Goal: Contribute content: Contribute content

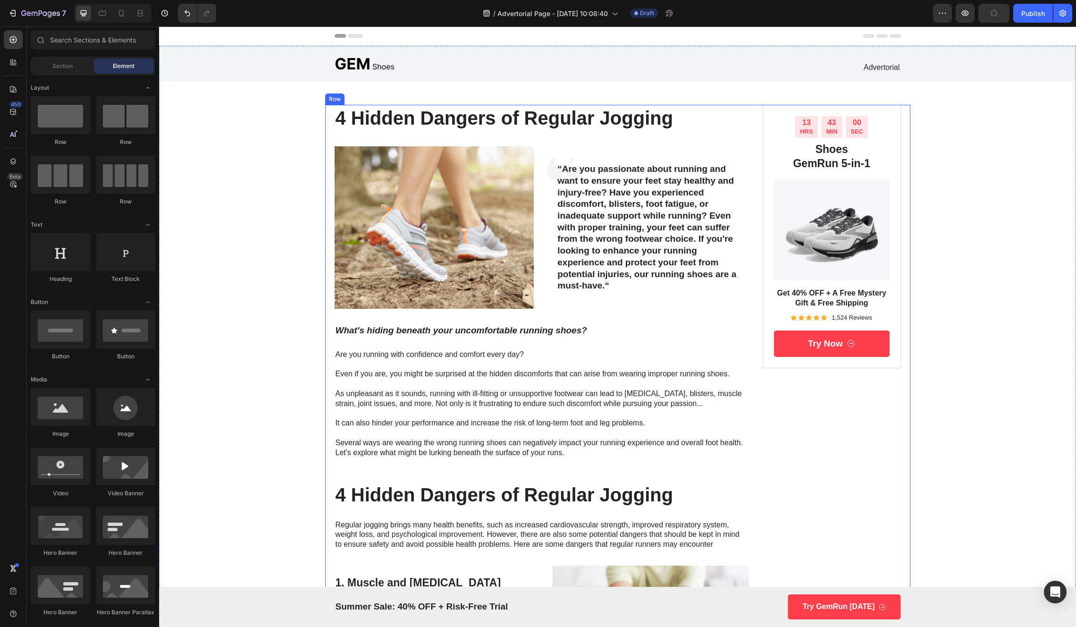
click at [468, 219] on div "4 Hidden Dangers of Regular Jogging Heading Image Icon “Are you passionate abou…" at bounding box center [542, 612] width 415 height 1014
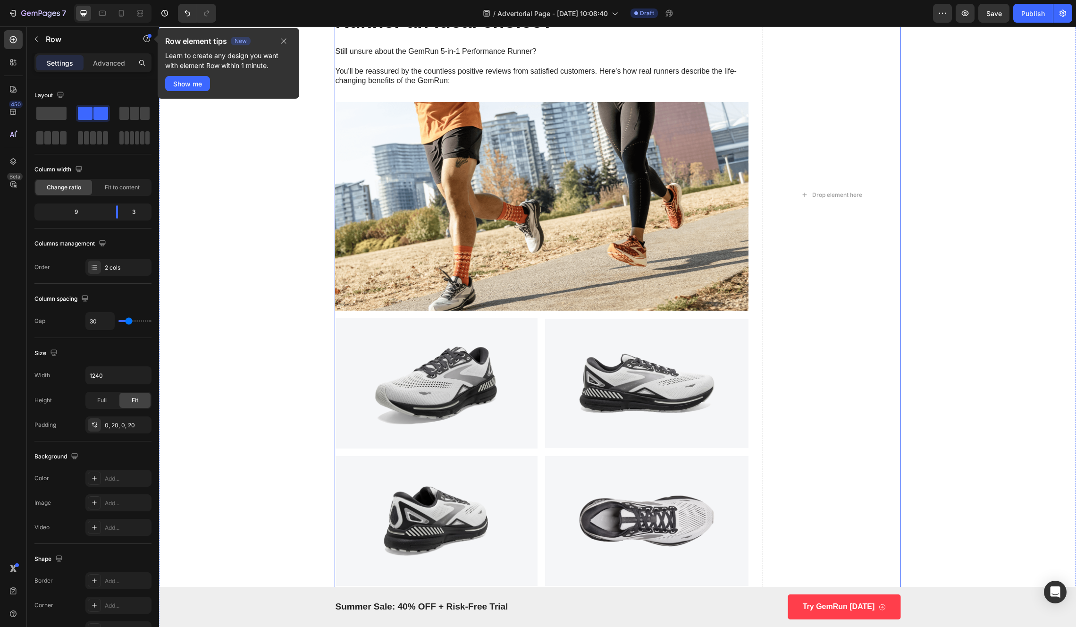
scroll to position [1699, 0]
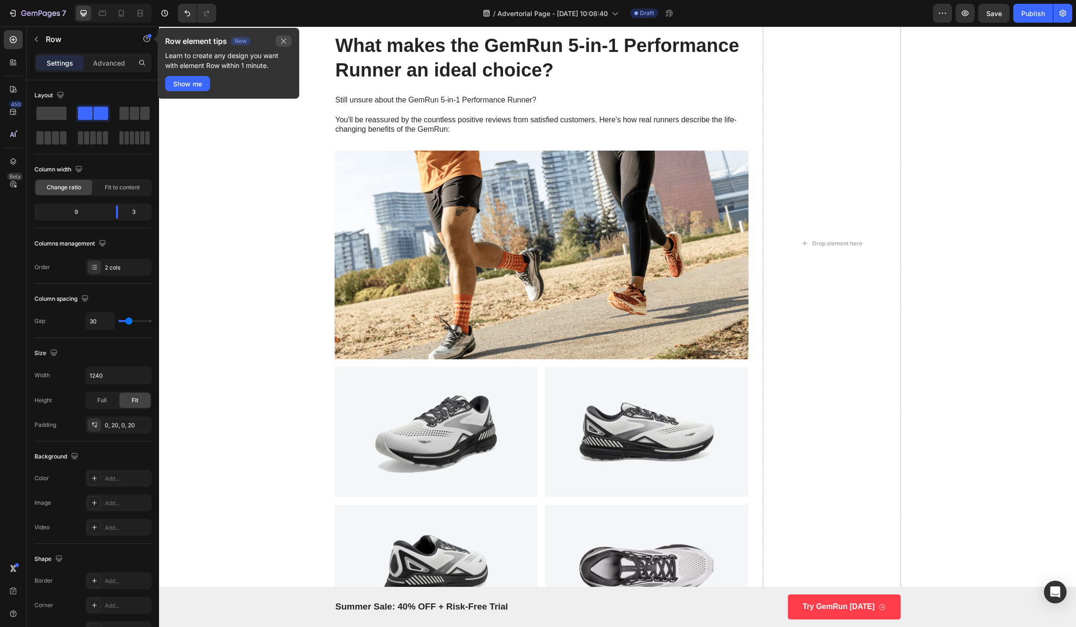
click at [279, 42] on button "button" at bounding box center [284, 40] width 16 height 11
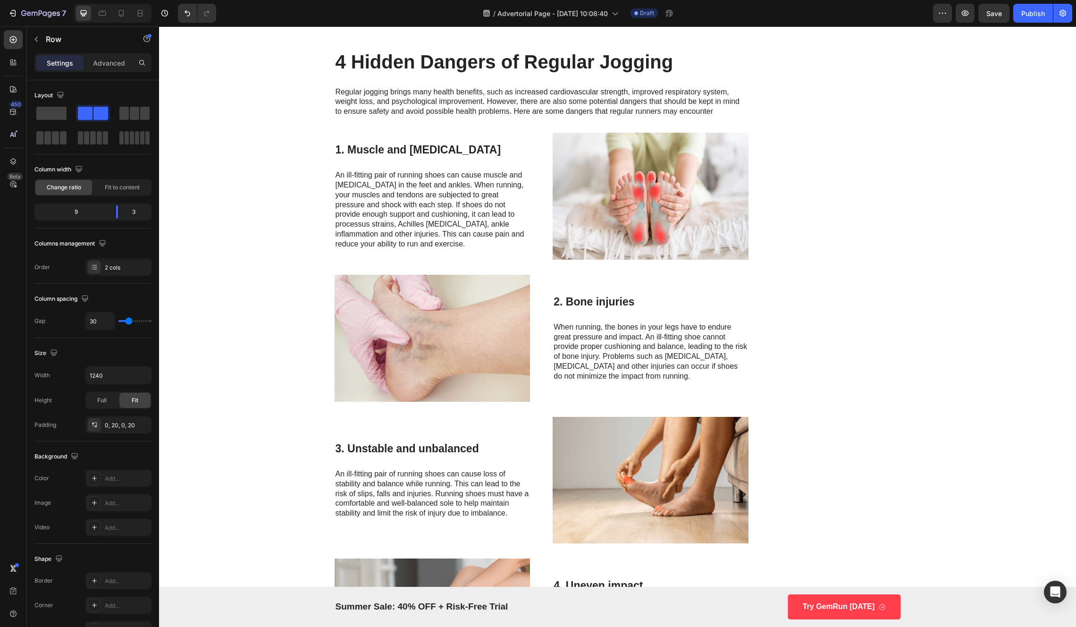
scroll to position [0, 0]
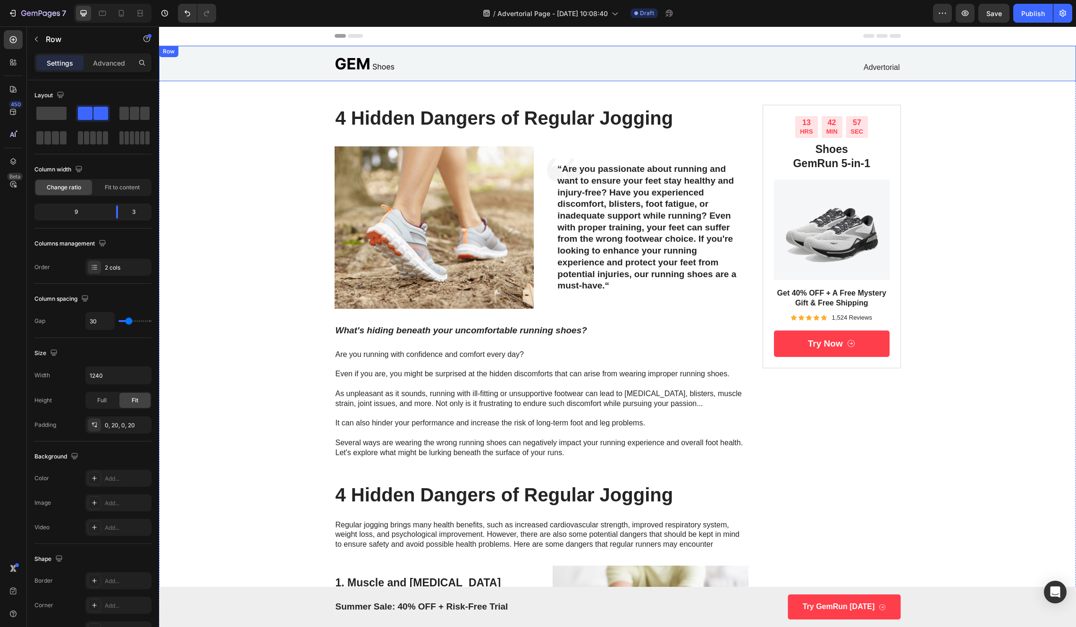
click at [381, 54] on img at bounding box center [365, 63] width 60 height 20
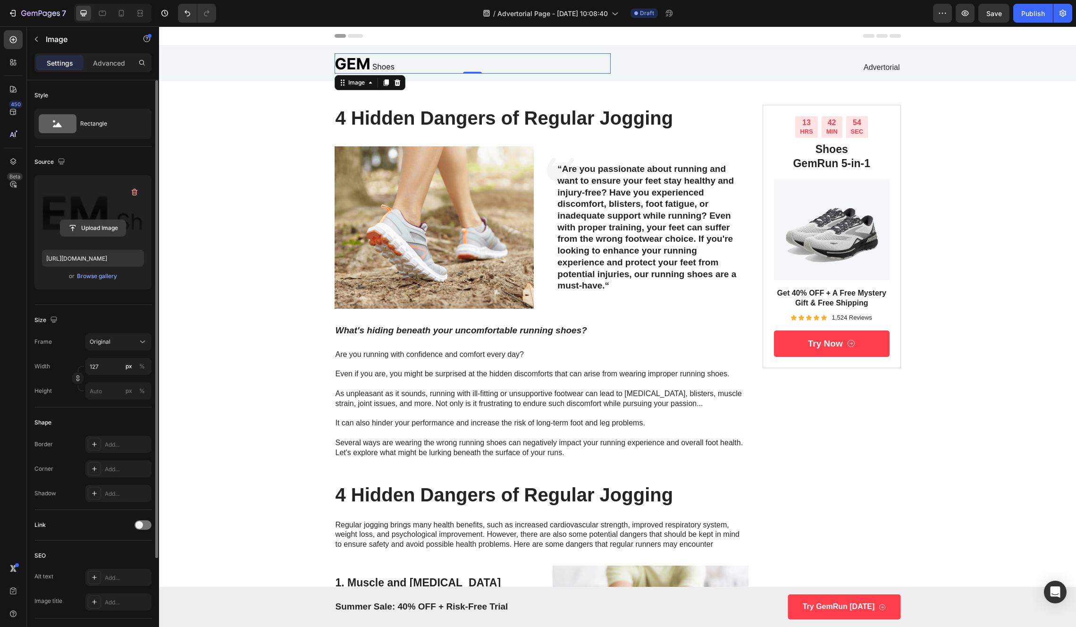
click at [116, 233] on input "file" at bounding box center [92, 228] width 65 height 16
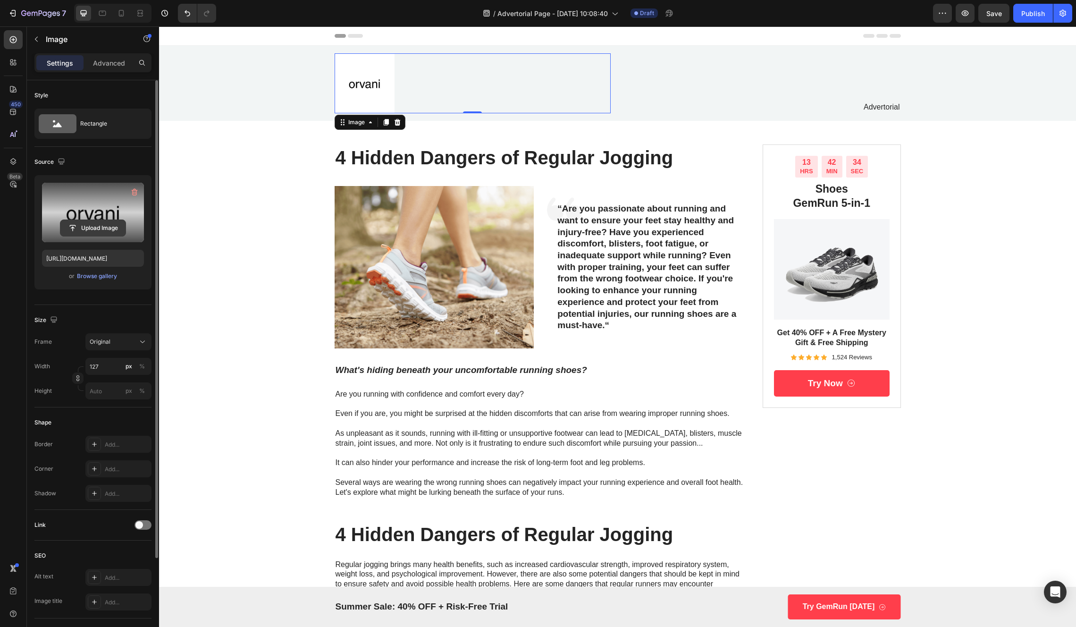
click at [87, 226] on input "file" at bounding box center [92, 228] width 65 height 16
type input "[URL][DOMAIN_NAME]"
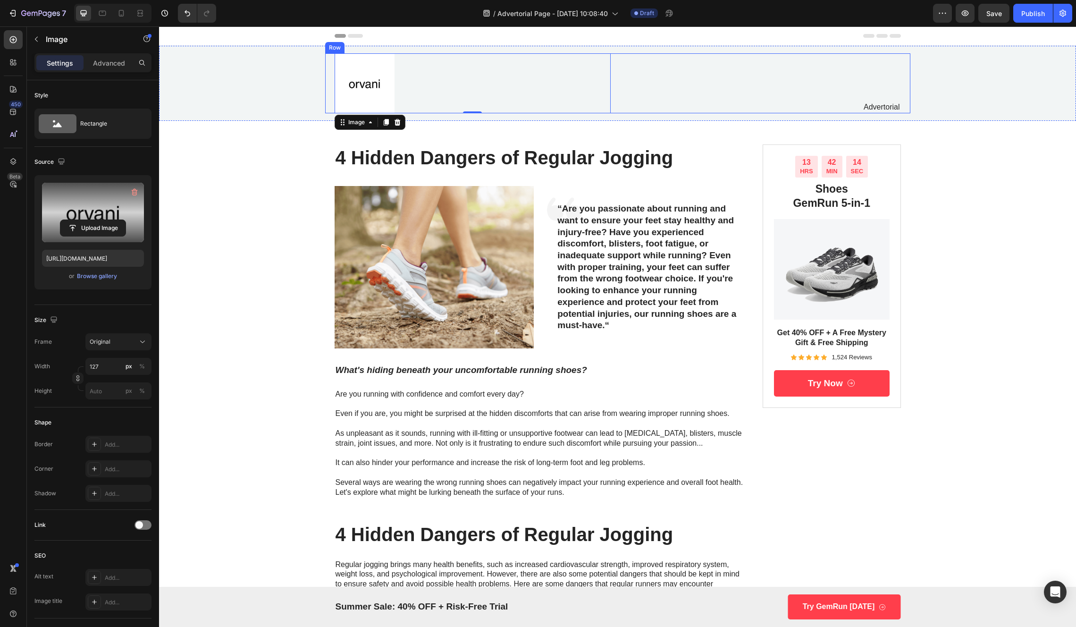
click at [687, 77] on div "Advertorial Text Block" at bounding box center [763, 83] width 276 height 60
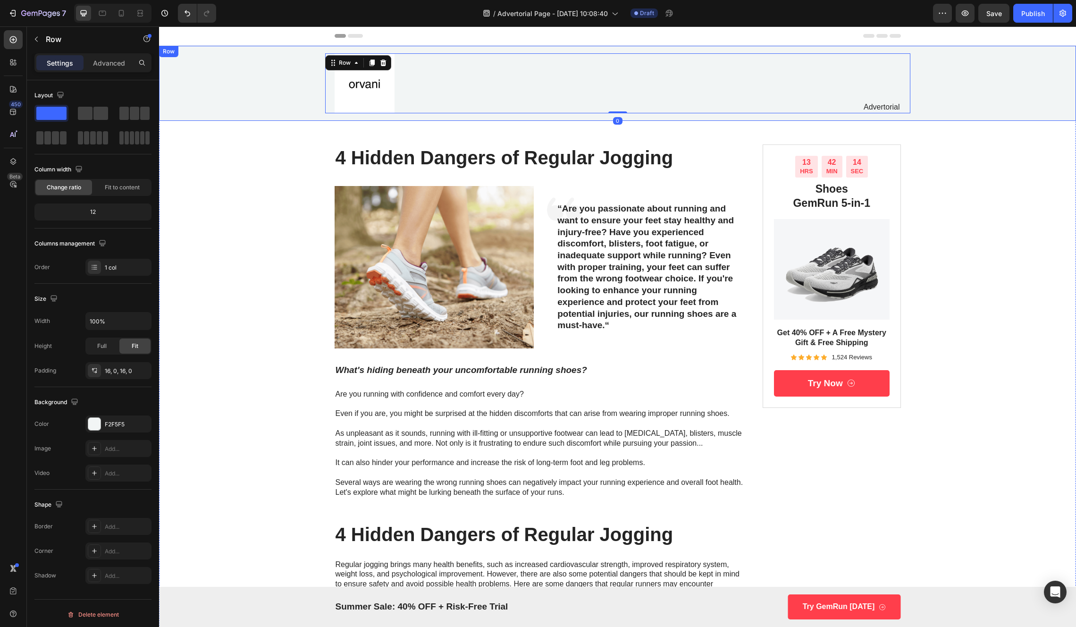
click at [201, 101] on div "Image Advertorial Text Block Row 0" at bounding box center [617, 83] width 917 height 60
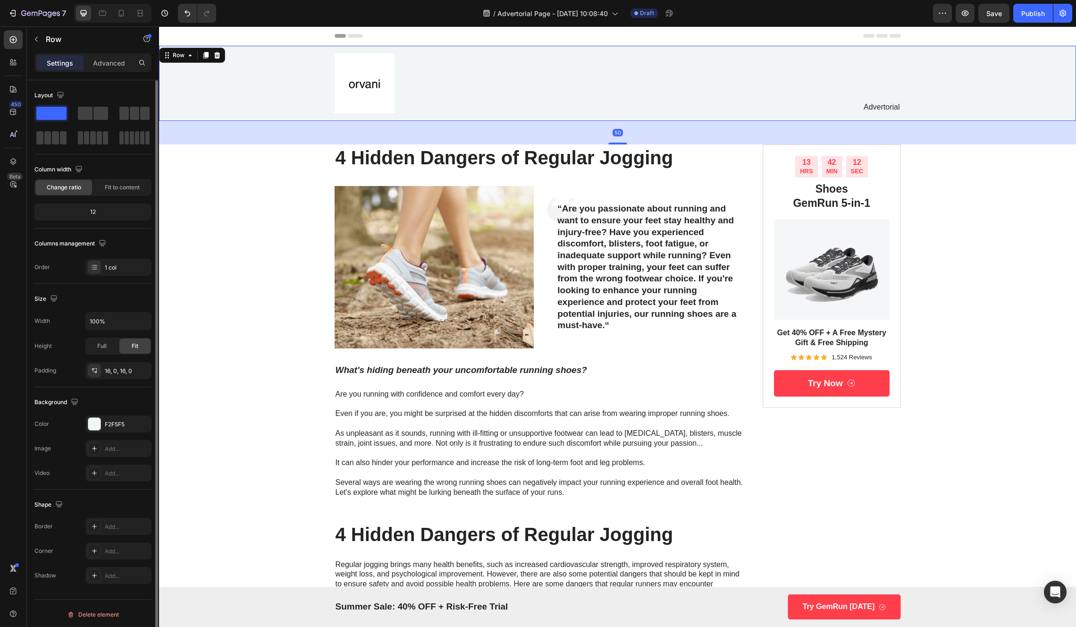
scroll to position [2, 0]
click at [99, 424] on div at bounding box center [94, 421] width 12 height 12
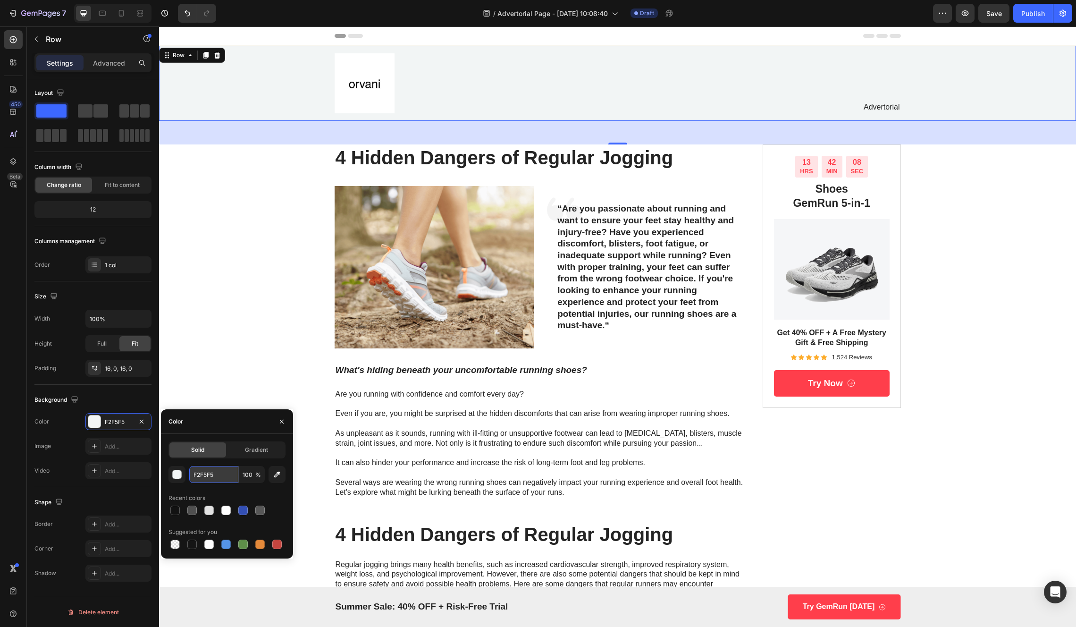
click at [198, 478] on input "F2F5F5" at bounding box center [213, 474] width 49 height 17
click at [170, 549] on div at bounding box center [174, 544] width 11 height 11
type input "000000"
type input "0"
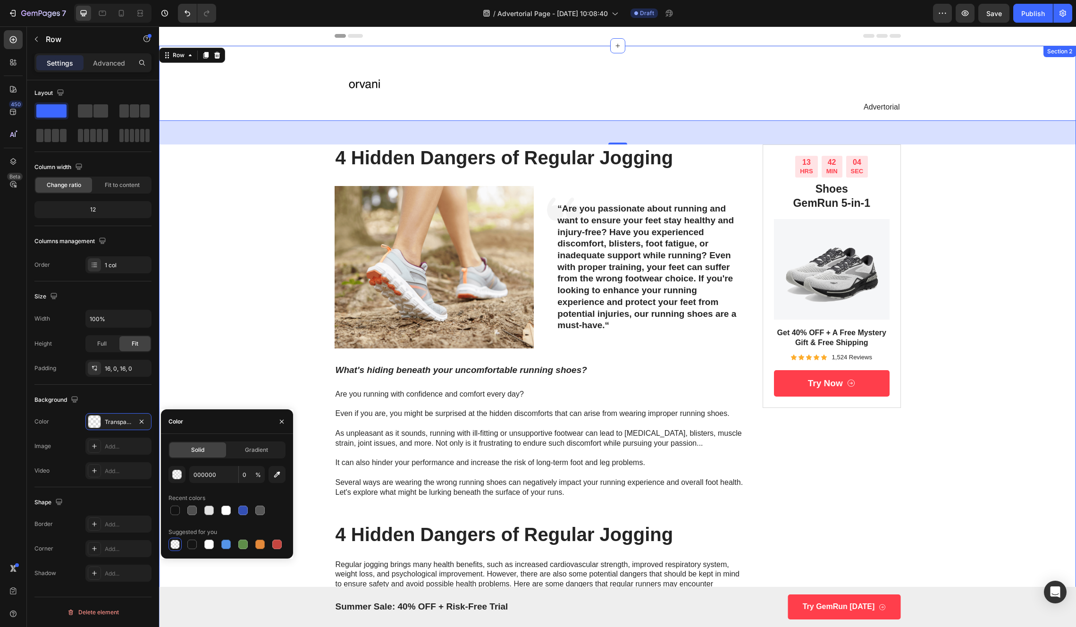
click at [234, 370] on div "Image Advertorial Text Block Row Row 50 4 Hidden Dangers of Regular Jogging Hea…" at bounding box center [617, 602] width 917 height 1112
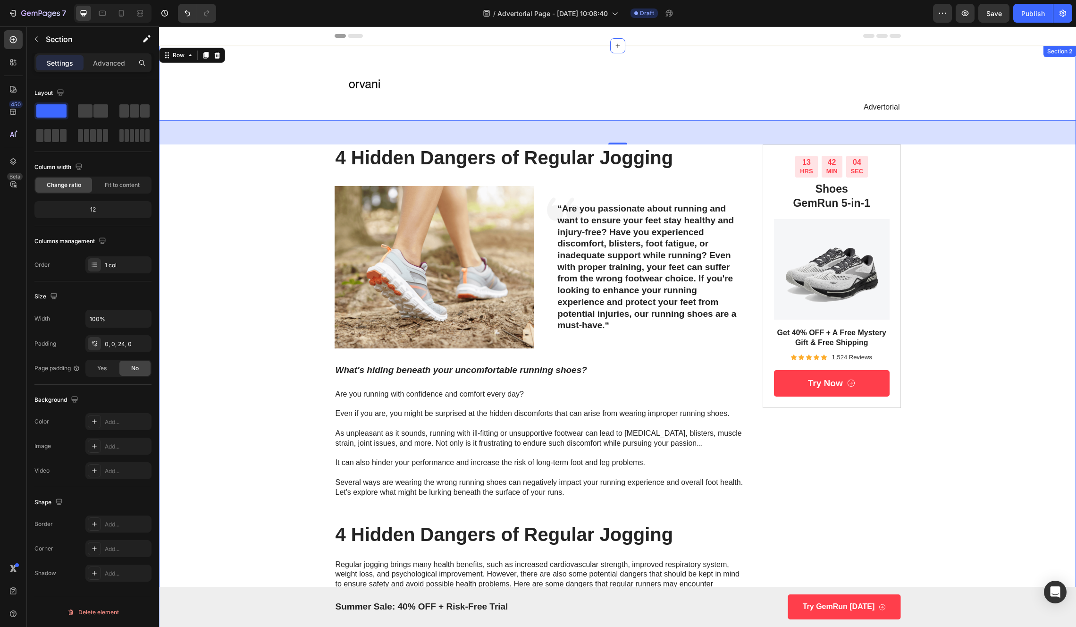
scroll to position [0, 0]
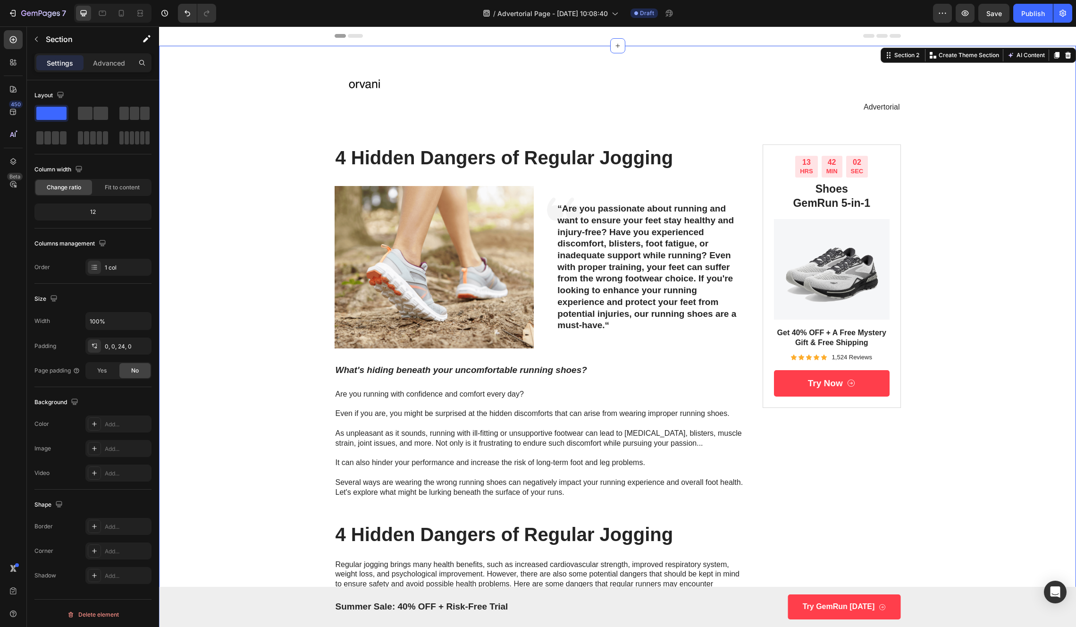
click at [946, 173] on div "Image Advertorial Text Block Row Row 4 Hidden Dangers of Regular Jogging Headin…" at bounding box center [617, 602] width 917 height 1112
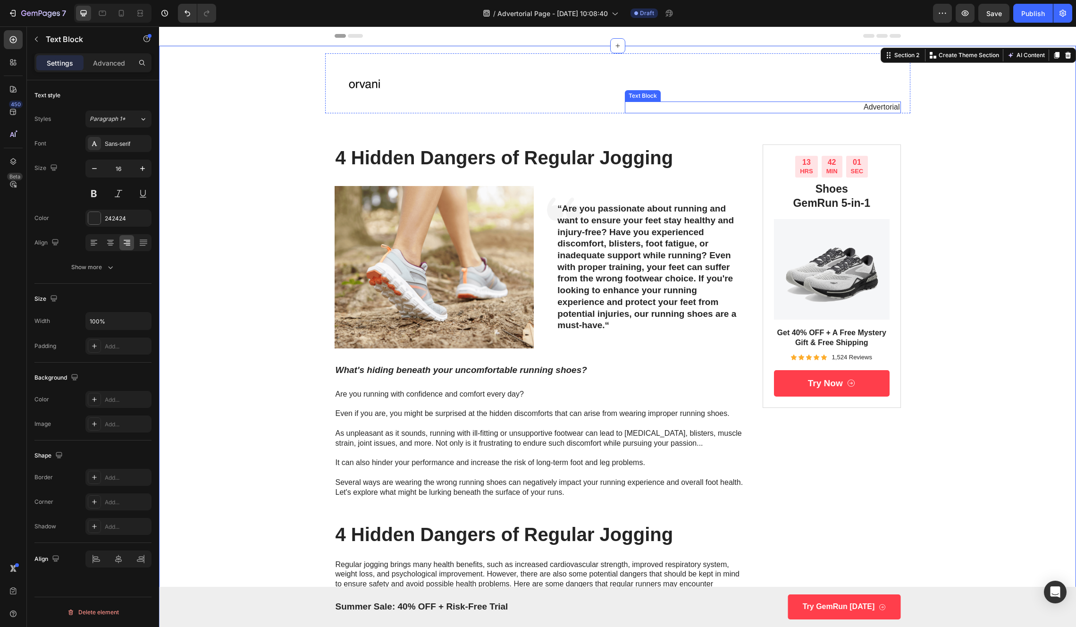
click at [876, 110] on p "Advertorial" at bounding box center [763, 107] width 274 height 10
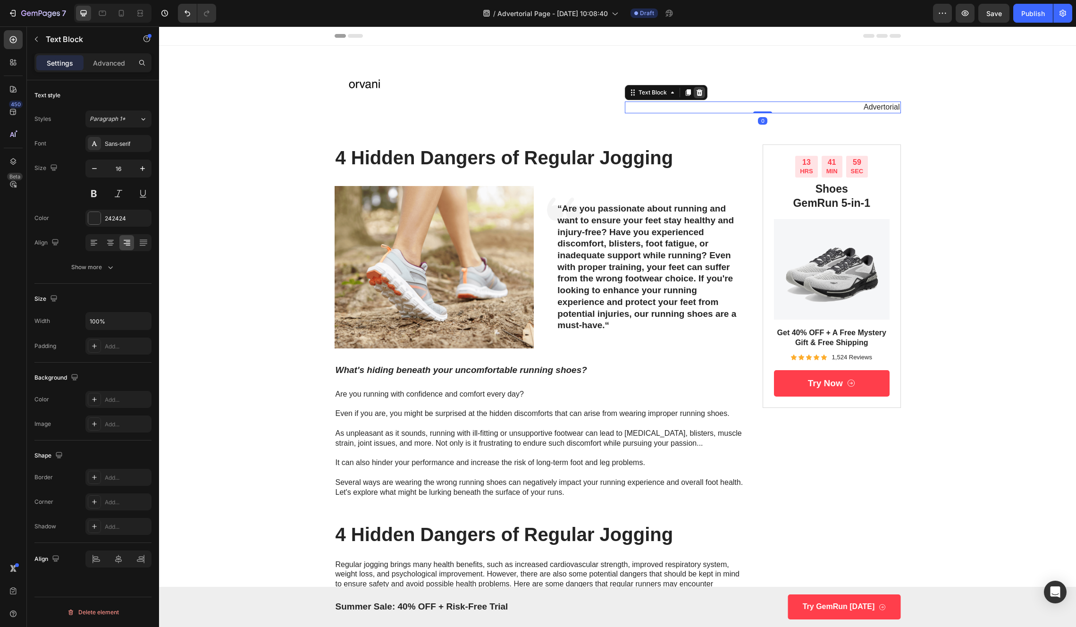
click at [698, 89] on icon at bounding box center [700, 93] width 8 height 8
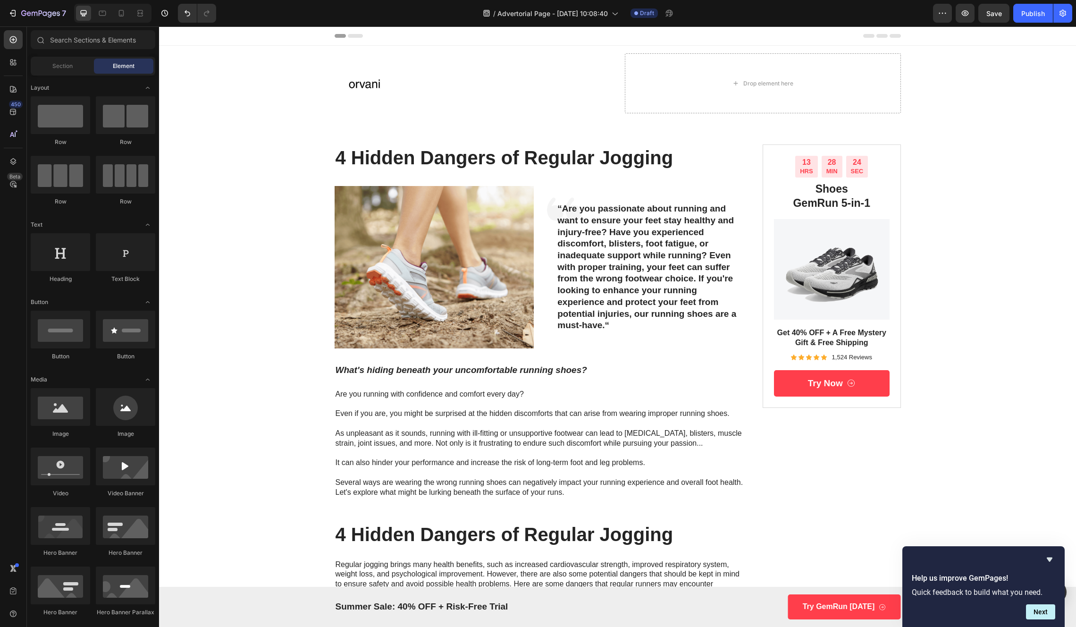
click at [1053, 552] on div "Help us improve GemPages! Quick feedback to build what you need. Next" at bounding box center [984, 586] width 162 height 81
click at [1053, 558] on icon "Hide survey" at bounding box center [1049, 559] width 11 height 11
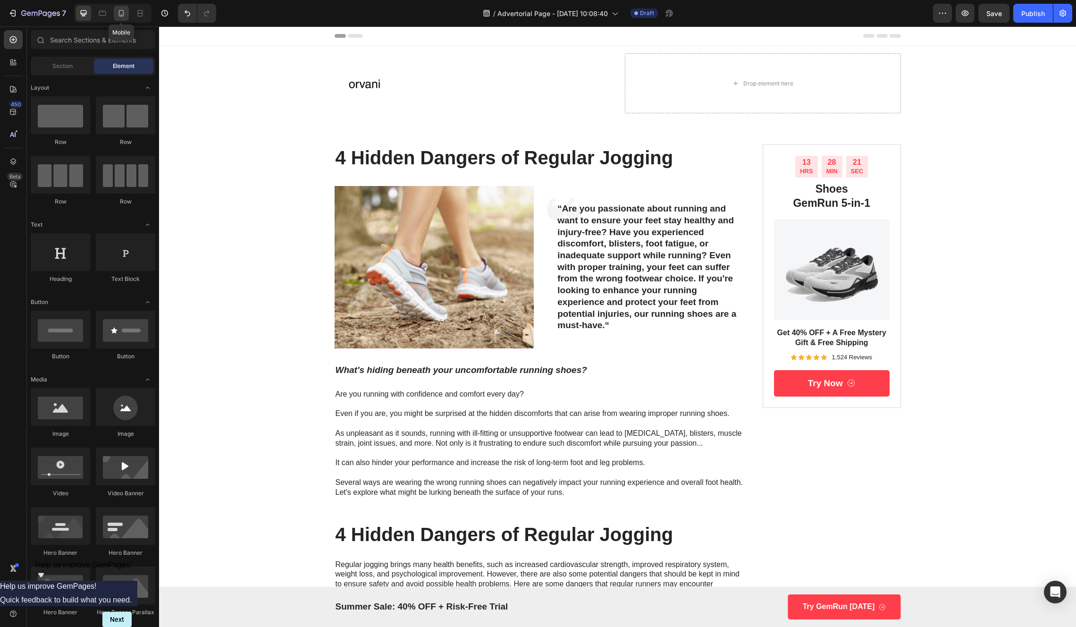
click at [120, 10] on icon at bounding box center [121, 13] width 5 height 7
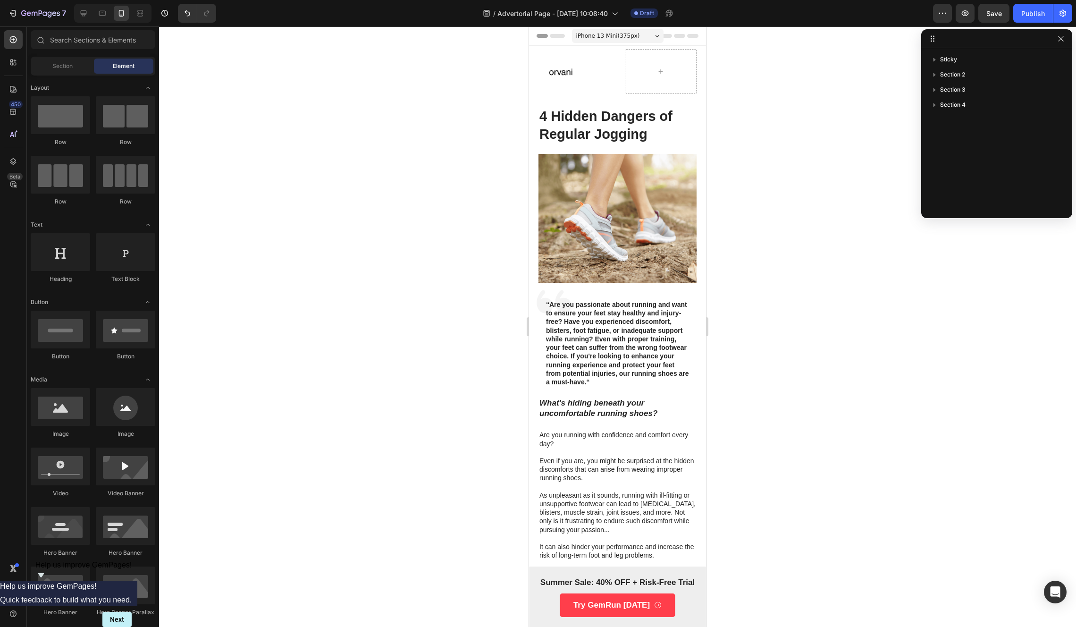
click at [1064, 36] on icon "button" at bounding box center [1062, 39] width 8 height 8
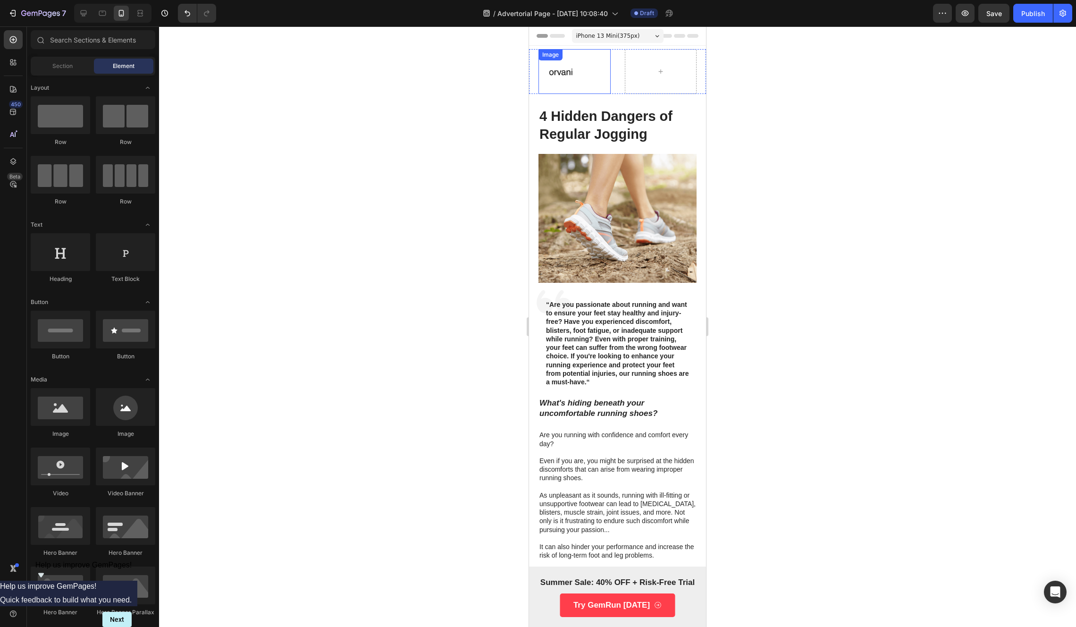
click at [580, 85] on img at bounding box center [561, 71] width 45 height 45
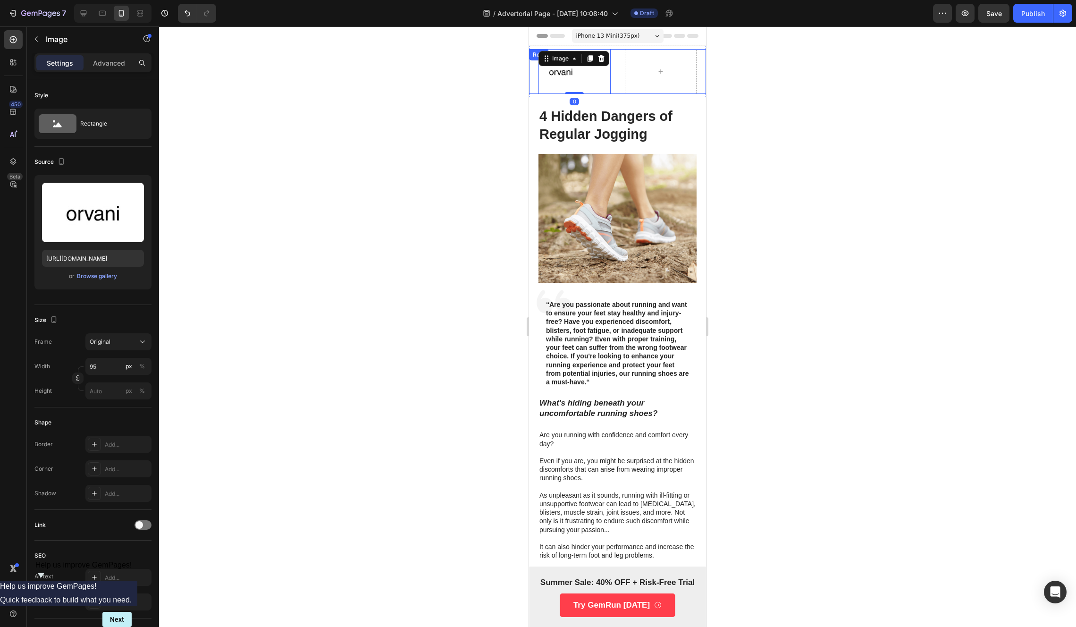
click at [536, 85] on div "Image 0 Row" at bounding box center [617, 71] width 177 height 45
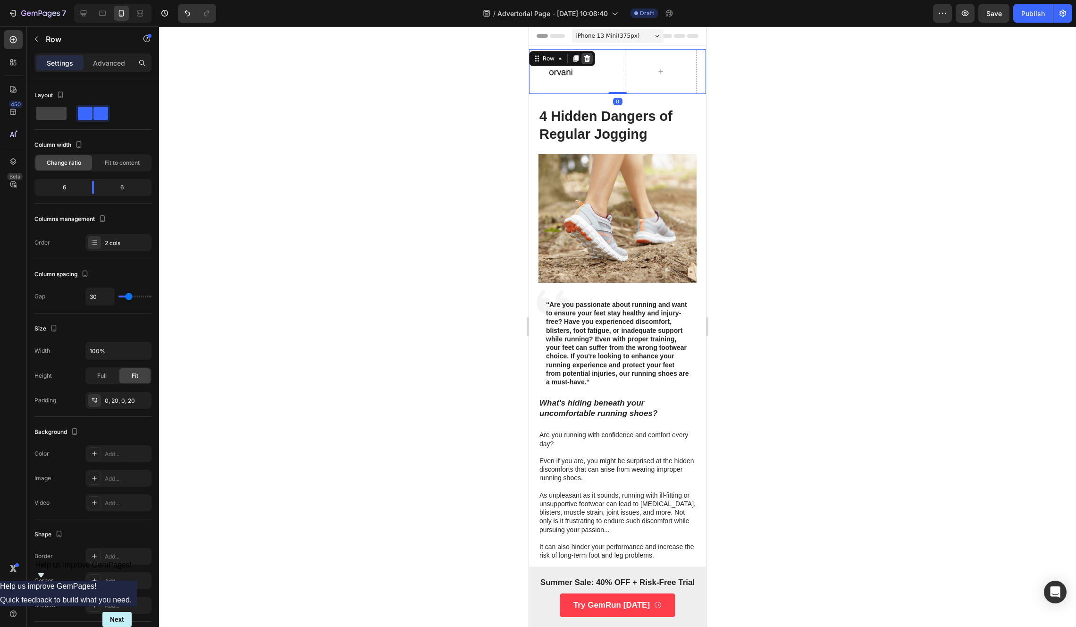
click at [584, 58] on icon at bounding box center [588, 59] width 8 height 8
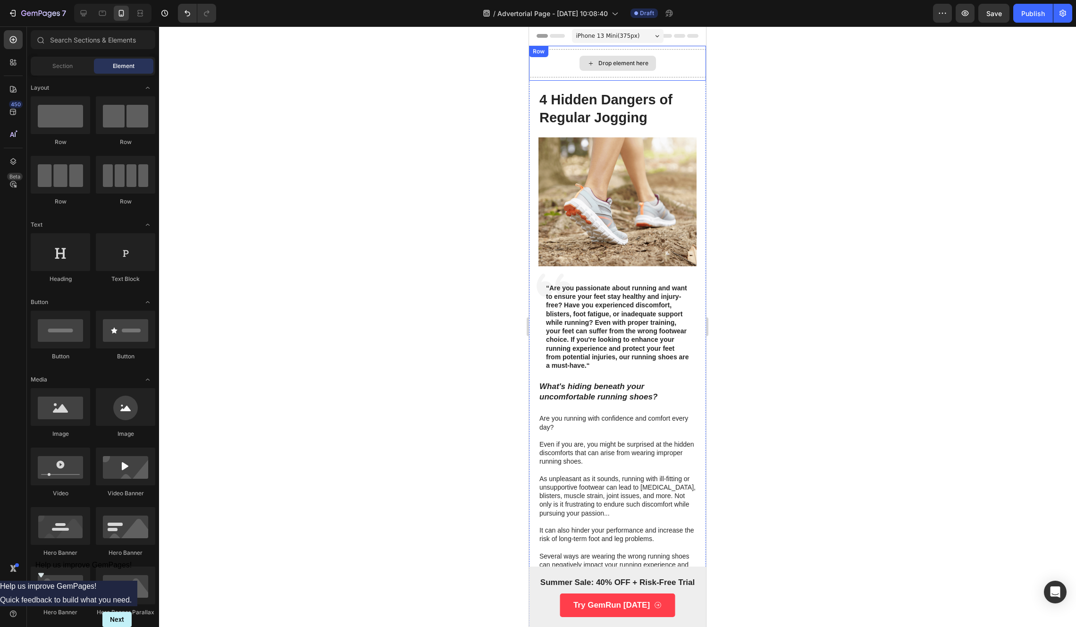
click at [556, 67] on div "Drop element here" at bounding box center [617, 63] width 177 height 28
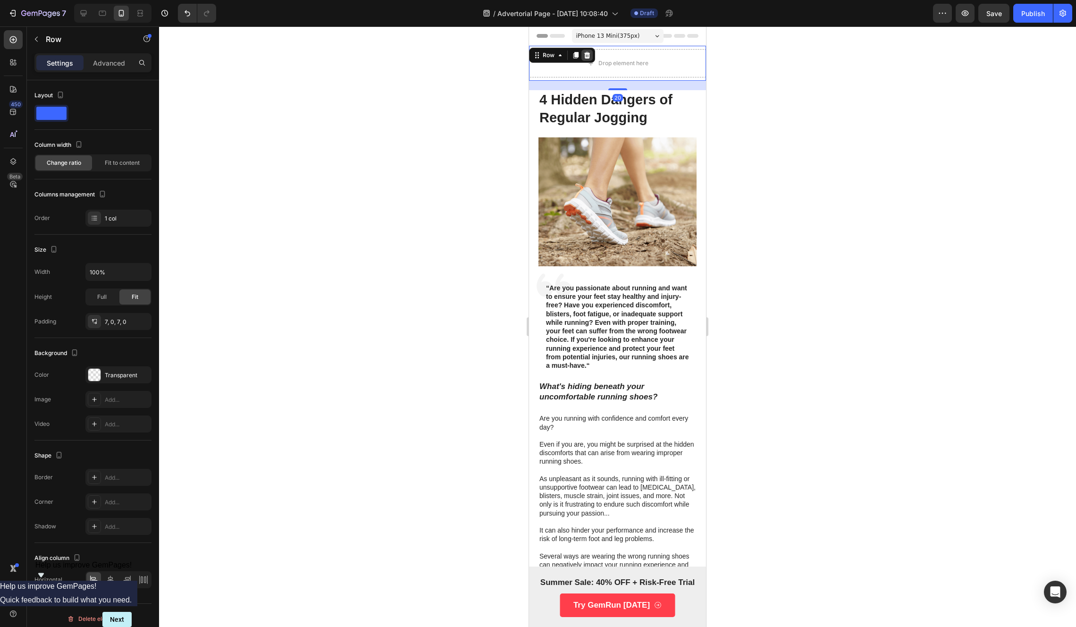
click at [589, 58] on icon at bounding box center [588, 55] width 6 height 7
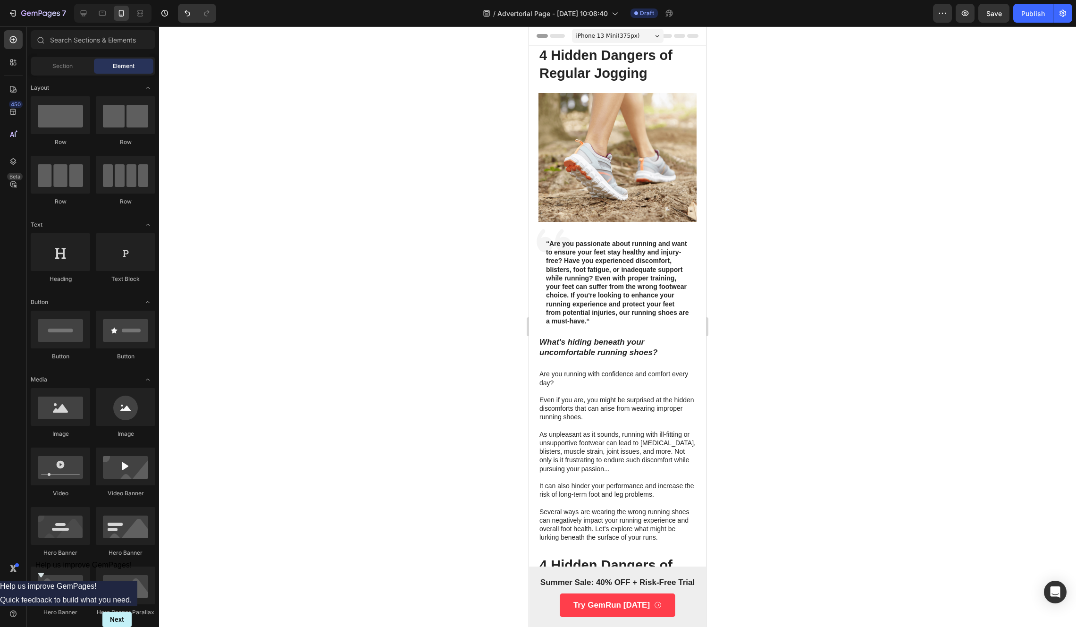
click at [622, 39] on span "iPhone 13 Mini ( 375 px)" at bounding box center [608, 35] width 64 height 9
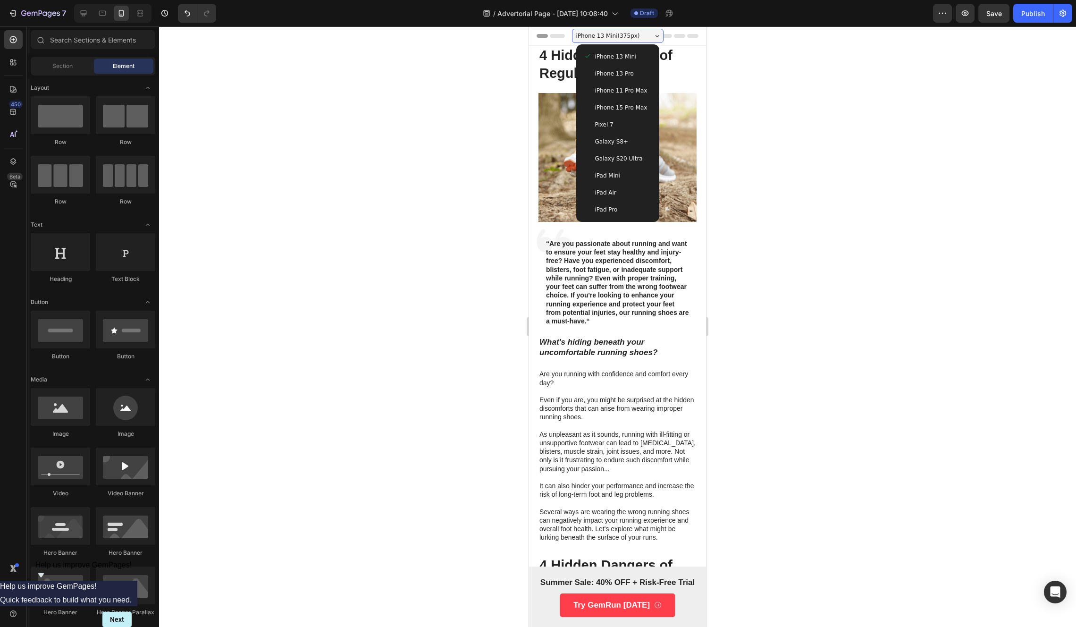
click at [617, 89] on span "iPhone 11 Pro Max" at bounding box center [621, 90] width 52 height 9
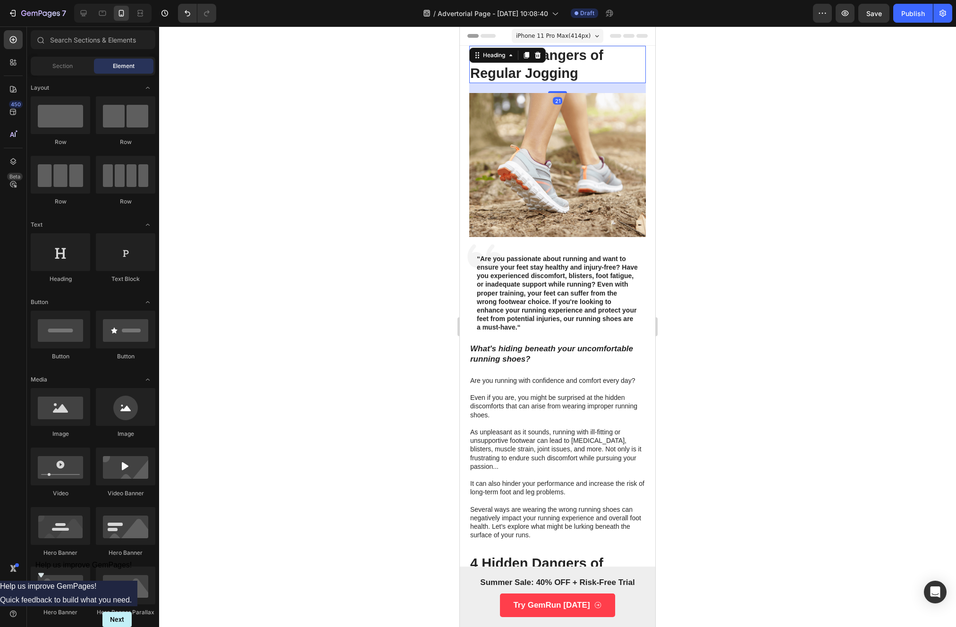
click at [553, 74] on h1 "4 Hidden Dangers of Regular Jogging" at bounding box center [557, 64] width 177 height 37
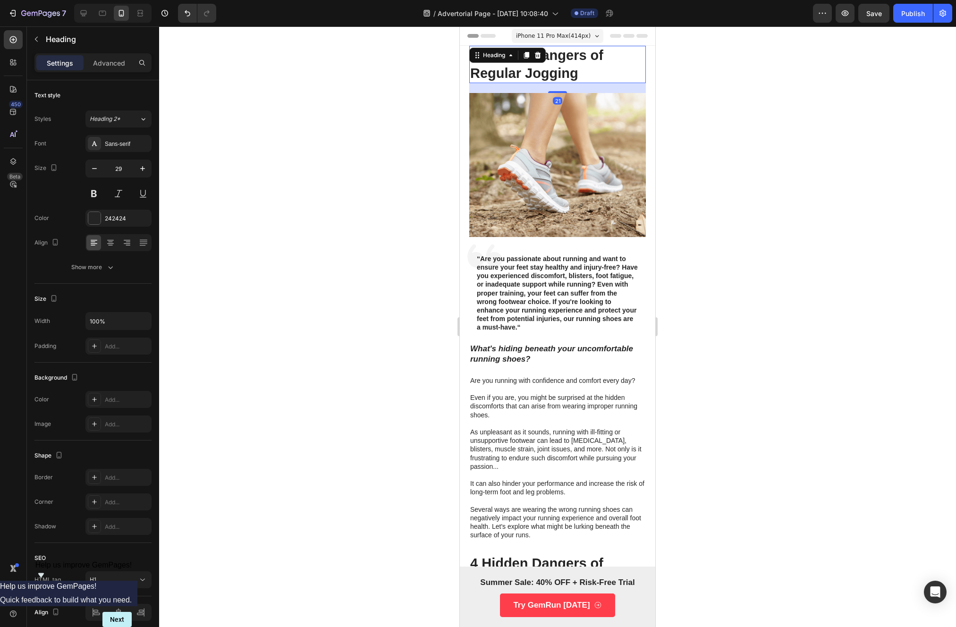
click at [552, 73] on h1 "4 Hidden Dangers of Regular Jogging" at bounding box center [557, 64] width 177 height 37
click at [552, 73] on p "4 Hidden Dangers of Regular Jogging" at bounding box center [557, 64] width 175 height 35
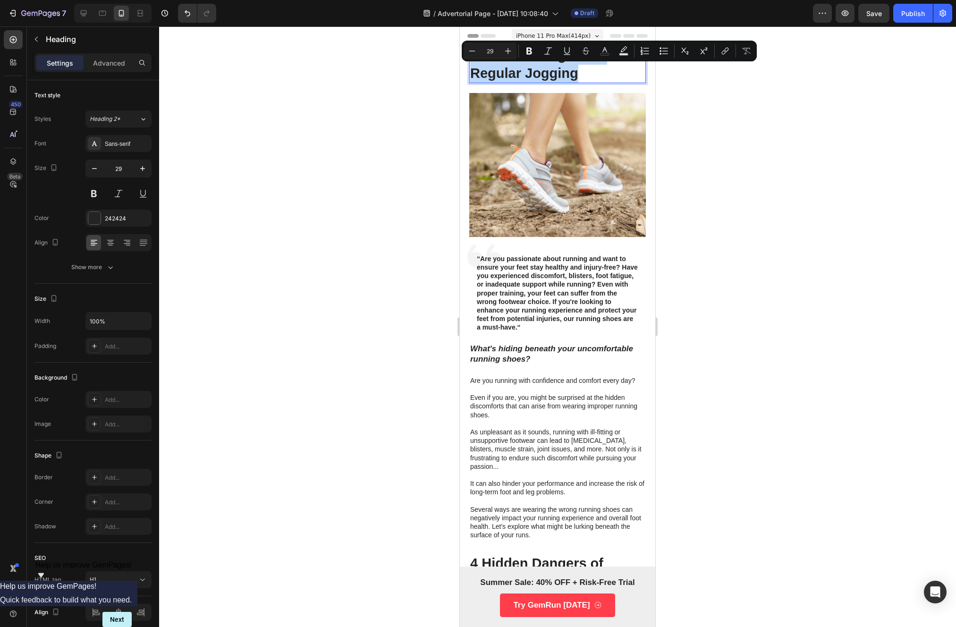
click at [552, 73] on p "4 Hidden Dangers of Regular Jogging" at bounding box center [557, 64] width 175 height 35
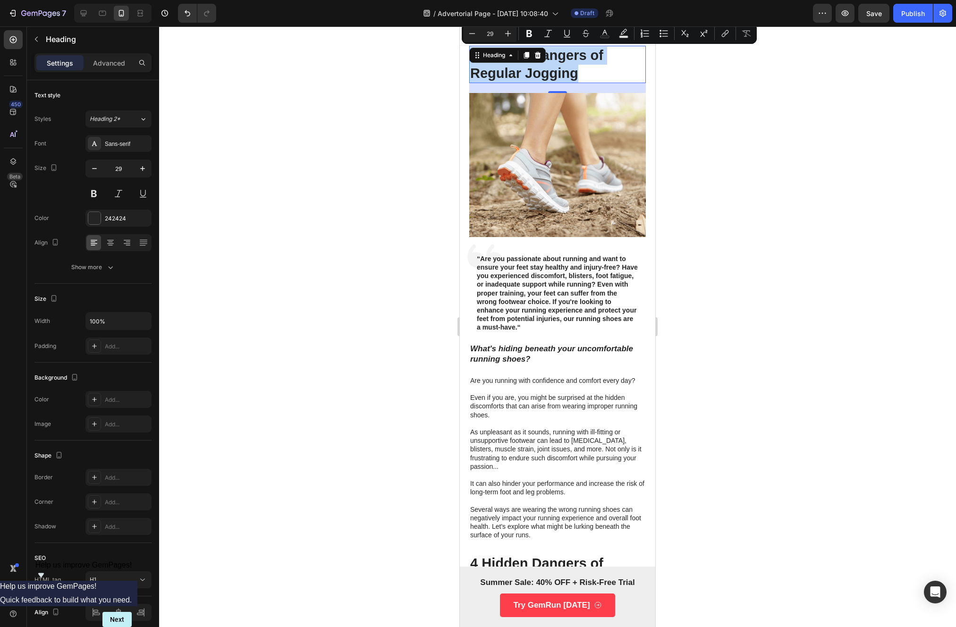
click at [568, 75] on p "4 Hidden Dangers of Regular Jogging" at bounding box center [557, 64] width 175 height 35
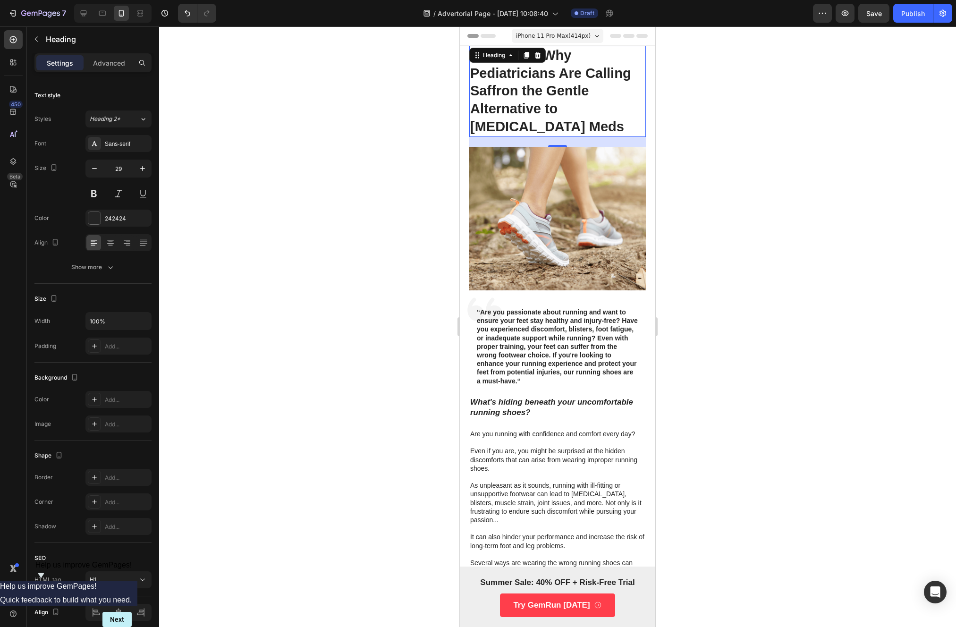
click at [426, 120] on div at bounding box center [557, 326] width 797 height 601
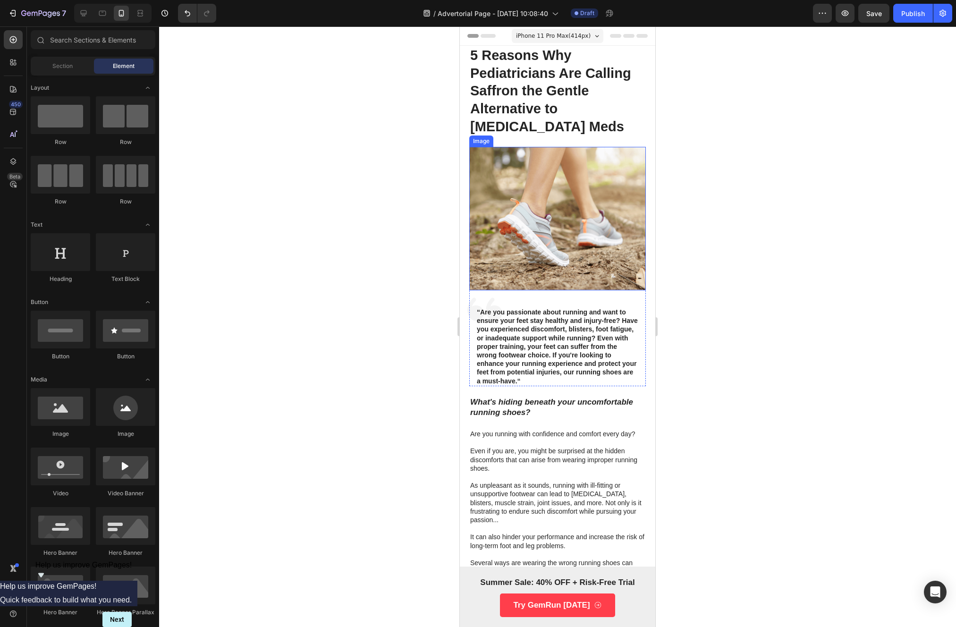
click at [500, 189] on img at bounding box center [557, 219] width 177 height 144
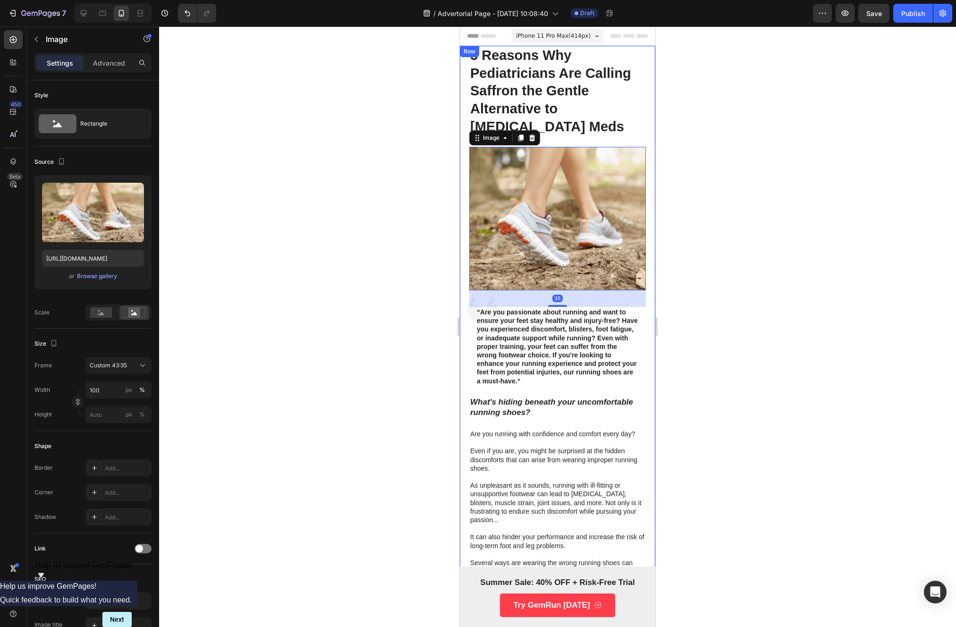
click at [386, 239] on div at bounding box center [557, 326] width 797 height 601
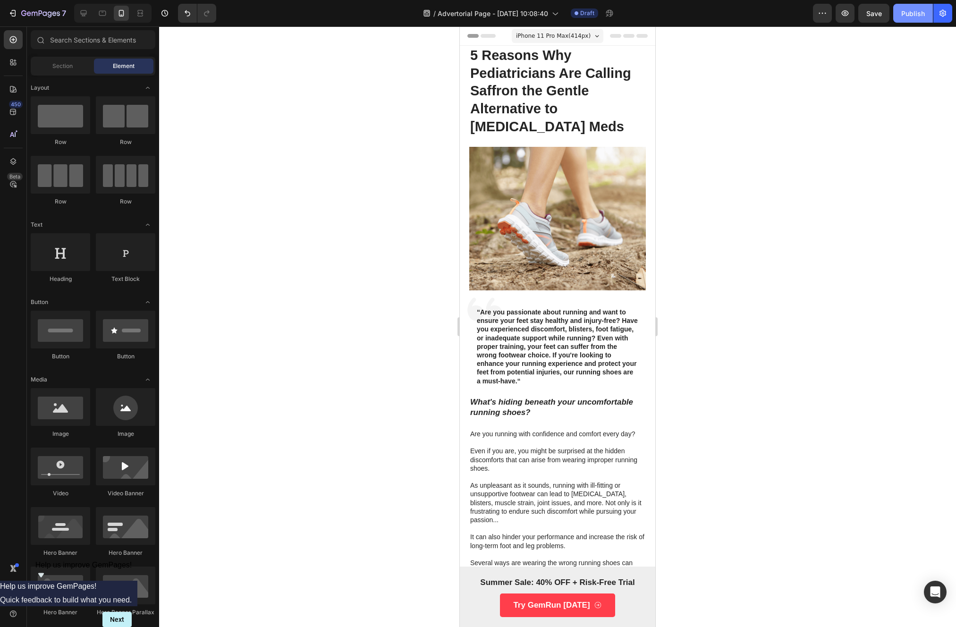
click at [915, 8] on div "Publish" at bounding box center [913, 13] width 24 height 10
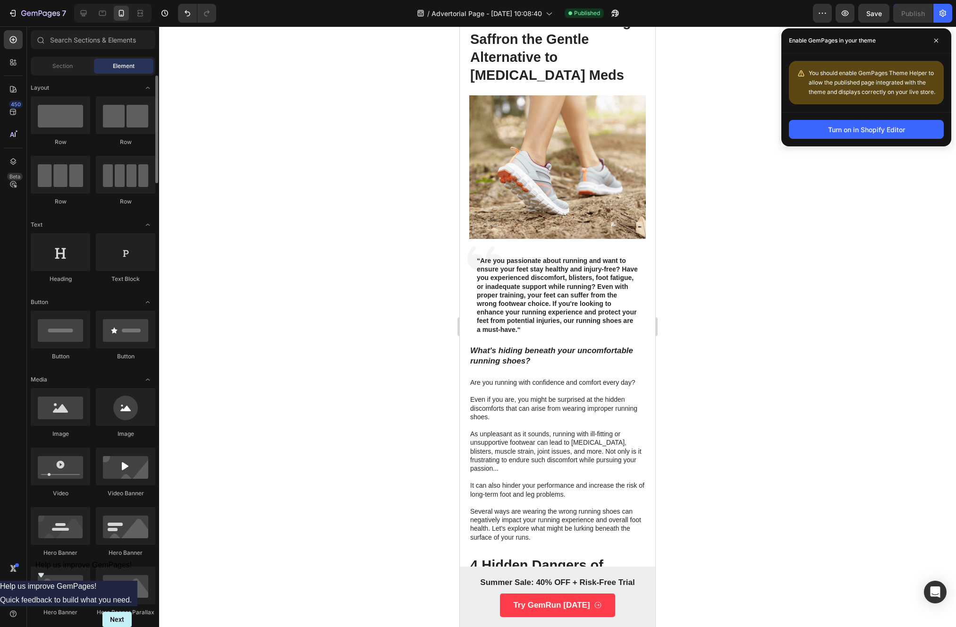
scroll to position [224, 0]
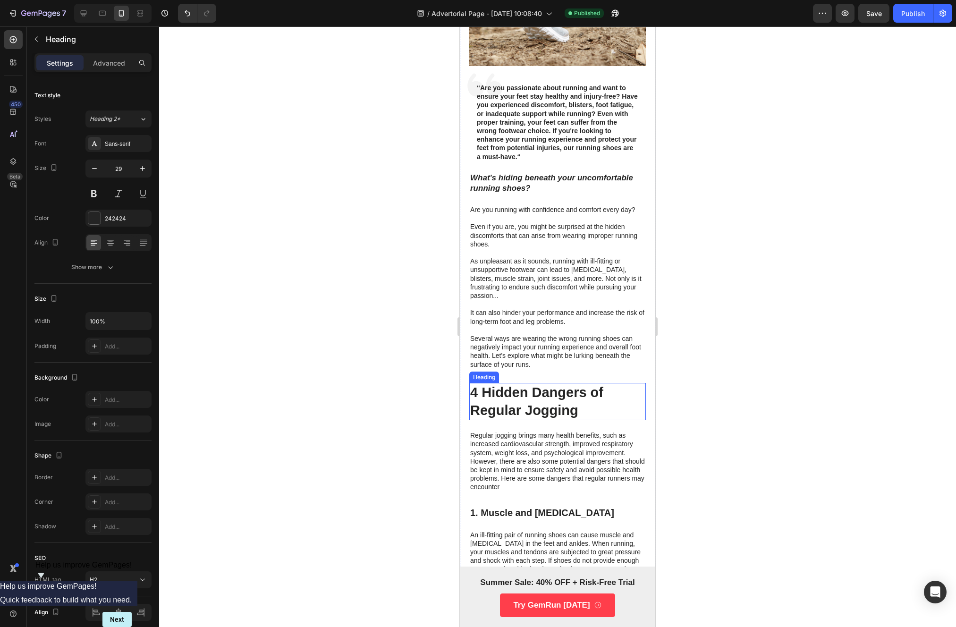
click at [536, 397] on h2 "4 Hidden Dangers of Regular Jogging" at bounding box center [557, 401] width 177 height 37
click at [538, 372] on div at bounding box center [537, 373] width 11 height 11
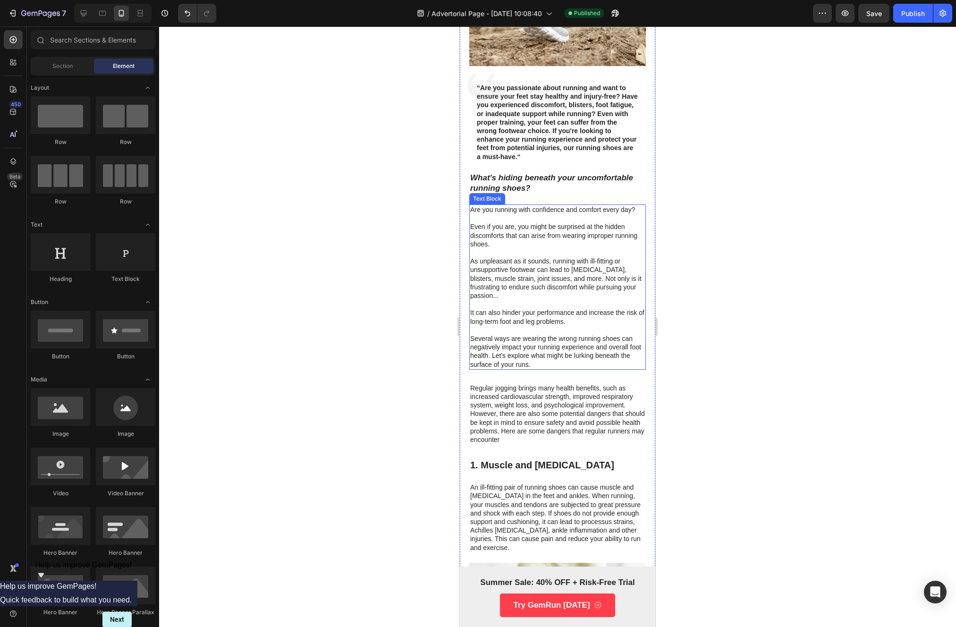
scroll to position [41, 0]
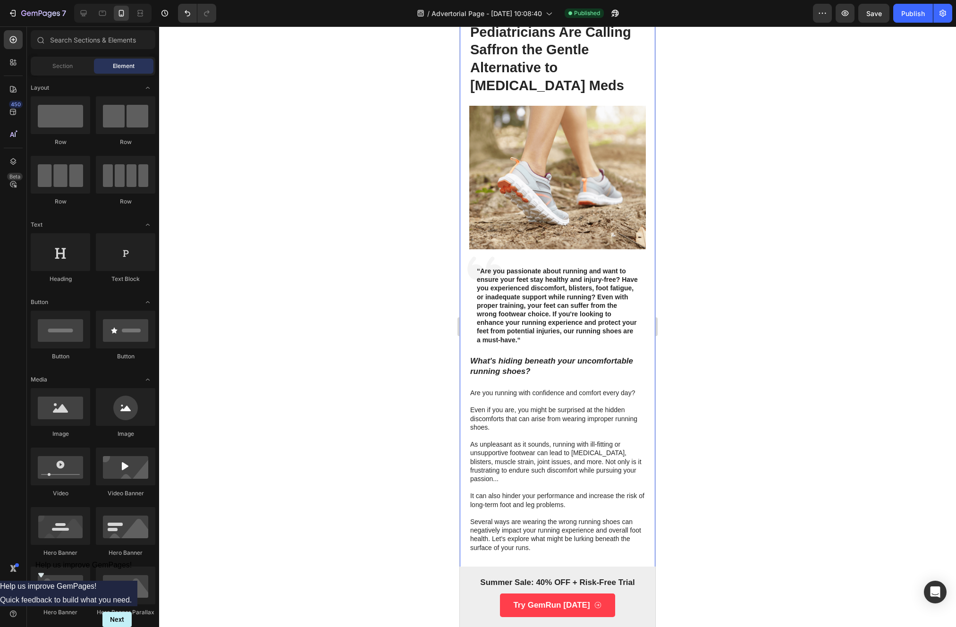
click at [524, 372] on div "What's hiding beneath your uncomfortable running shoes? Text Block" at bounding box center [557, 366] width 177 height 23
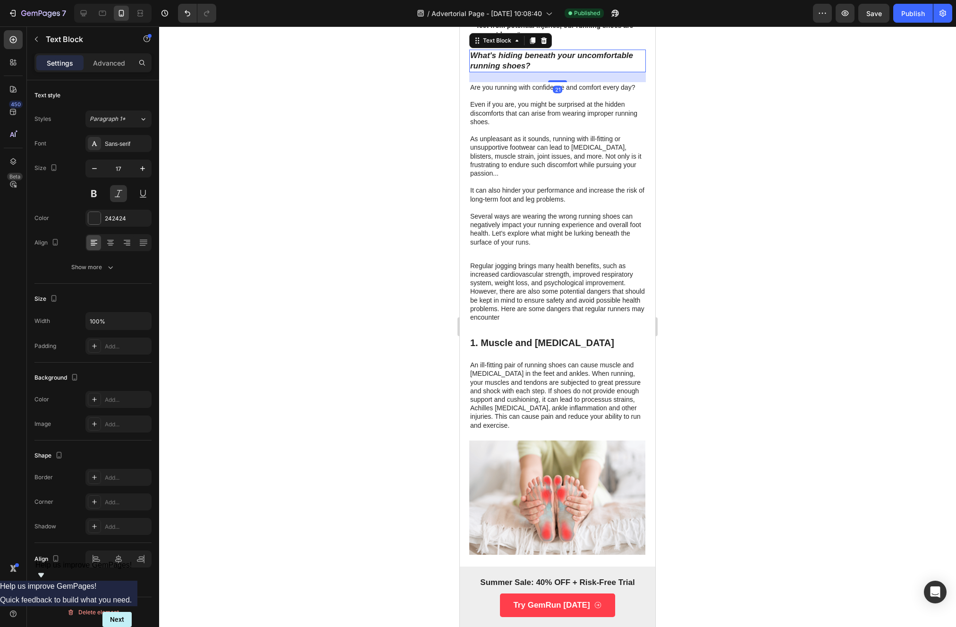
scroll to position [341, 0]
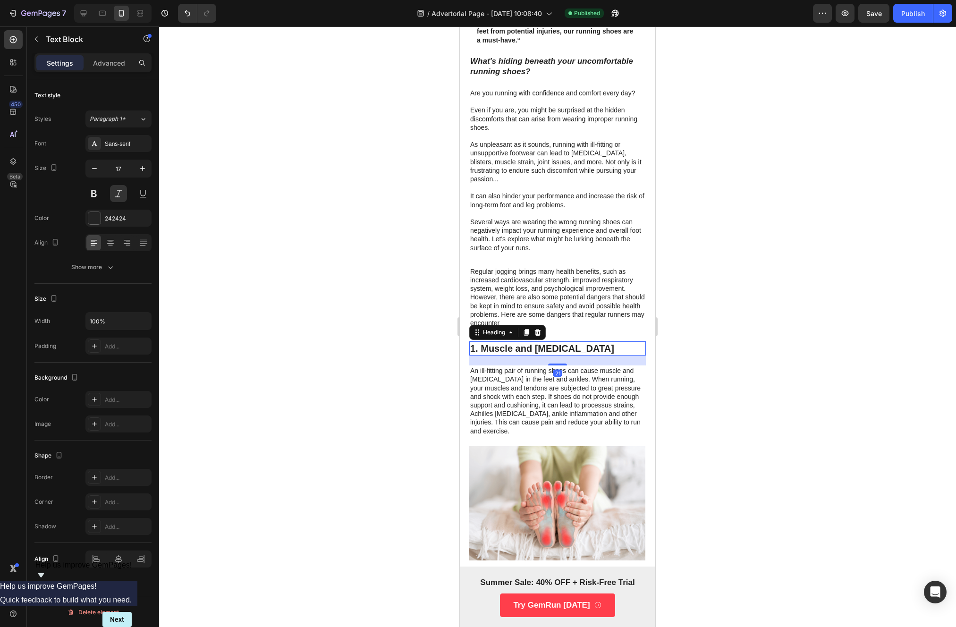
click at [530, 341] on h3 "1. Muscle and [MEDICAL_DATA]" at bounding box center [557, 348] width 177 height 14
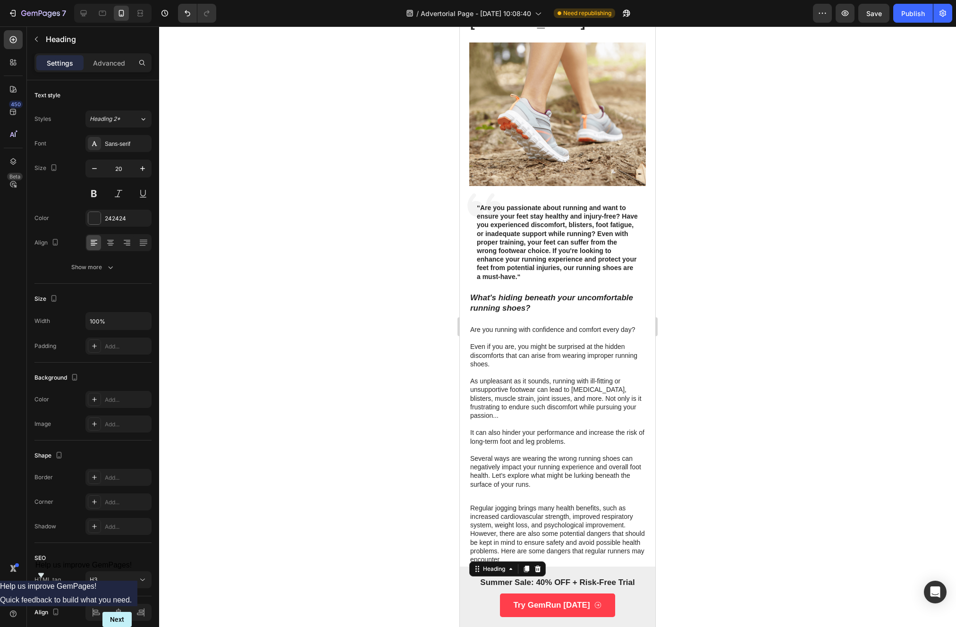
scroll to position [110, 0]
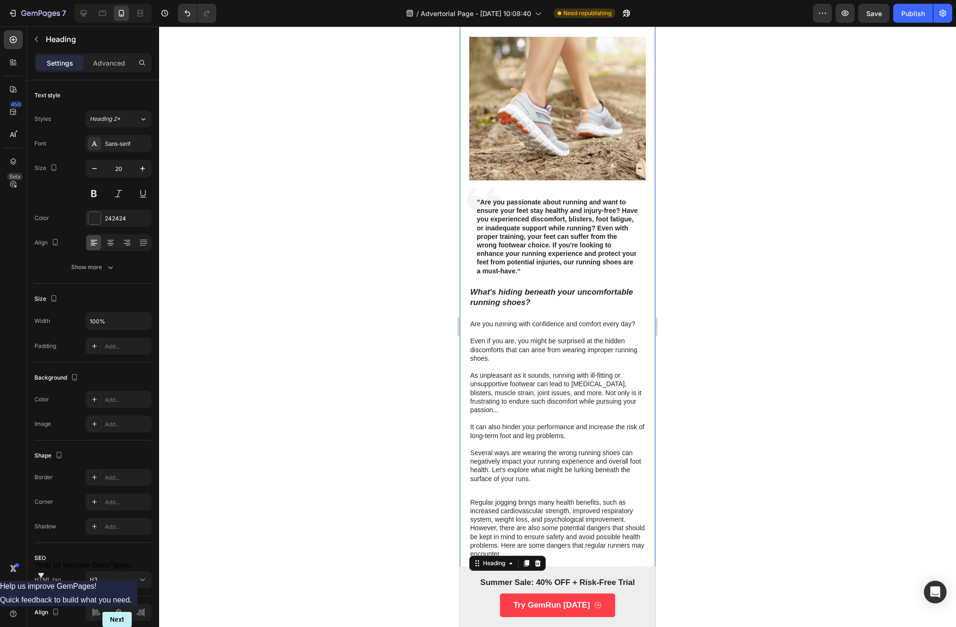
click at [539, 240] on p "“Are you passionate about running and want to ensure your feet stay healthy and…" at bounding box center [557, 236] width 161 height 77
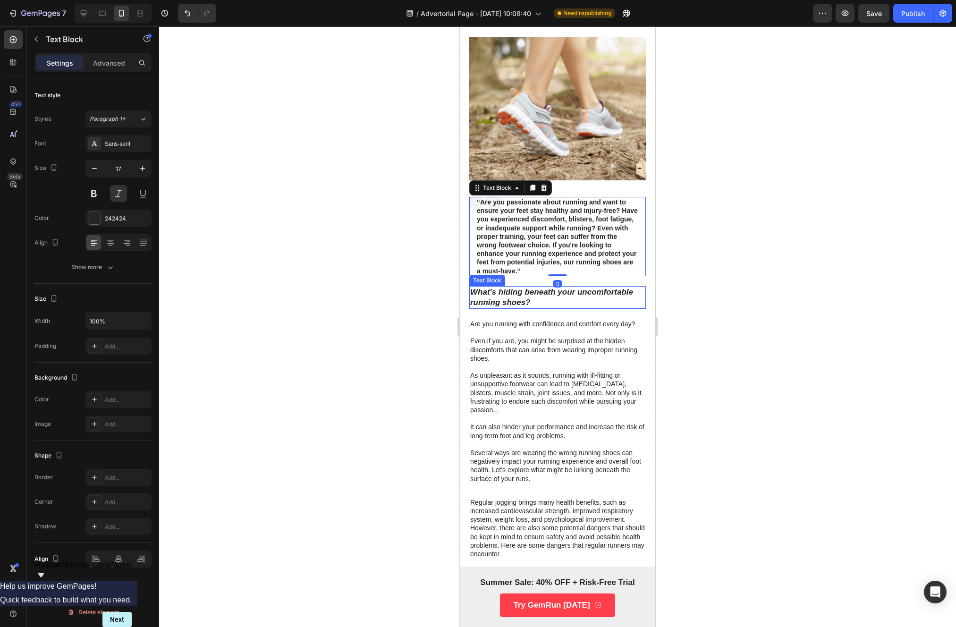
click at [540, 289] on p "What's hiding beneath your uncomfortable running shoes?" at bounding box center [557, 297] width 175 height 21
click at [536, 291] on p "What's hiding beneath your uncomfortable running shoes?" at bounding box center [557, 297] width 175 height 21
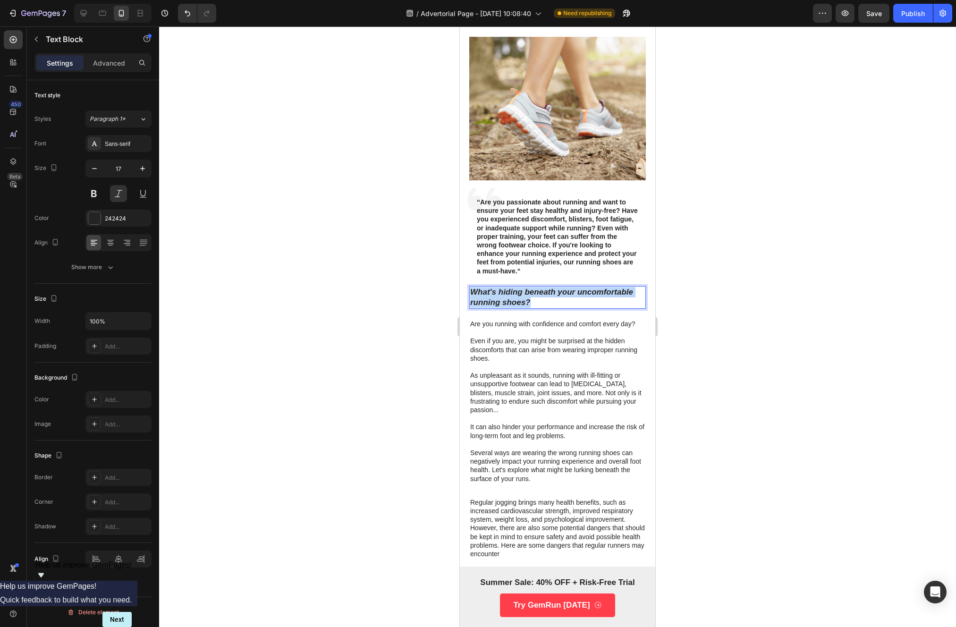
click at [537, 291] on p "What's hiding beneath your uncomfortable running shoes?" at bounding box center [557, 297] width 175 height 21
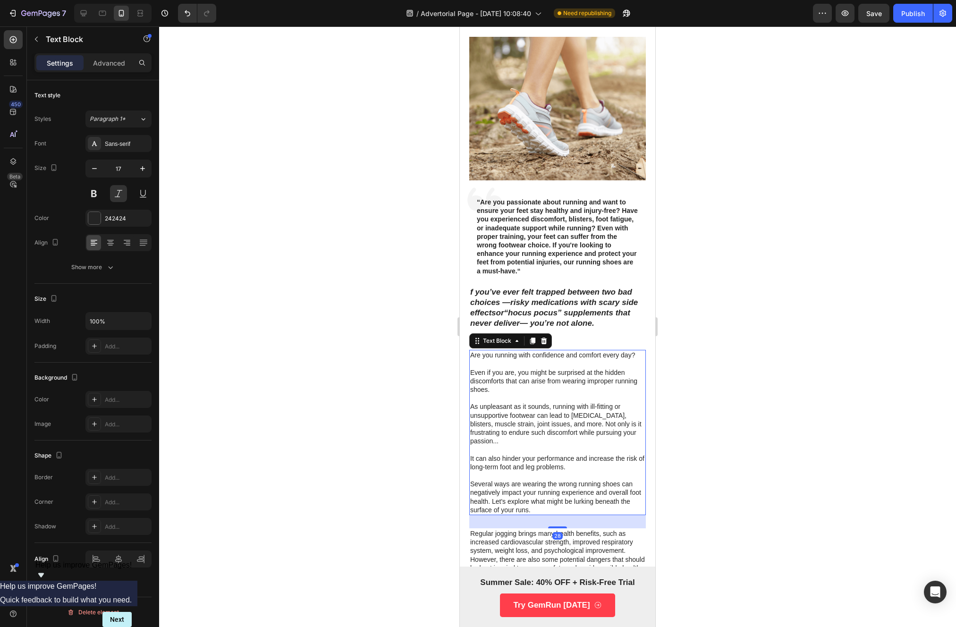
click at [531, 361] on p "Are you running with confidence and comfort every day? Even if you are, you mig…" at bounding box center [557, 432] width 175 height 163
click at [553, 409] on p "Are you running with confidence and comfort every day? Even if you are, you mig…" at bounding box center [557, 432] width 175 height 163
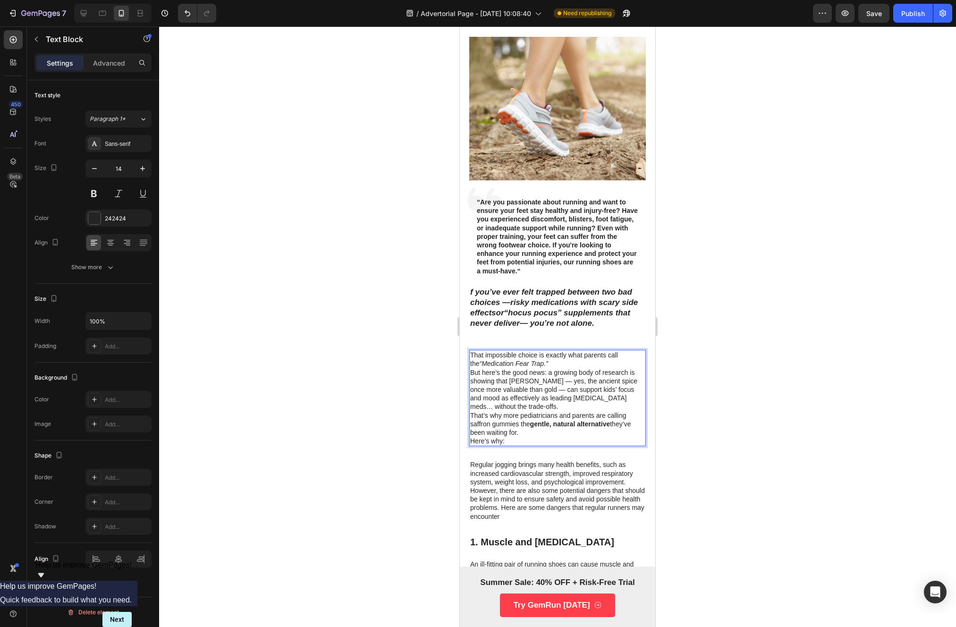
click at [559, 356] on p "That impossible choice is exactly what parents call the “Medication Fear Trap.”" at bounding box center [557, 359] width 175 height 17
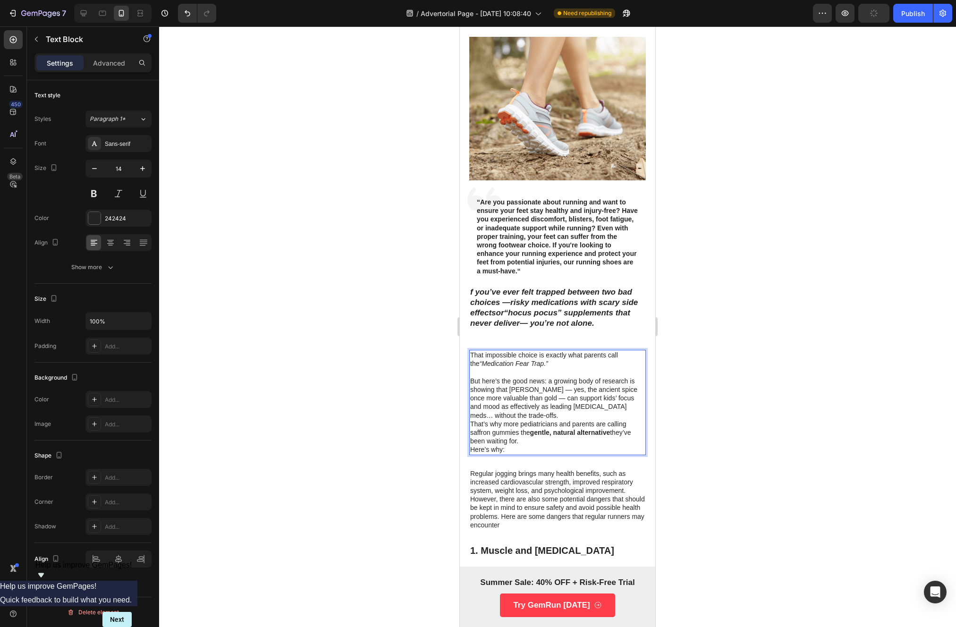
click at [558, 408] on p "But here’s the good news: a growing body of research is showing that [PERSON_NA…" at bounding box center [557, 398] width 175 height 43
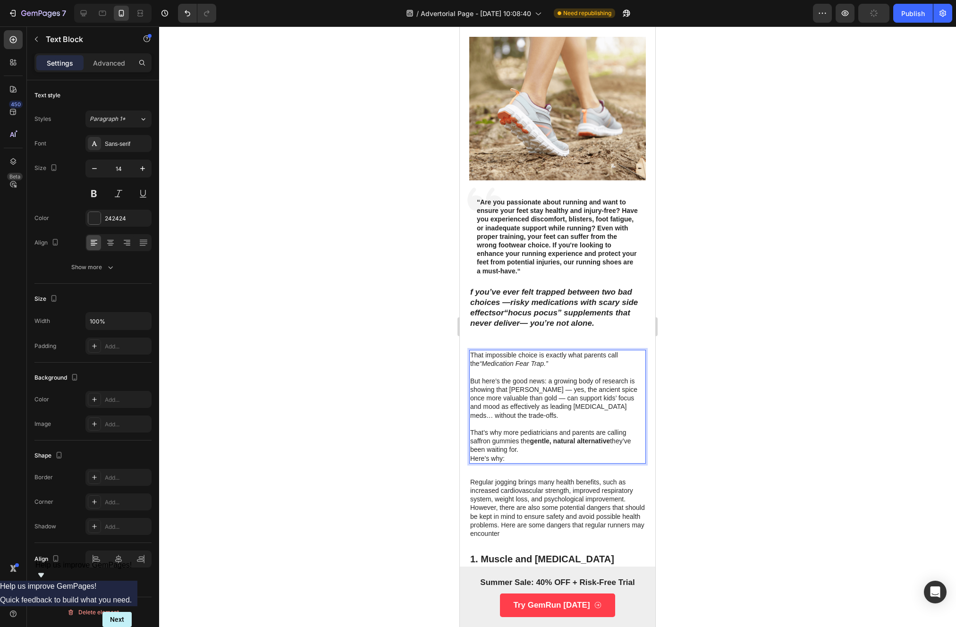
scroll to position [233, 0]
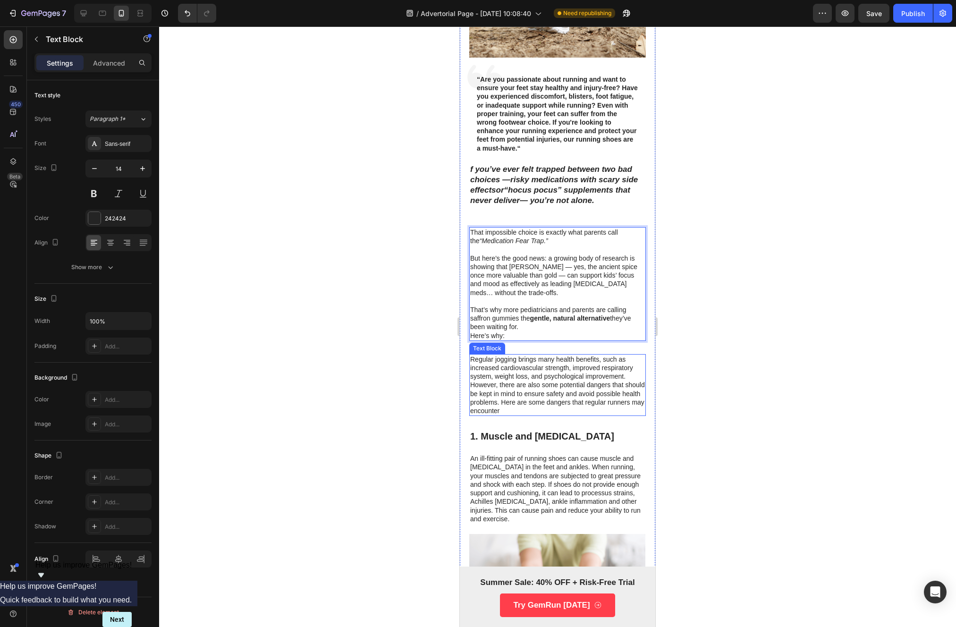
click at [531, 392] on p "Regular jogging brings many health benefits, such as increased cardiovascular s…" at bounding box center [557, 385] width 175 height 60
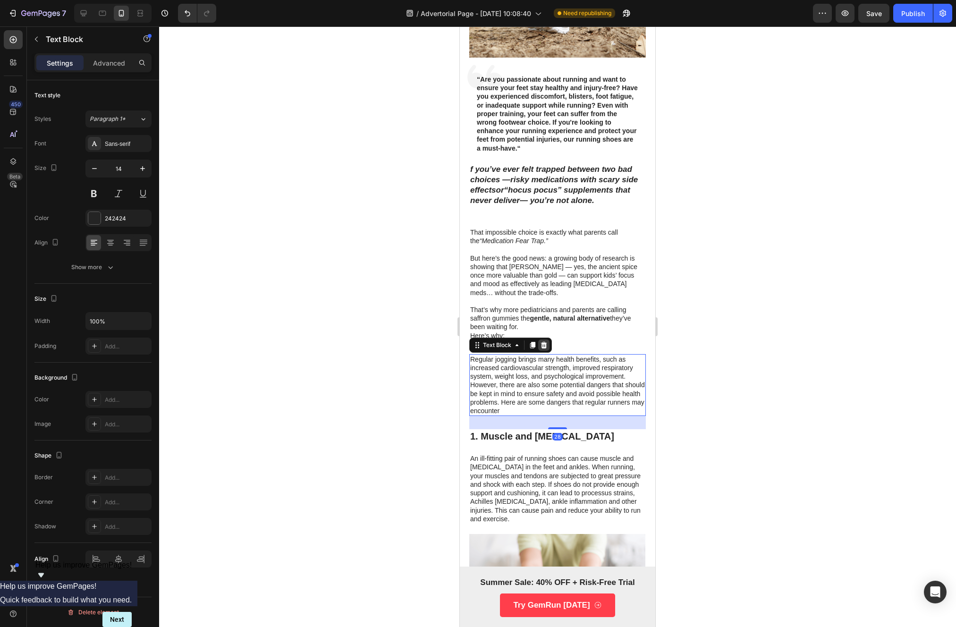
click at [540, 341] on icon at bounding box center [544, 345] width 8 height 8
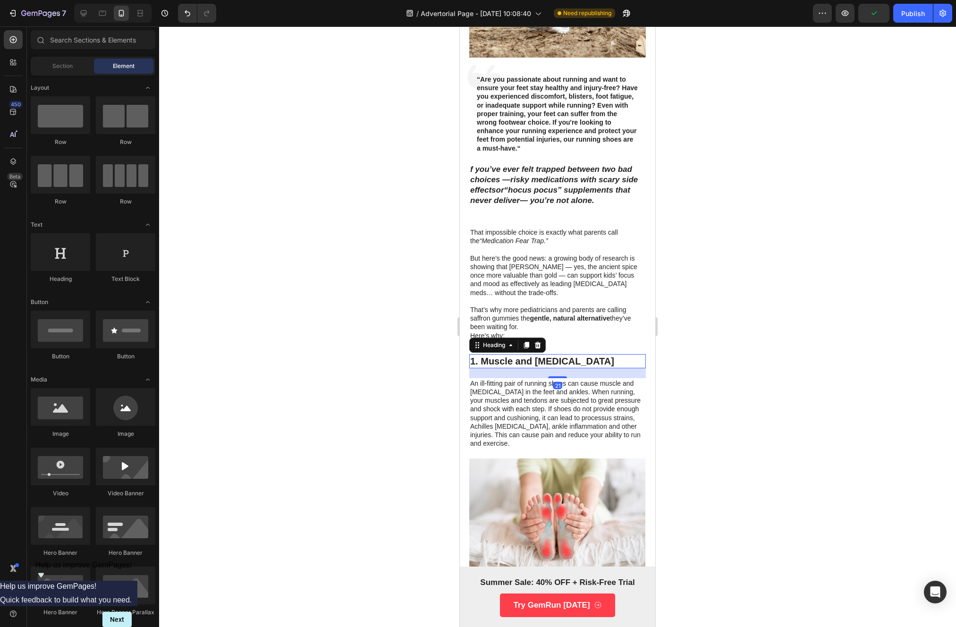
click at [552, 354] on h3 "1. Muscle and [MEDICAL_DATA]" at bounding box center [557, 361] width 177 height 14
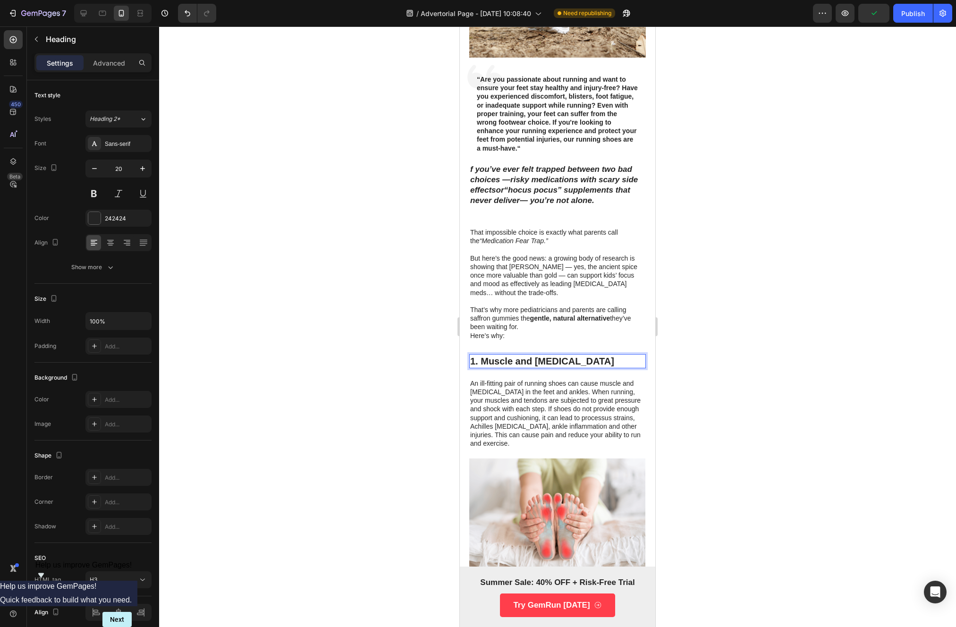
click at [552, 354] on h3 "1. Muscle and [MEDICAL_DATA]" at bounding box center [557, 361] width 177 height 14
click at [552, 355] on p "1. Muscle and [MEDICAL_DATA]" at bounding box center [557, 361] width 175 height 12
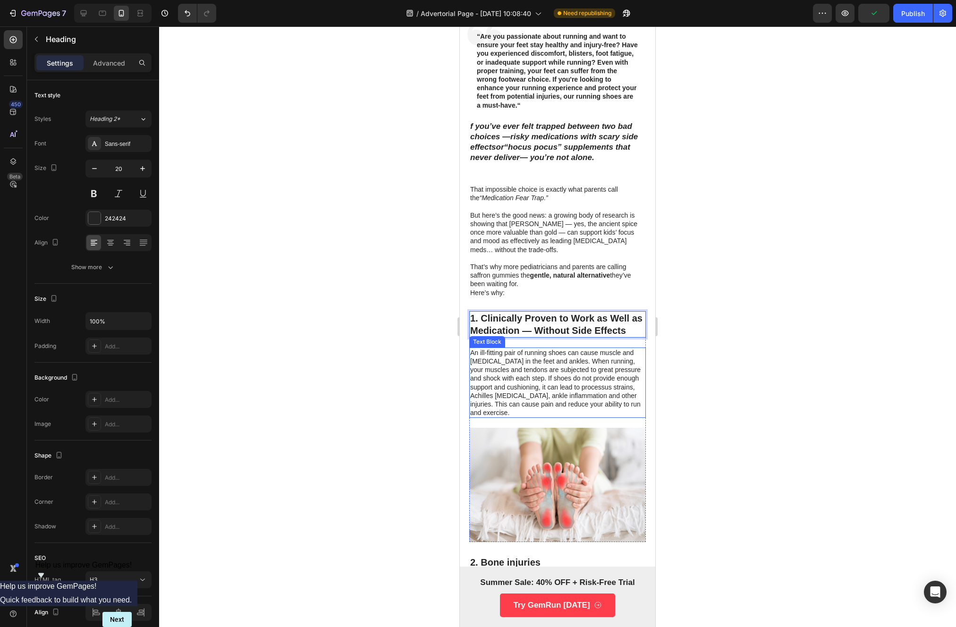
scroll to position [271, 0]
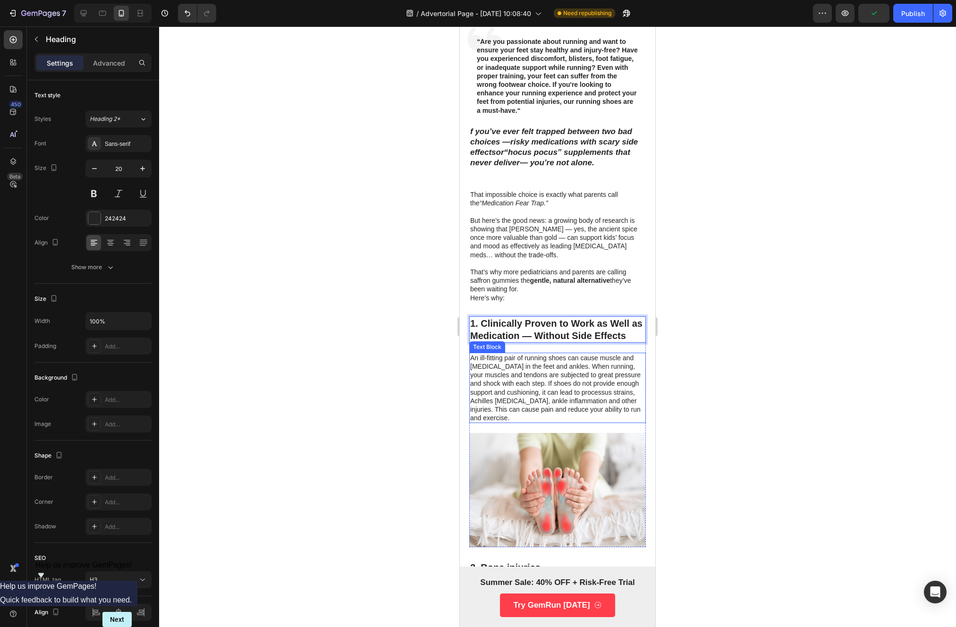
click at [532, 389] on p "An ill-fitting pair of running shoes can cause muscle and [MEDICAL_DATA] in the…" at bounding box center [557, 388] width 175 height 69
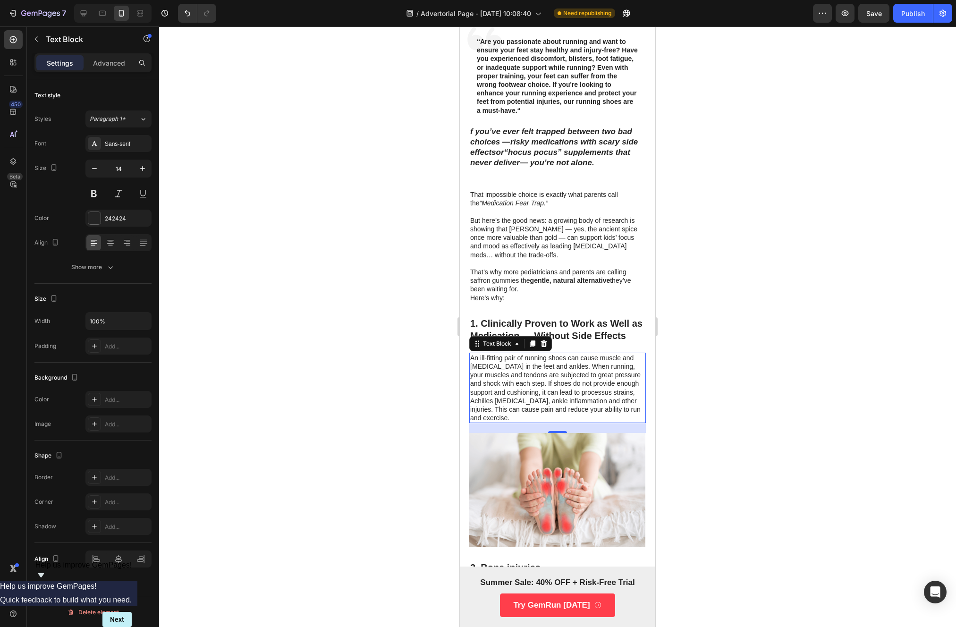
click at [513, 408] on p "An ill-fitting pair of running shoes can cause muscle and [MEDICAL_DATA] in the…" at bounding box center [557, 388] width 175 height 69
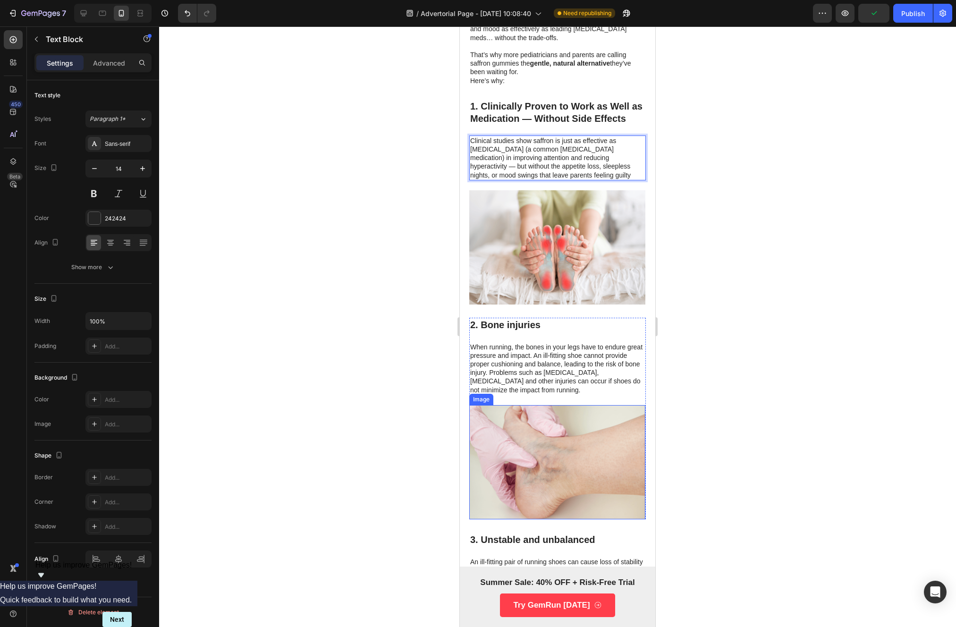
scroll to position [536, 0]
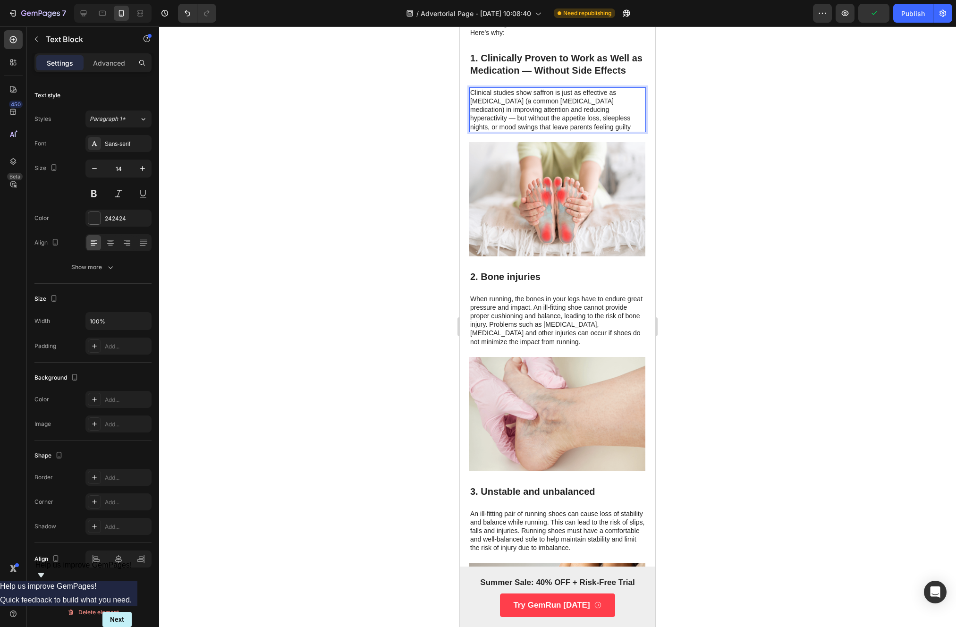
click at [344, 395] on div at bounding box center [557, 326] width 797 height 601
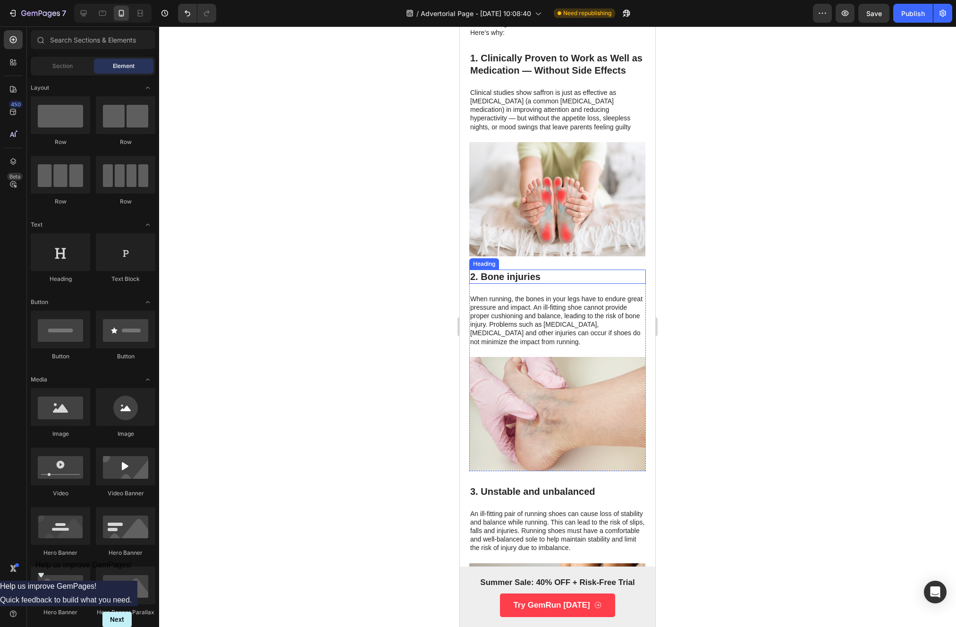
click at [502, 272] on h3 "2. Bone injuries" at bounding box center [557, 277] width 177 height 14
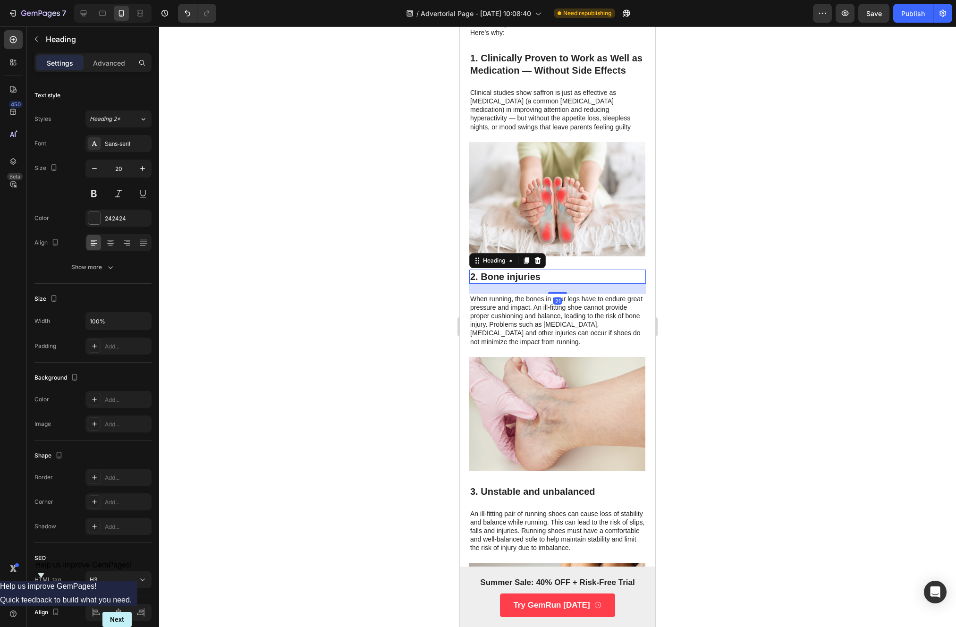
click at [502, 272] on h3 "2. Bone injuries" at bounding box center [557, 277] width 177 height 14
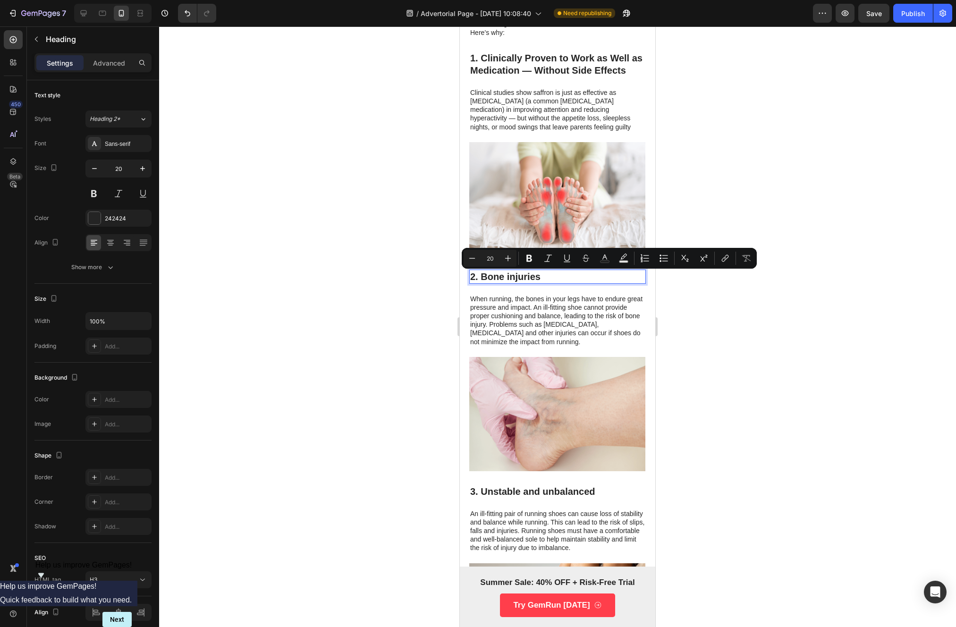
click at [502, 274] on p "2. Bone injuries" at bounding box center [557, 277] width 175 height 12
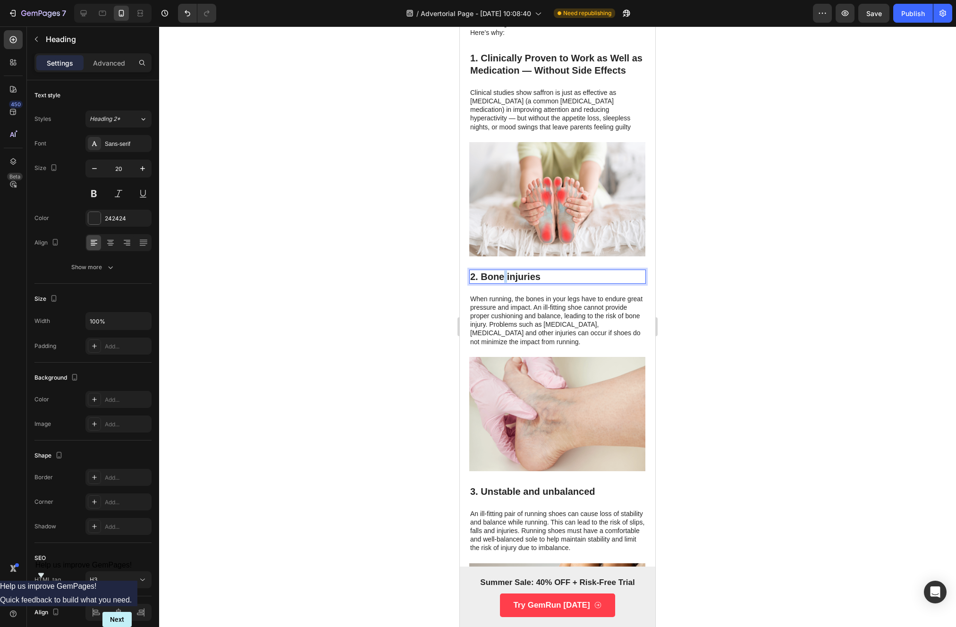
click at [502, 274] on p "2. Bone injuries" at bounding box center [557, 277] width 175 height 12
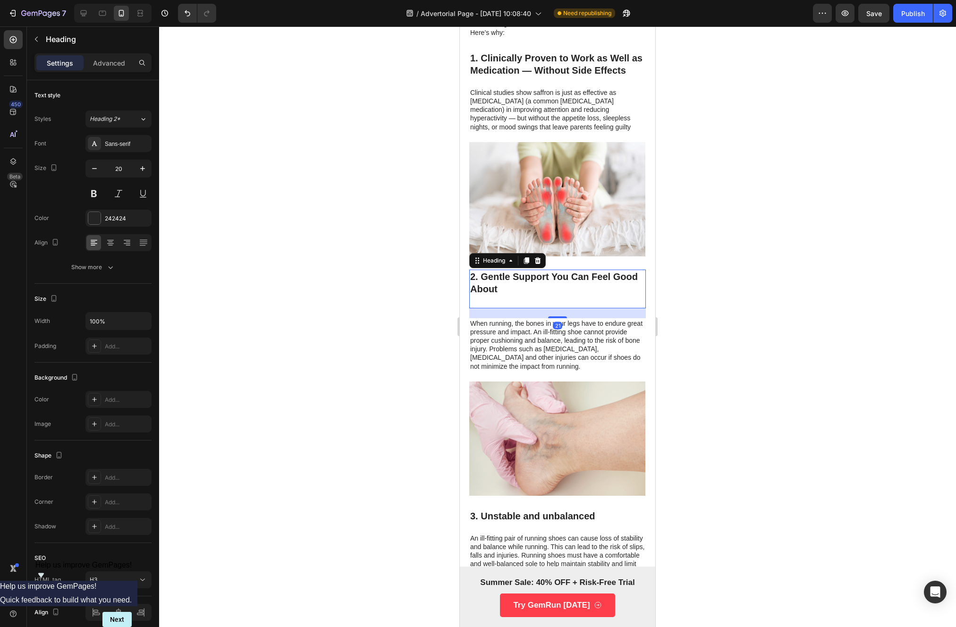
click at [419, 276] on div at bounding box center [557, 326] width 797 height 601
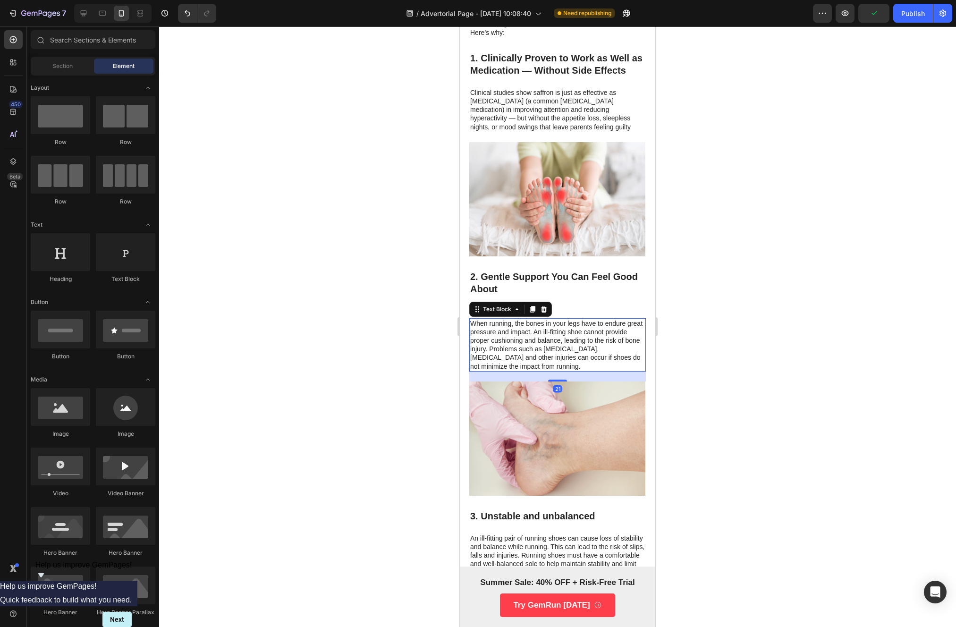
click at [494, 328] on p "When running, the bones in your legs have to endure great pressure and impact. …" at bounding box center [557, 344] width 175 height 51
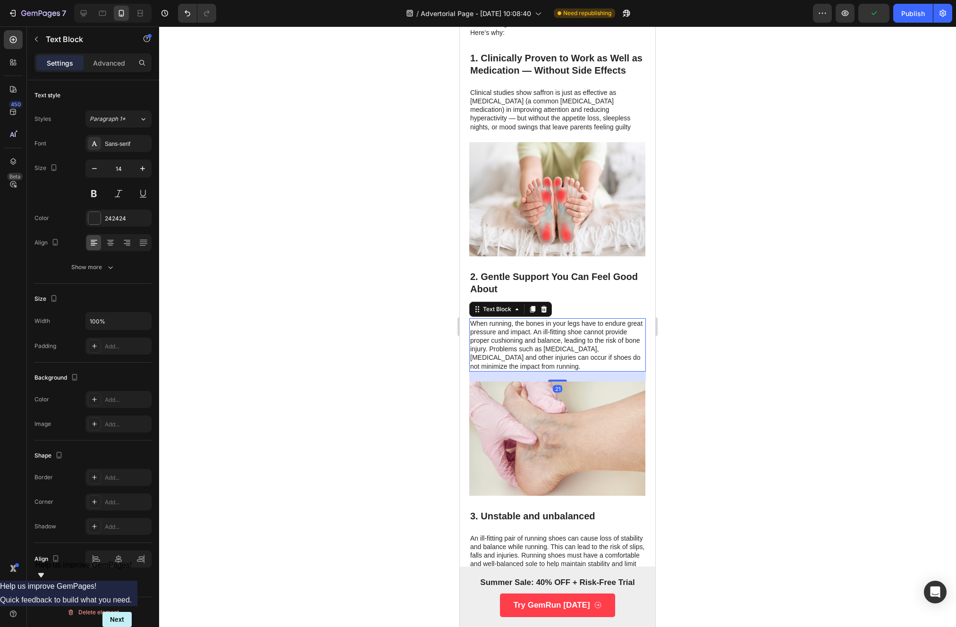
click at [494, 328] on p "When running, the bones in your legs have to endure great pressure and impact. …" at bounding box center [557, 344] width 175 height 51
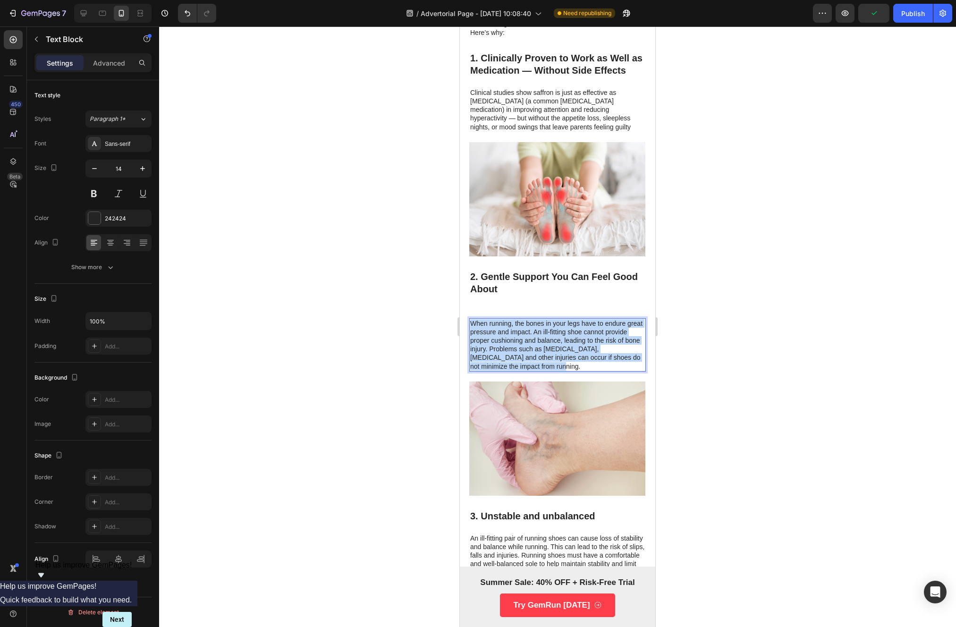
click at [494, 328] on p "When running, the bones in your legs have to endure great pressure and impact. …" at bounding box center [557, 344] width 175 height 51
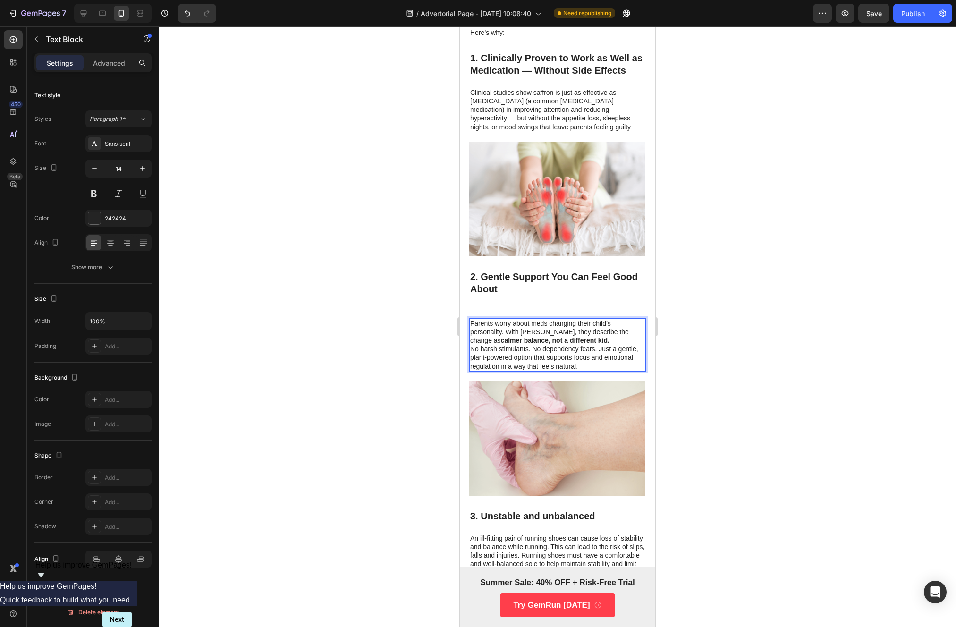
click at [439, 330] on div at bounding box center [557, 326] width 797 height 601
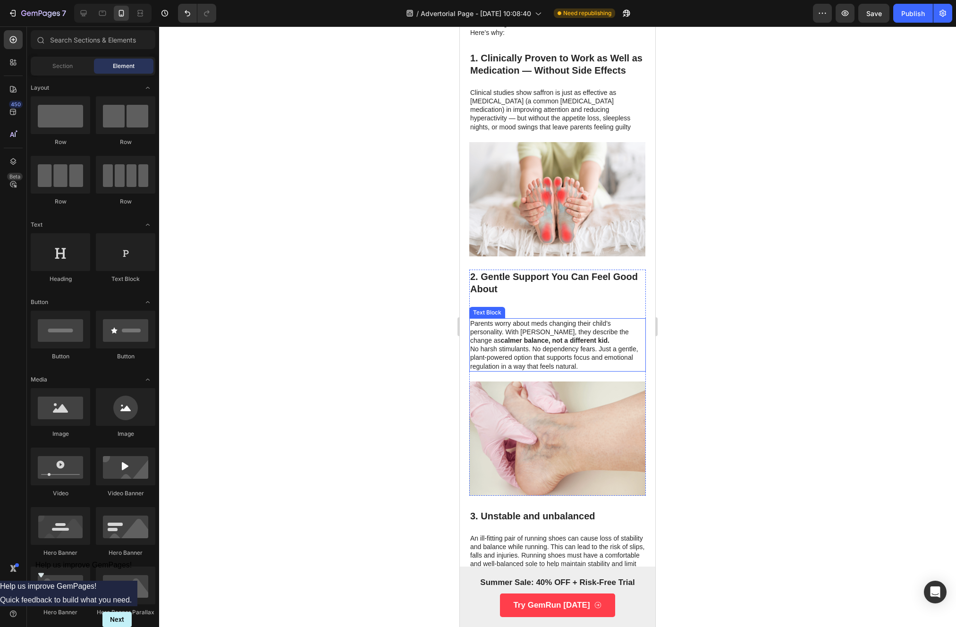
click at [623, 358] on p "No harsh stimulants. No dependency fears. Just a gentle, plant-powered option t…" at bounding box center [557, 358] width 175 height 26
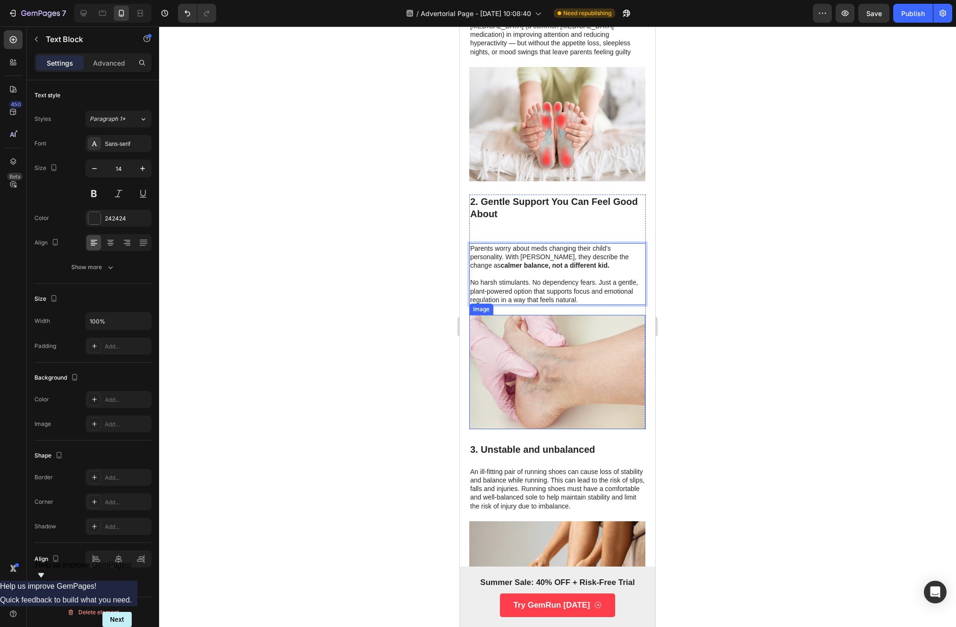
scroll to position [652, 0]
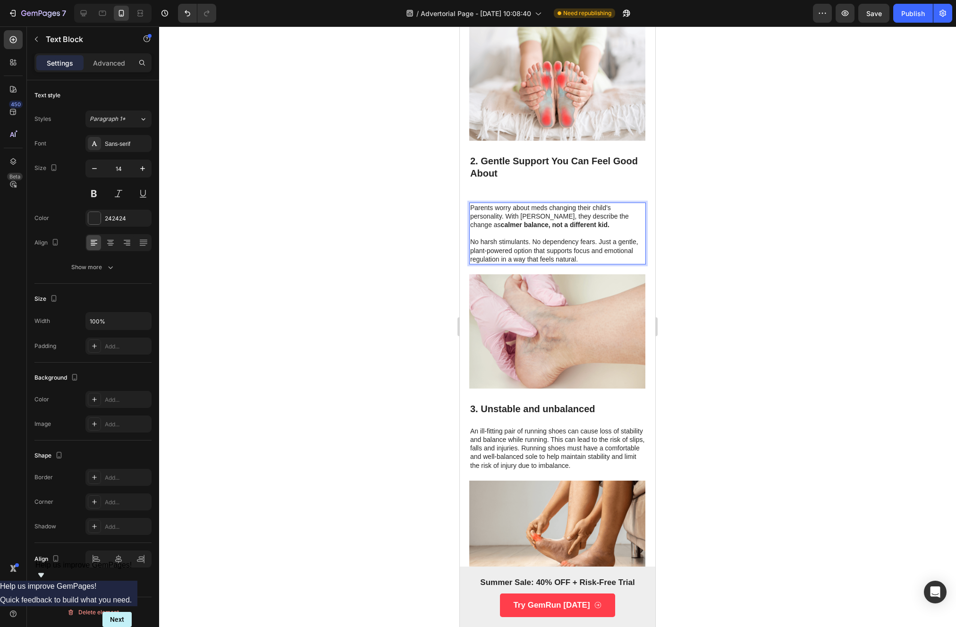
click at [796, 352] on div at bounding box center [557, 326] width 797 height 601
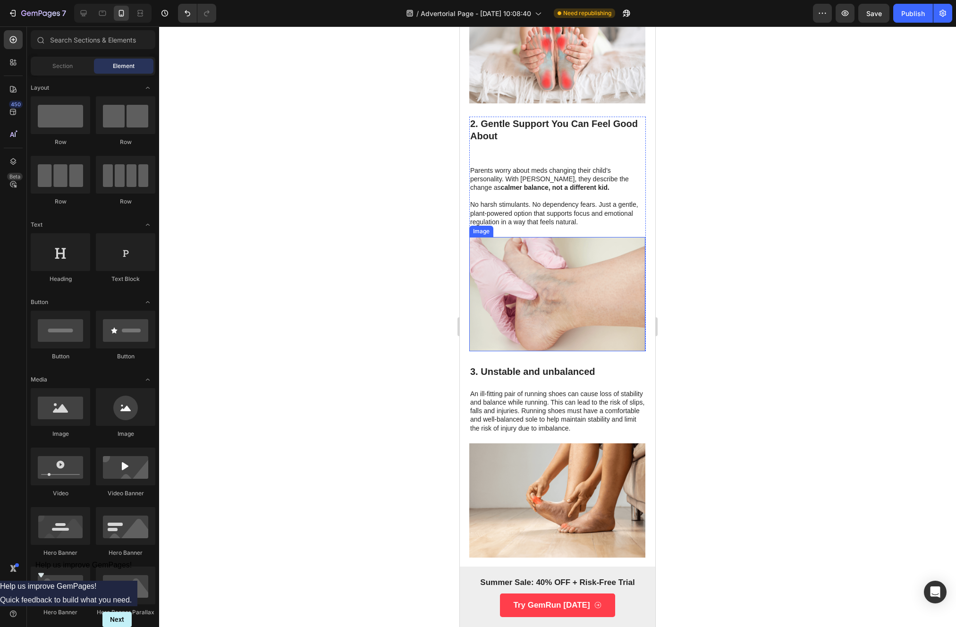
scroll to position [725, 0]
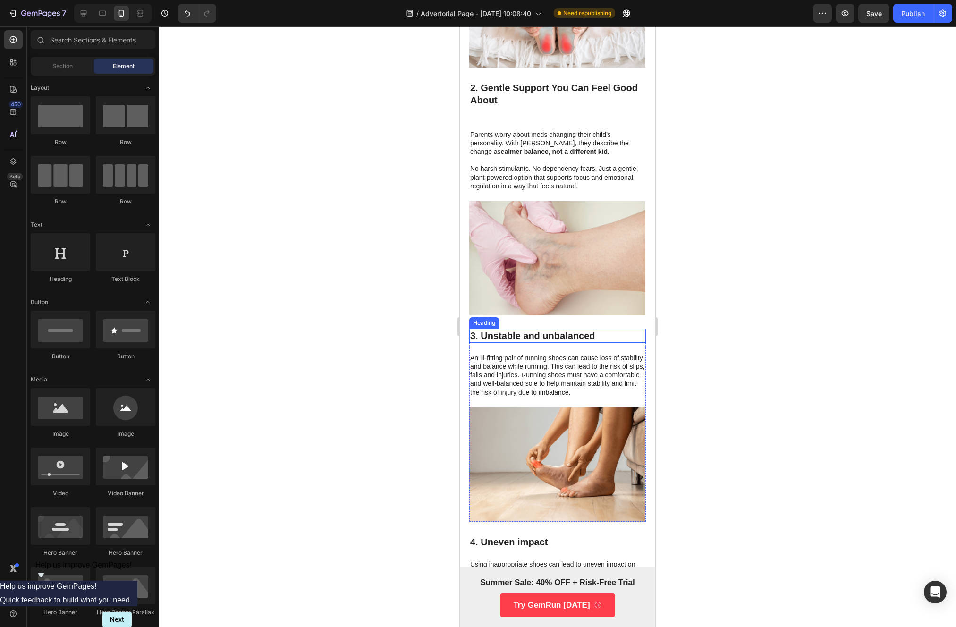
click at [516, 333] on h3 "3. Unstable and unbalanced" at bounding box center [557, 336] width 177 height 14
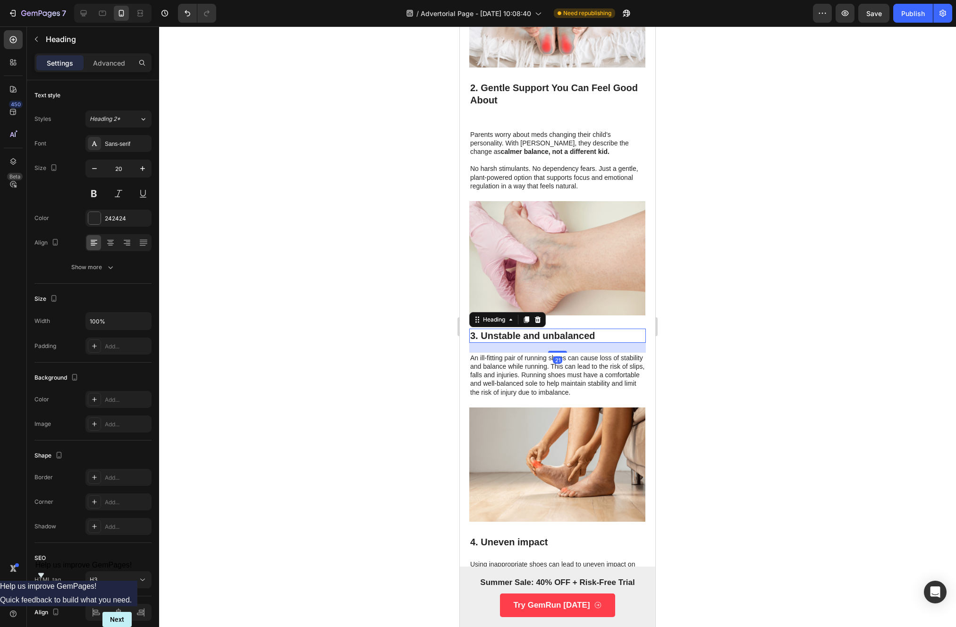
click at [516, 333] on h3 "3. Unstable and unbalanced" at bounding box center [557, 336] width 177 height 14
click at [516, 333] on p "3. Unstable and unbalanced" at bounding box center [557, 336] width 175 height 12
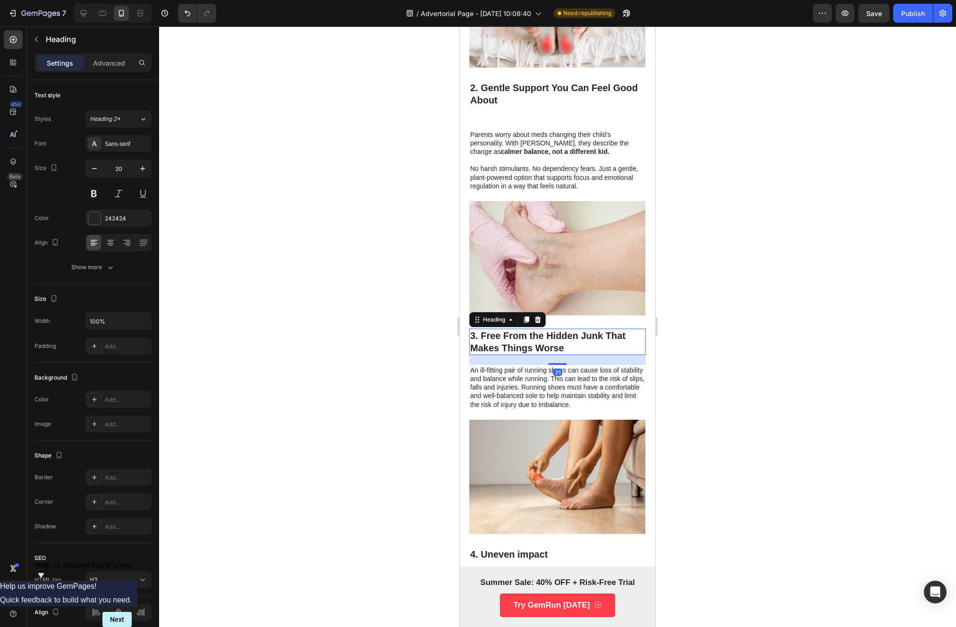
click at [387, 323] on div at bounding box center [557, 326] width 797 height 601
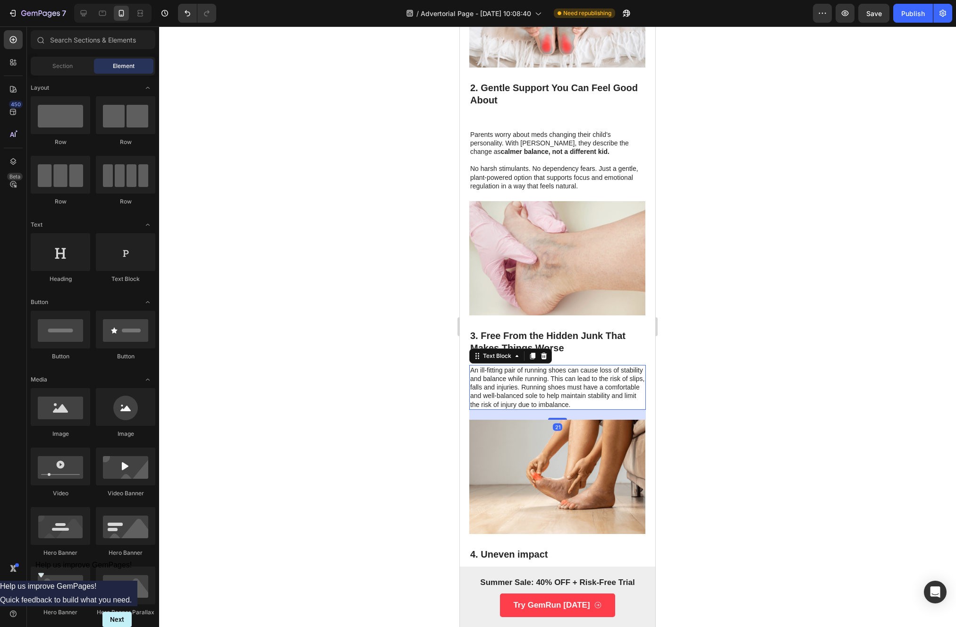
click at [523, 377] on p "An ill-fitting pair of running shoes can cause loss of stability and balance wh…" at bounding box center [557, 387] width 175 height 43
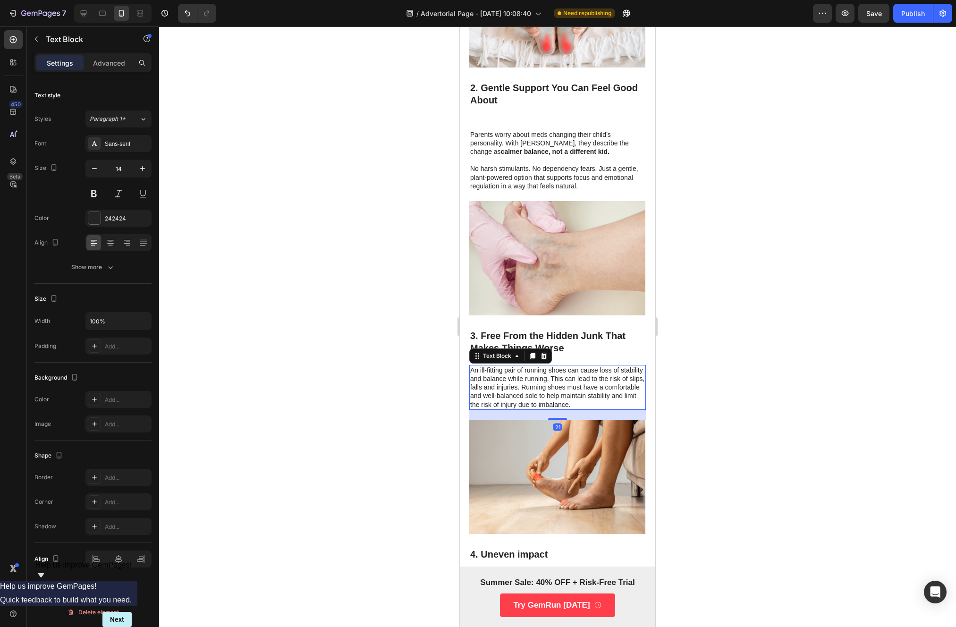
click at [523, 377] on p "An ill-fitting pair of running shoes can cause loss of stability and balance wh…" at bounding box center [557, 387] width 175 height 43
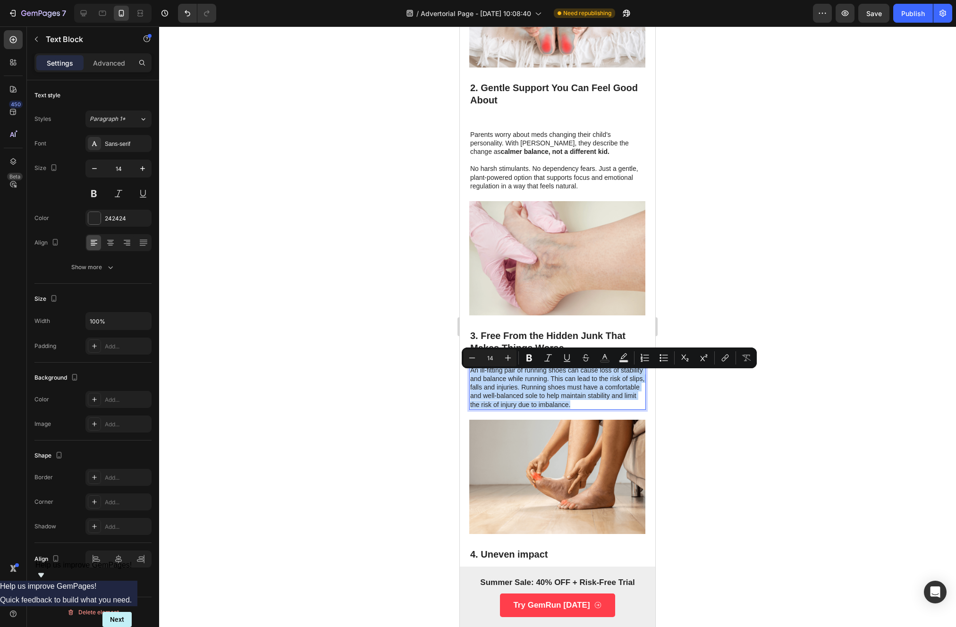
click at [523, 377] on p "An ill-fitting pair of running shoes can cause loss of stability and balance wh…" at bounding box center [557, 387] width 175 height 43
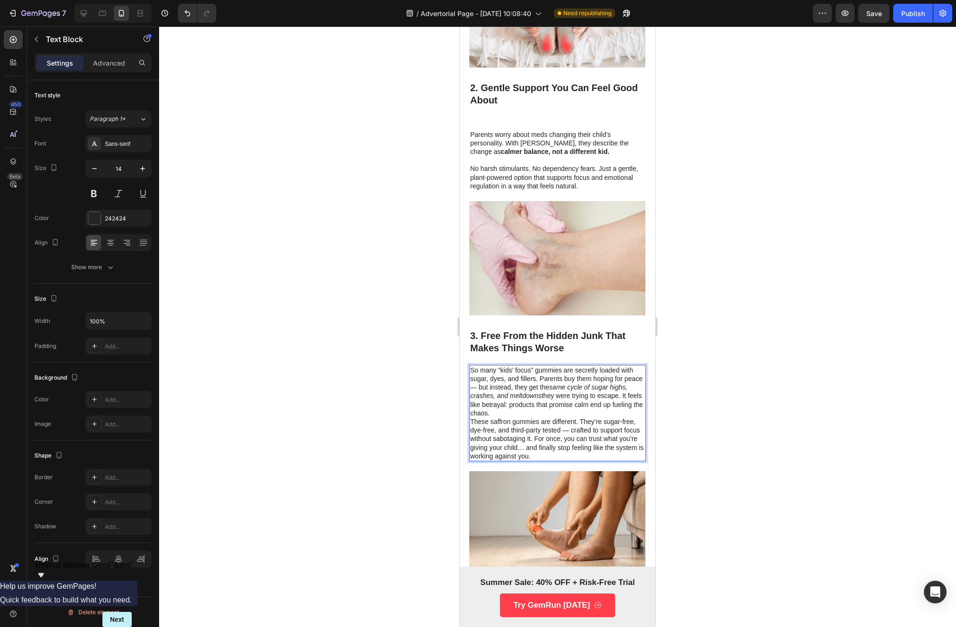
click at [383, 341] on div at bounding box center [557, 326] width 797 height 601
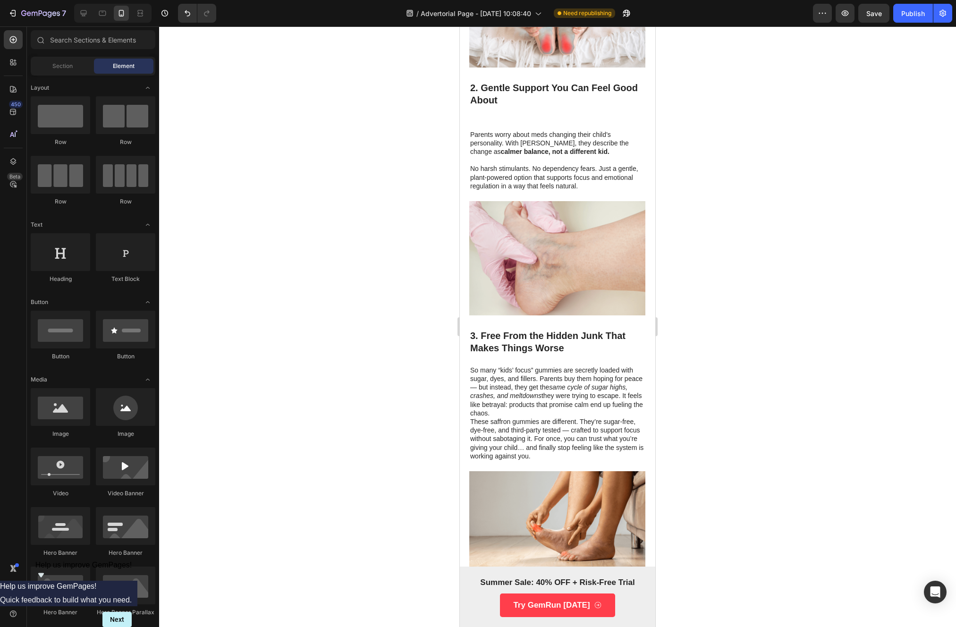
click at [610, 413] on p "So many “kids’ focus” gummies are secretly loaded with sugar, dyes, and fillers…" at bounding box center [557, 391] width 175 height 51
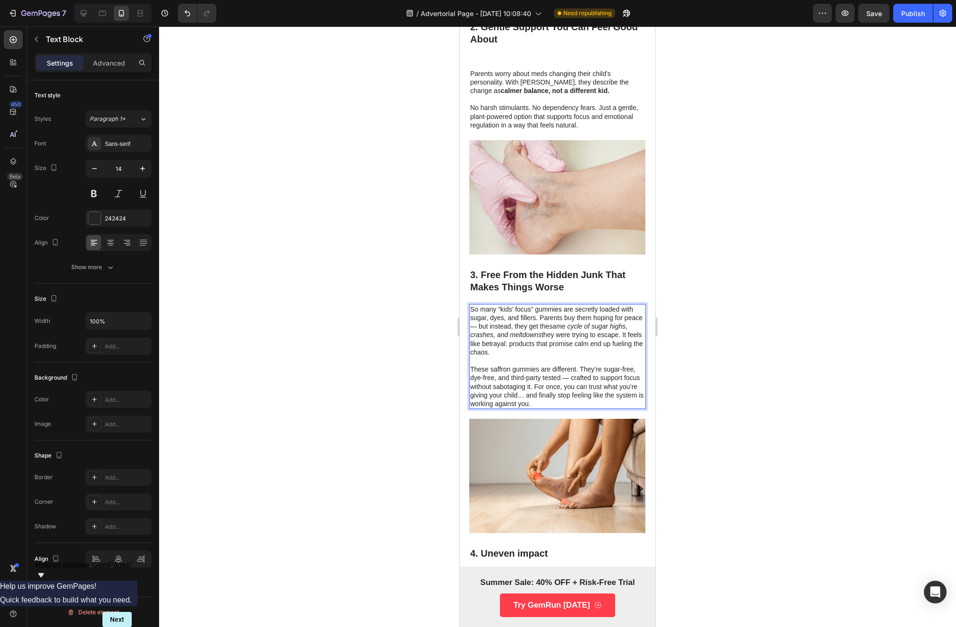
scroll to position [780, 0]
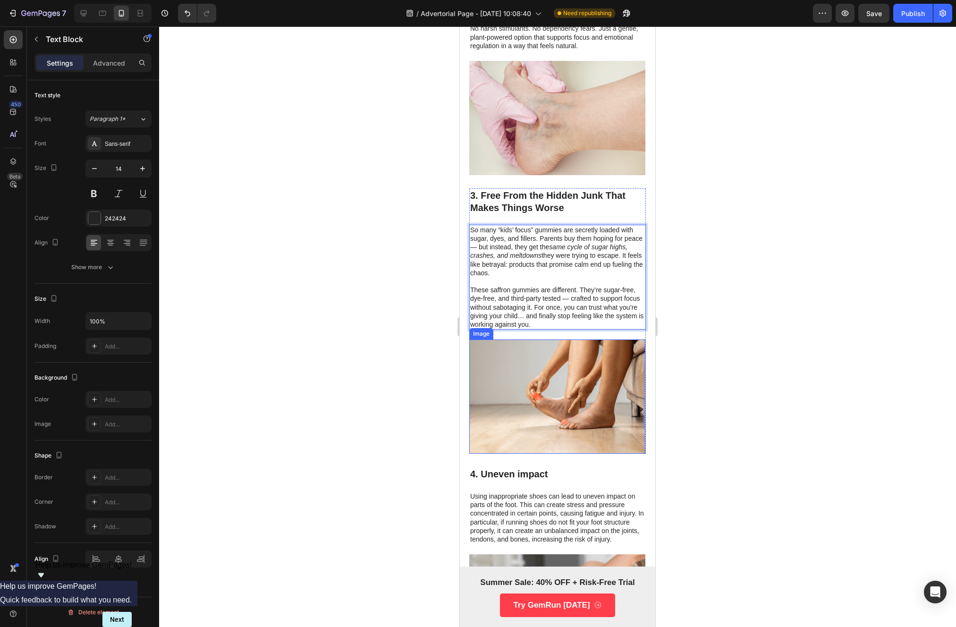
click at [542, 375] on img at bounding box center [557, 396] width 176 height 114
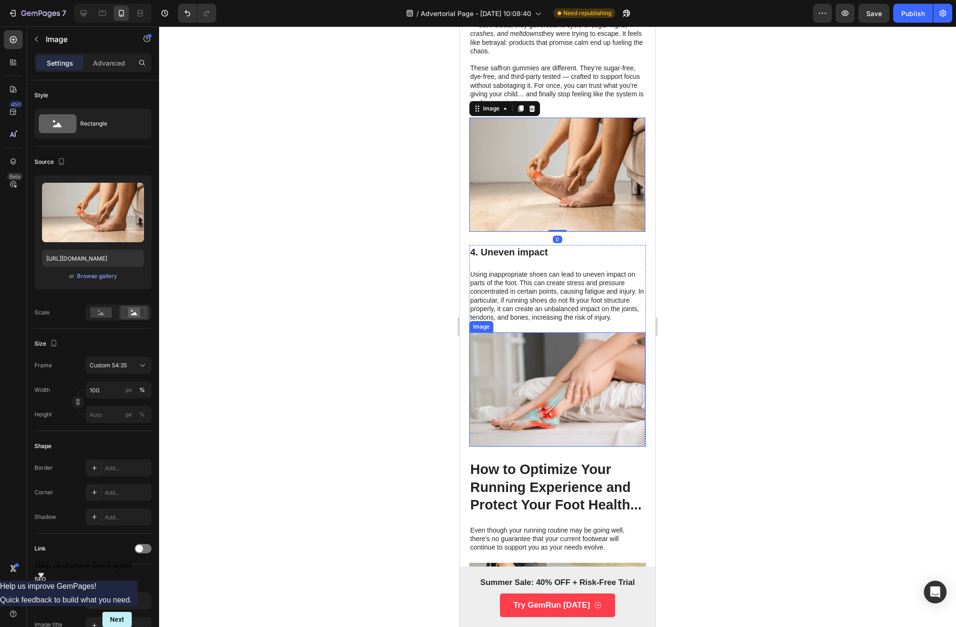
scroll to position [1081, 0]
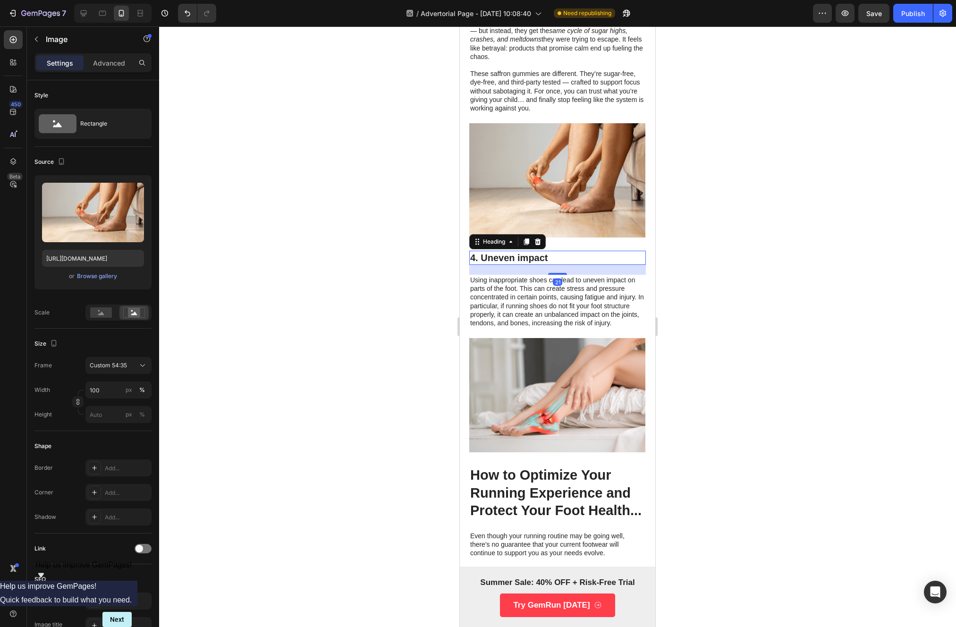
click at [516, 251] on h3 "4. Uneven impact" at bounding box center [557, 258] width 177 height 14
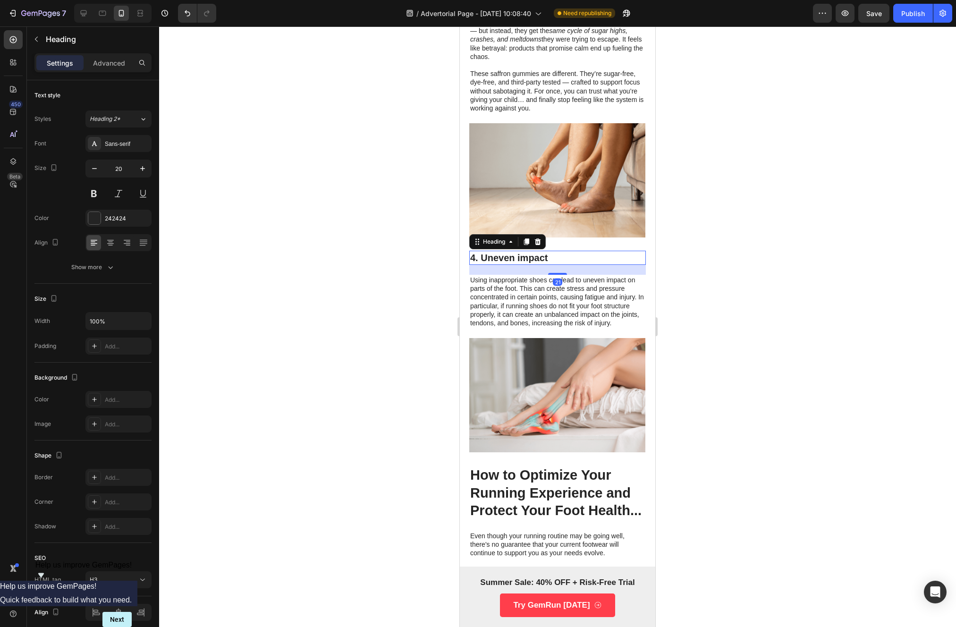
click at [516, 251] on h3 "4. Uneven impact" at bounding box center [557, 258] width 177 height 14
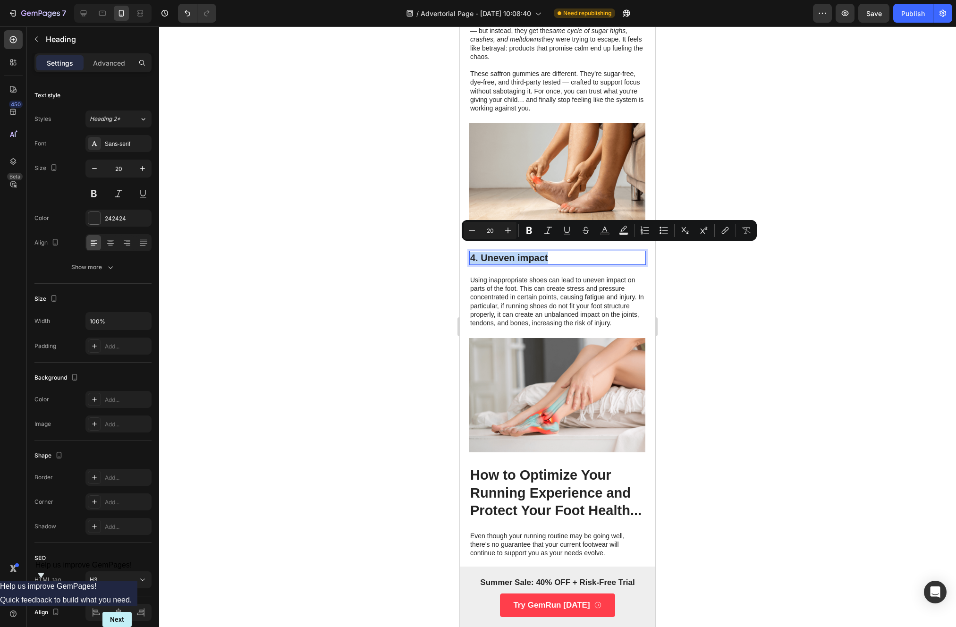
click at [516, 252] on p "4. Uneven impact" at bounding box center [557, 258] width 175 height 12
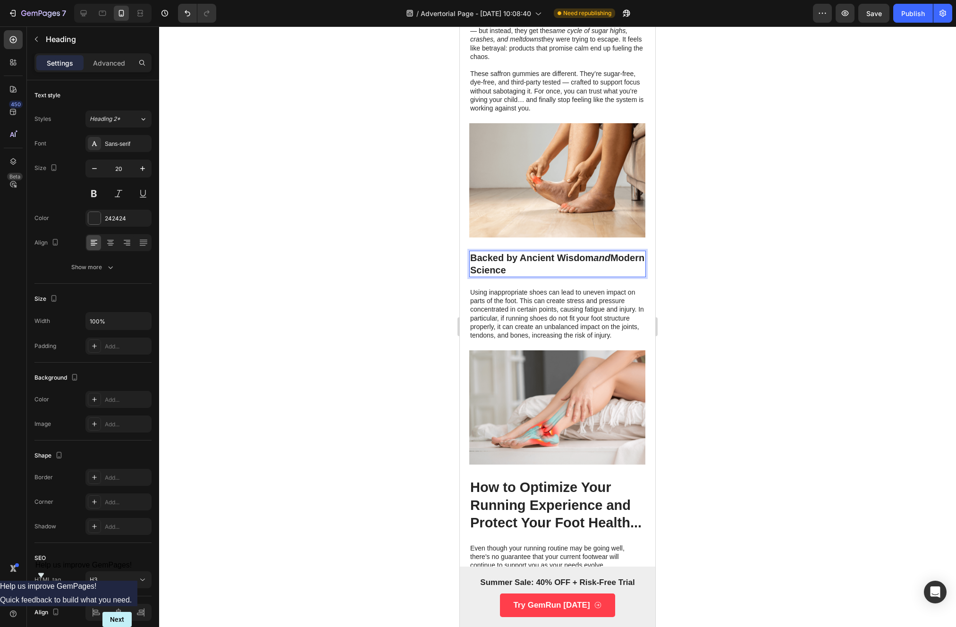
click at [472, 252] on p "Backed by Ancient Wisdom and Modern Science" at bounding box center [557, 264] width 175 height 25
click at [585, 308] on p "Using inappropriate shoes can lead to uneven impact on parts of the foot. This …" at bounding box center [557, 313] width 175 height 51
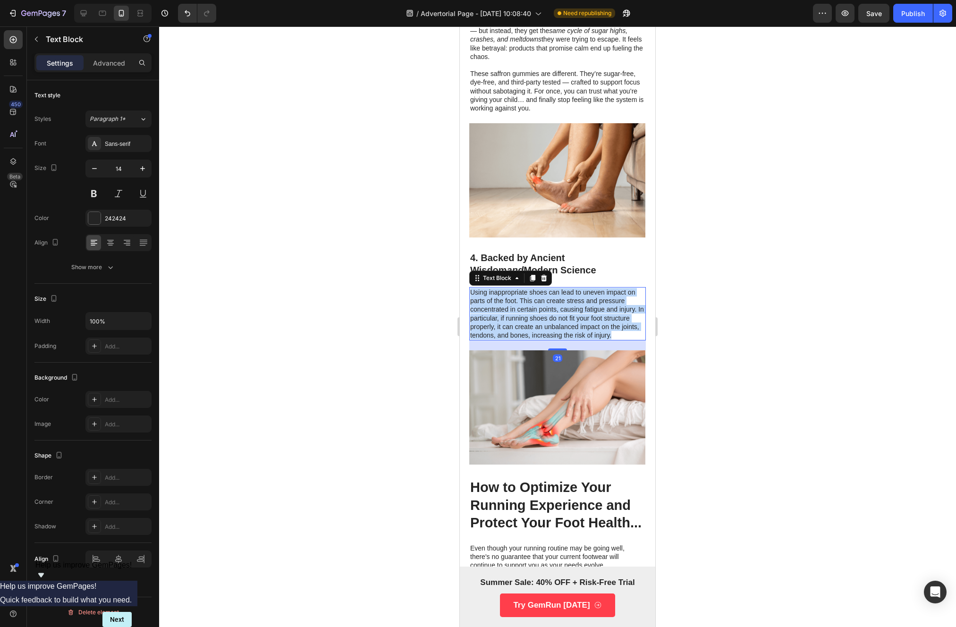
click at [585, 308] on p "Using inappropriate shoes can lead to uneven impact on parts of the foot. This …" at bounding box center [557, 313] width 175 height 51
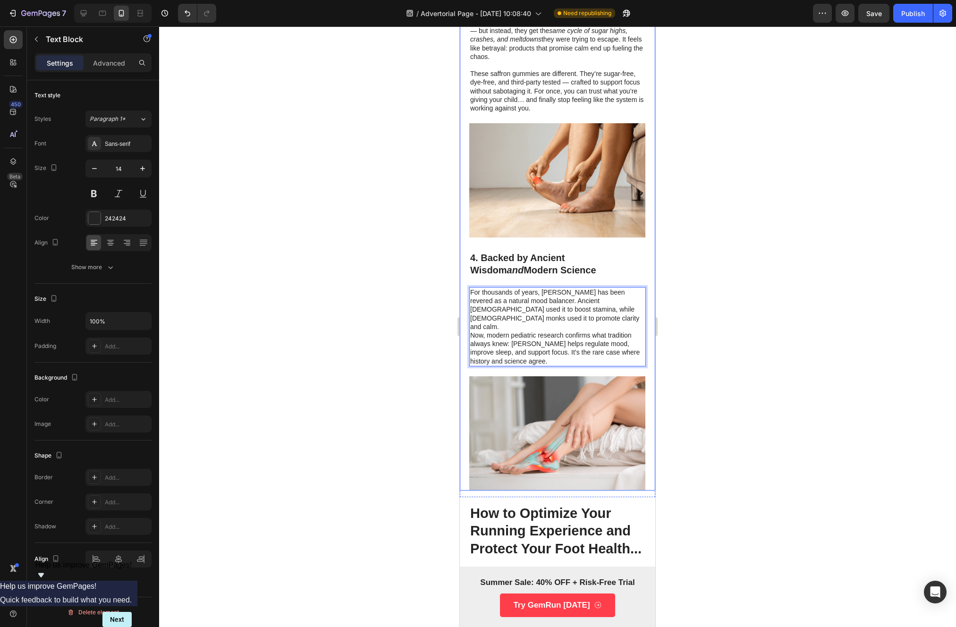
click at [361, 335] on div at bounding box center [557, 326] width 797 height 601
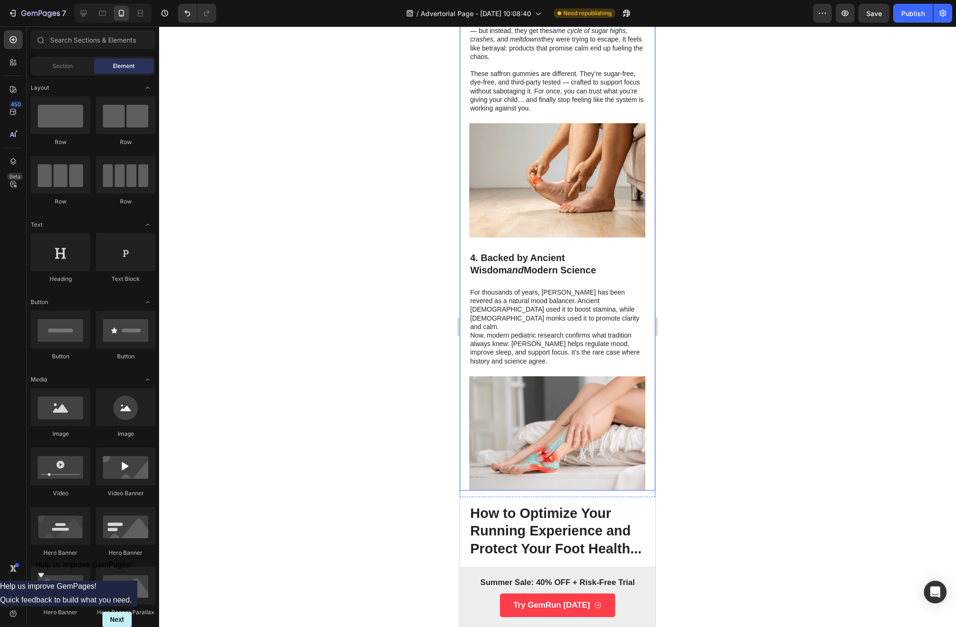
click at [517, 331] on p "Now, modern pediatric research confirms what tradition always knew: [PERSON_NAM…" at bounding box center [557, 348] width 175 height 34
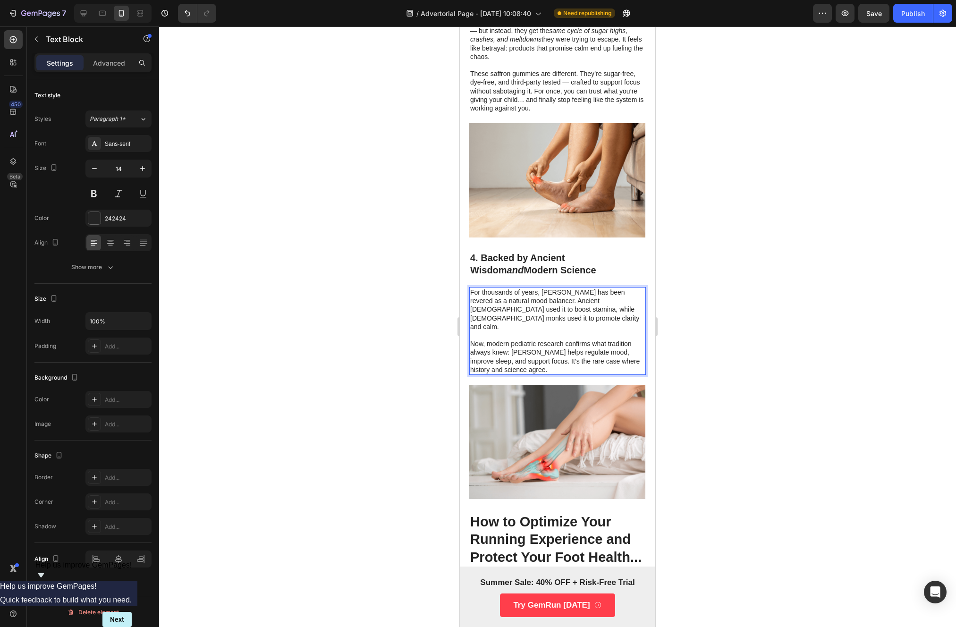
click at [341, 303] on div at bounding box center [557, 326] width 797 height 601
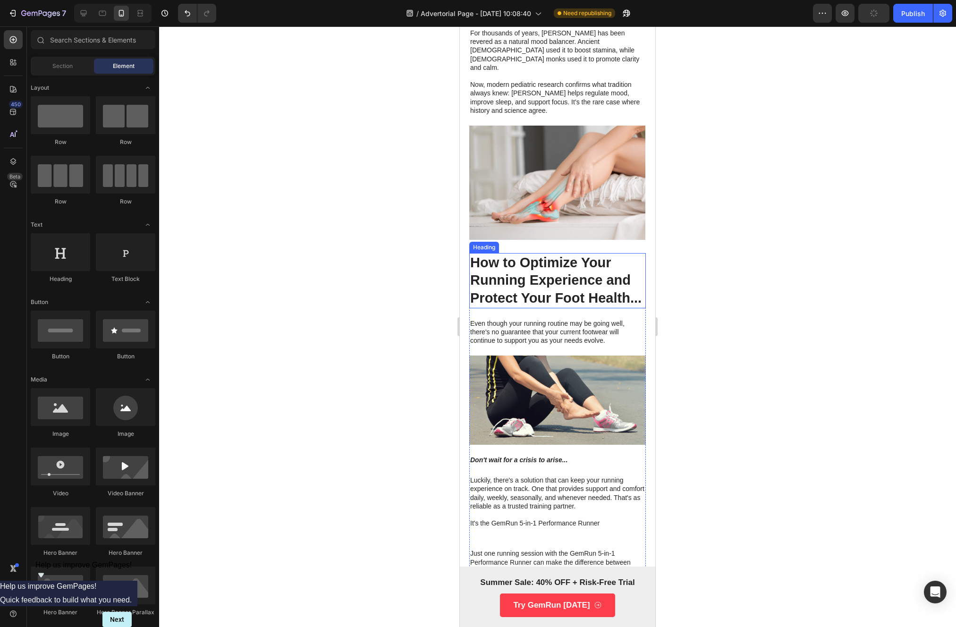
scroll to position [1235, 0]
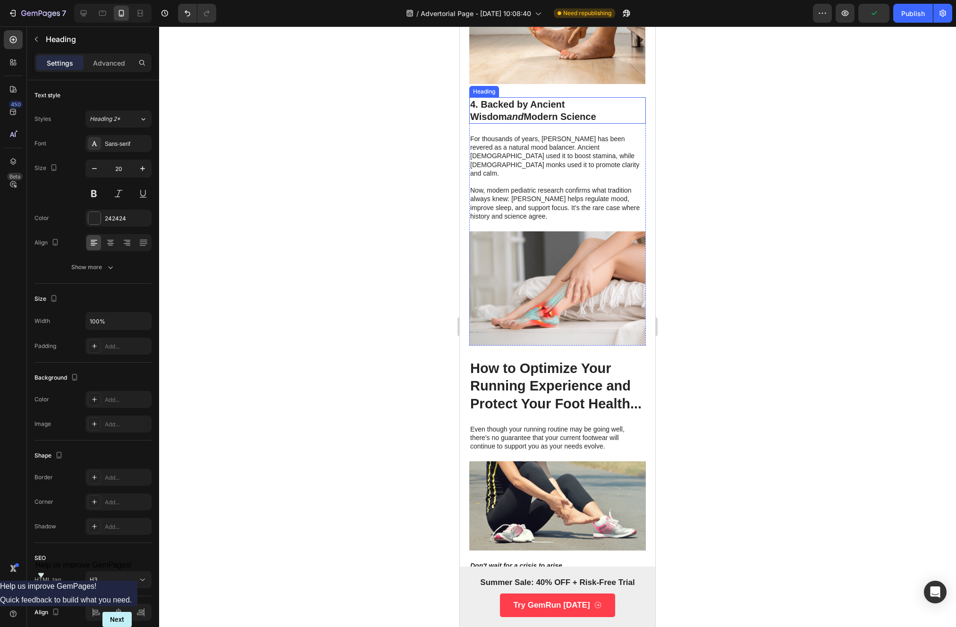
click at [523, 102] on p "4. Backed by Ancient Wisdom and Modern Science" at bounding box center [557, 110] width 175 height 25
click at [527, 85] on icon at bounding box center [526, 88] width 5 height 7
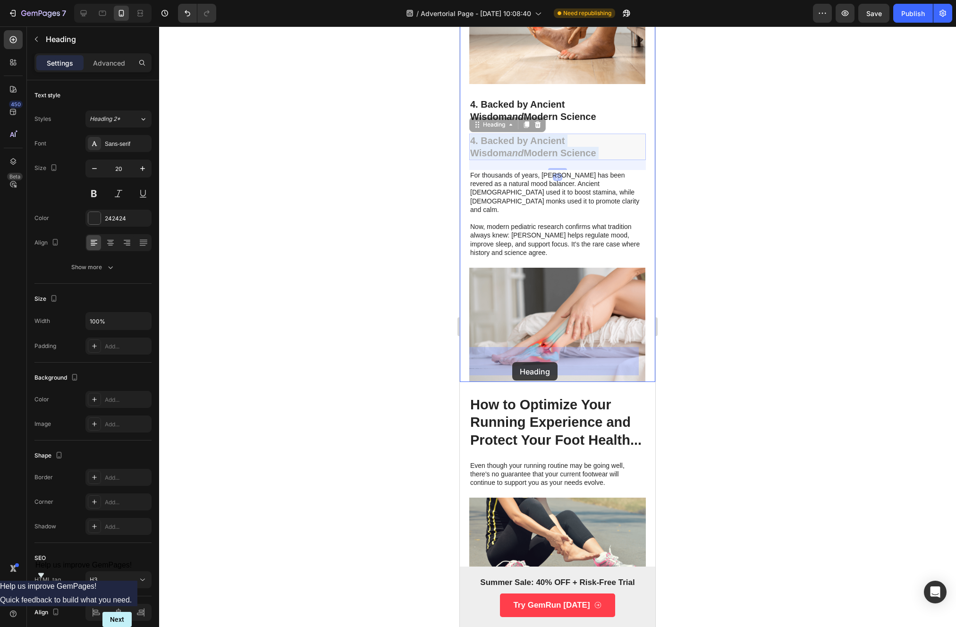
drag, startPoint x: 508, startPoint y: 138, endPoint x: 512, endPoint y: 362, distance: 223.8
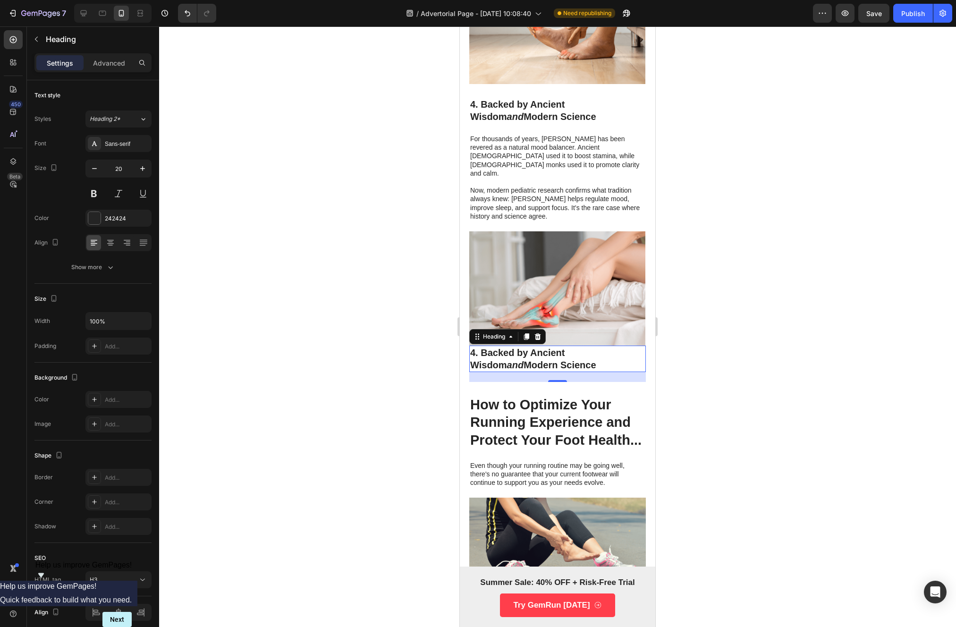
click at [542, 346] on h3 "4. Backed by Ancient Wisdom and Modern Science" at bounding box center [557, 359] width 177 height 26
click at [553, 347] on p "4. Backed by Ancient Wisdom and Modern Science" at bounding box center [557, 359] width 175 height 25
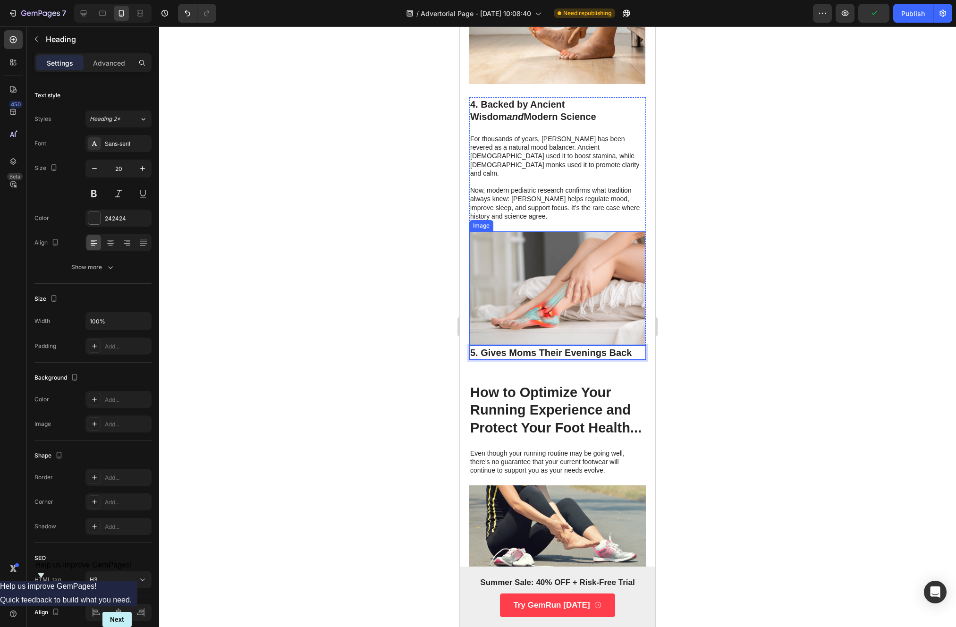
click at [633, 301] on img at bounding box center [557, 288] width 176 height 114
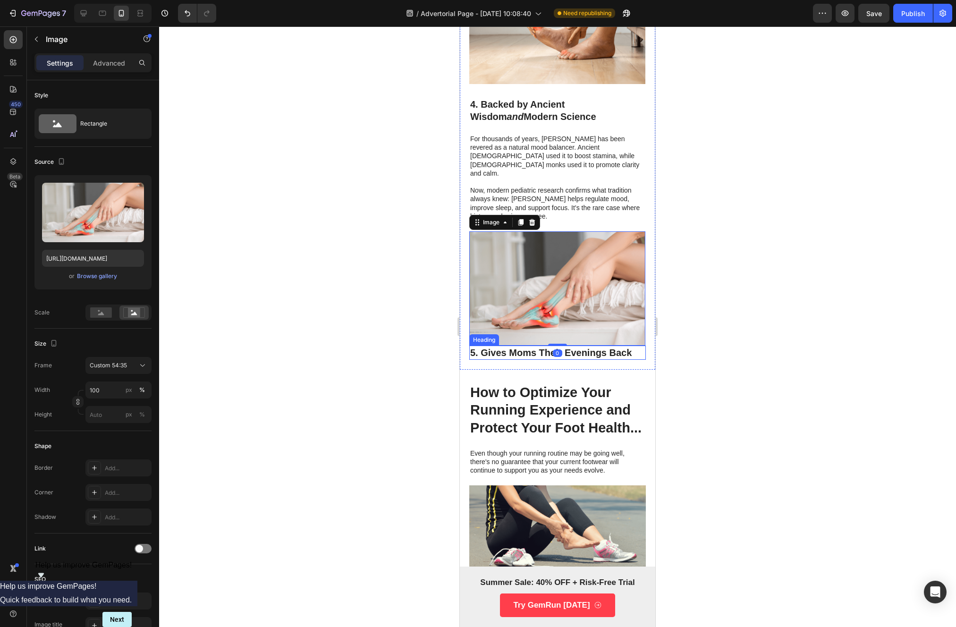
click at [486, 347] on p "5. Gives Moms Their Evenings Back" at bounding box center [557, 353] width 175 height 12
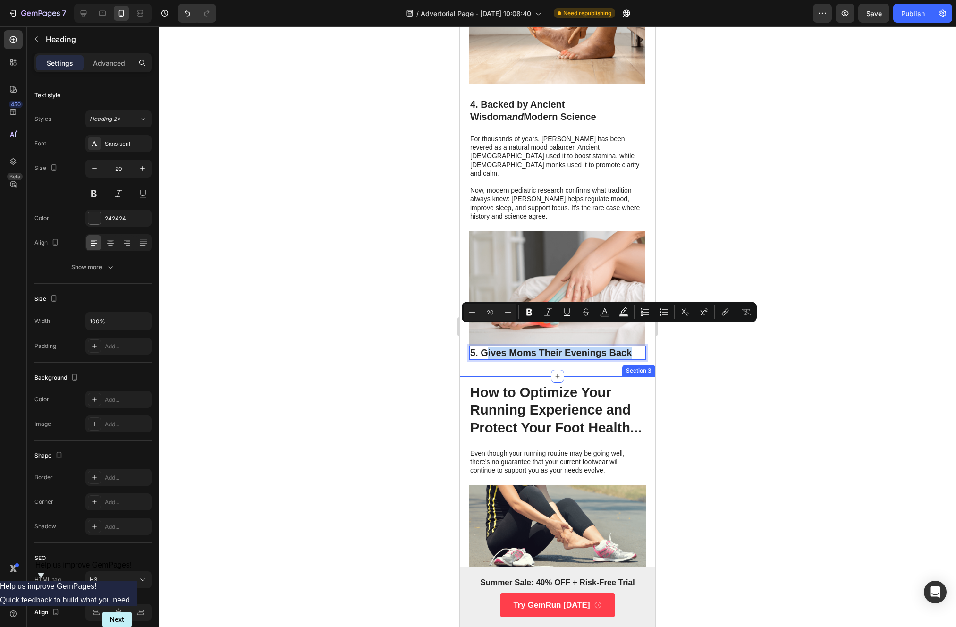
drag, startPoint x: 487, startPoint y: 331, endPoint x: 491, endPoint y: 358, distance: 27.3
click at [495, 347] on p "5. Gives Moms Their Evenings Back" at bounding box center [557, 353] width 175 height 12
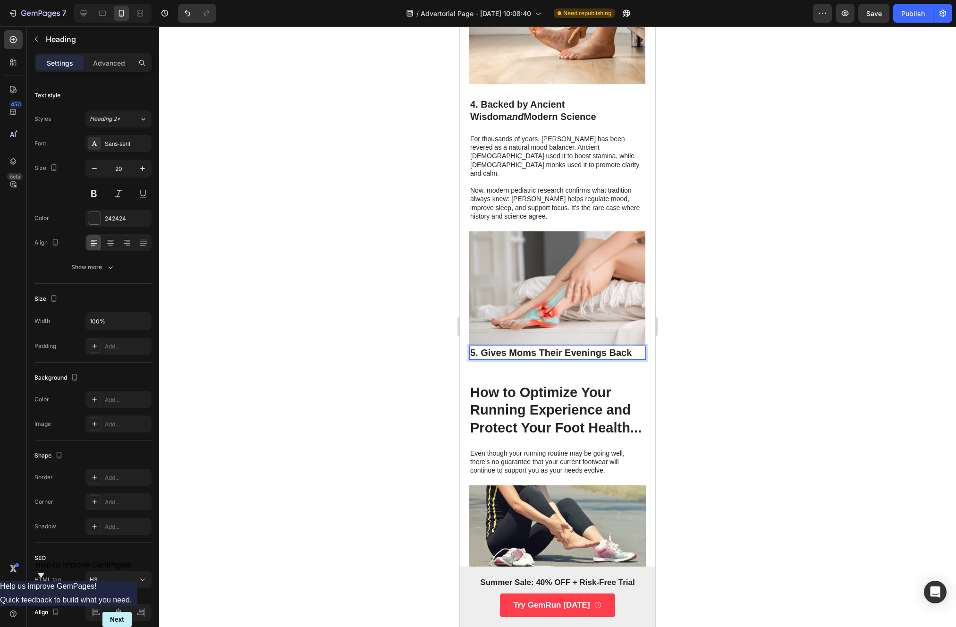
click at [485, 347] on p "5. Gives Moms Their Evenings Back" at bounding box center [557, 353] width 175 height 12
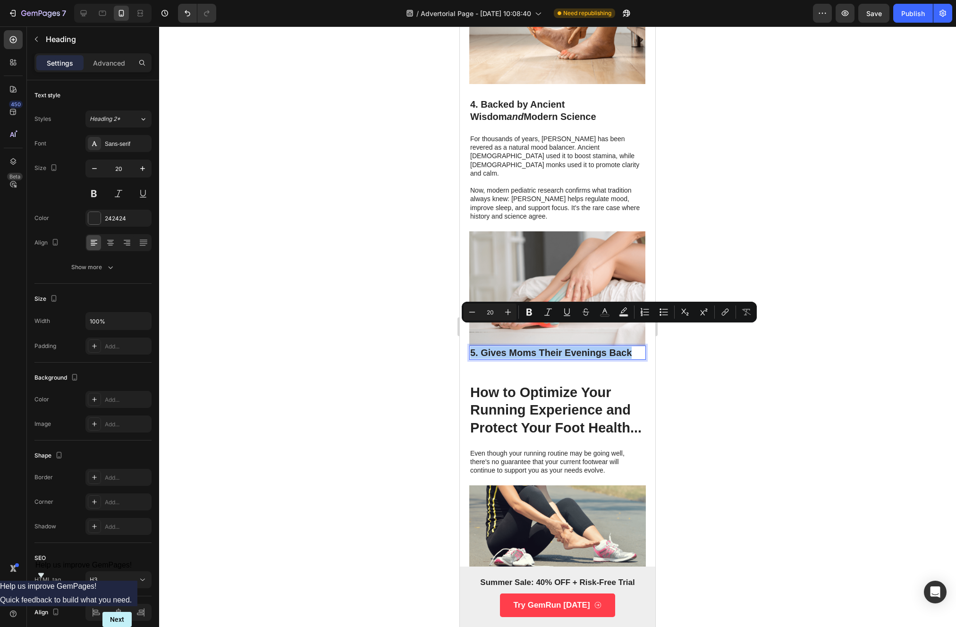
click at [330, 313] on div at bounding box center [557, 326] width 797 height 601
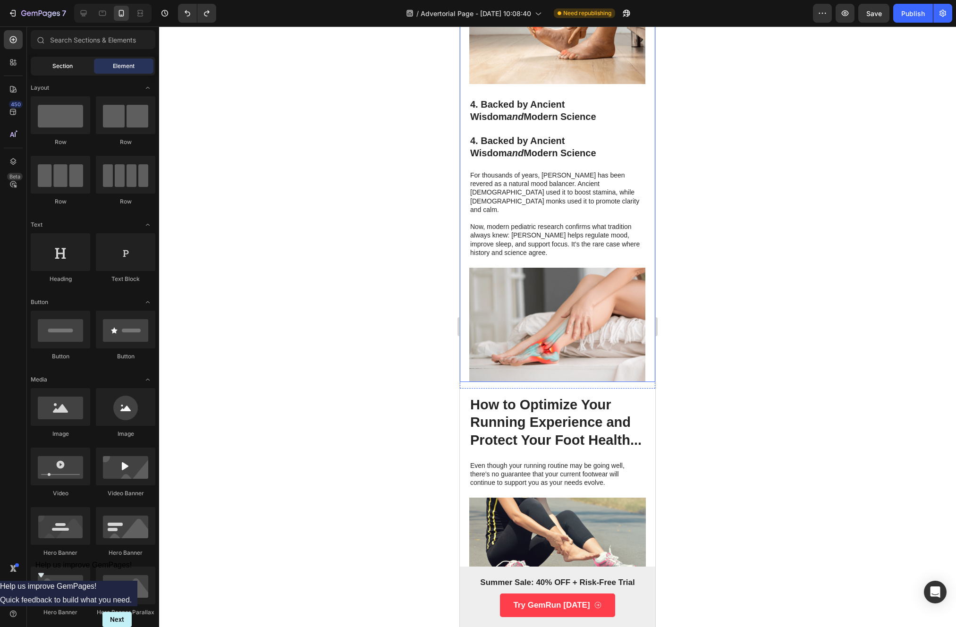
click at [75, 71] on div "Section" at bounding box center [62, 66] width 59 height 15
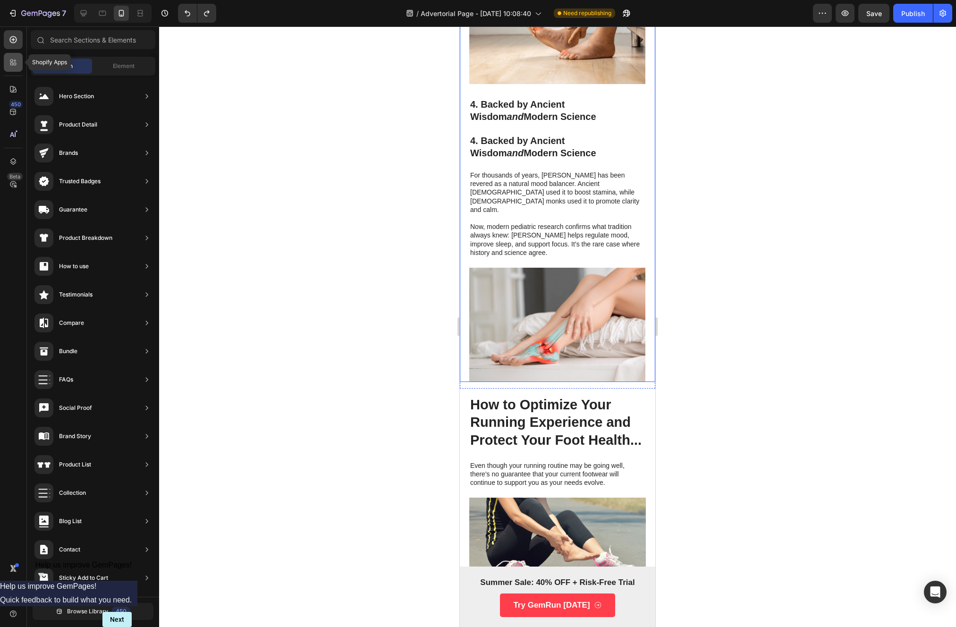
click at [16, 56] on div at bounding box center [13, 62] width 19 height 19
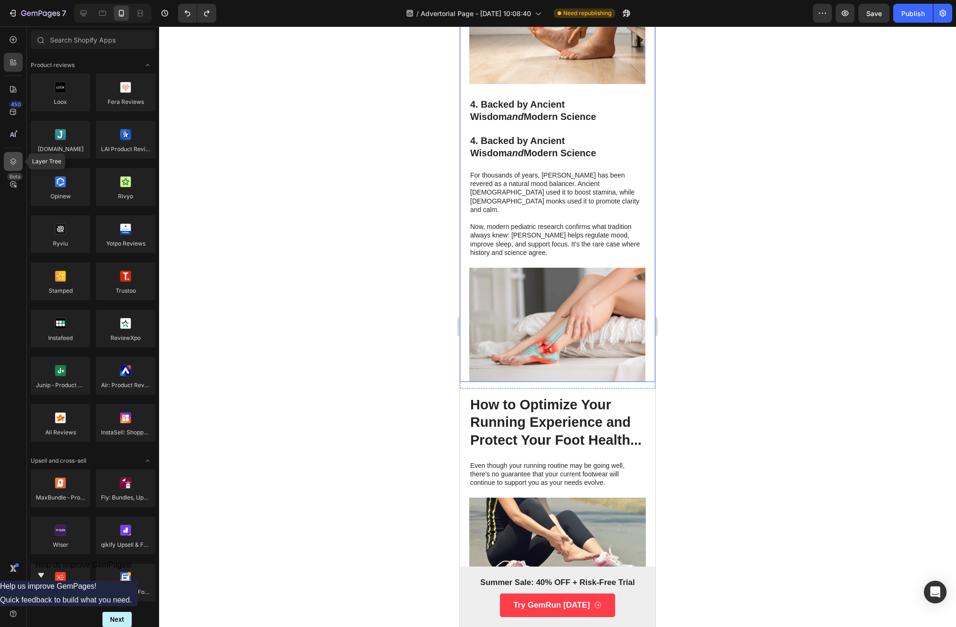
click at [12, 159] on icon at bounding box center [12, 161] width 9 height 9
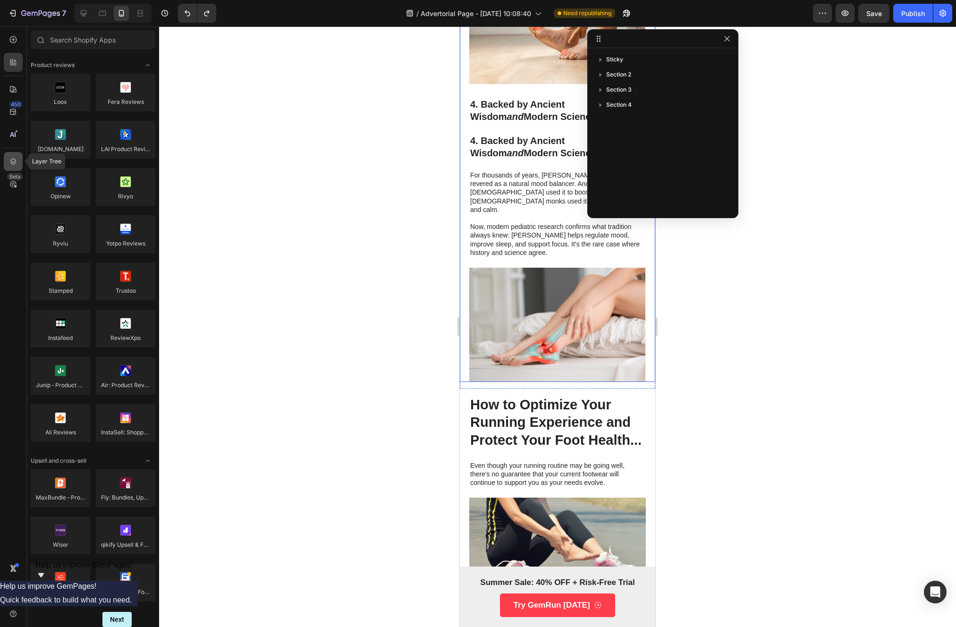
click at [12, 159] on icon at bounding box center [13, 161] width 6 height 7
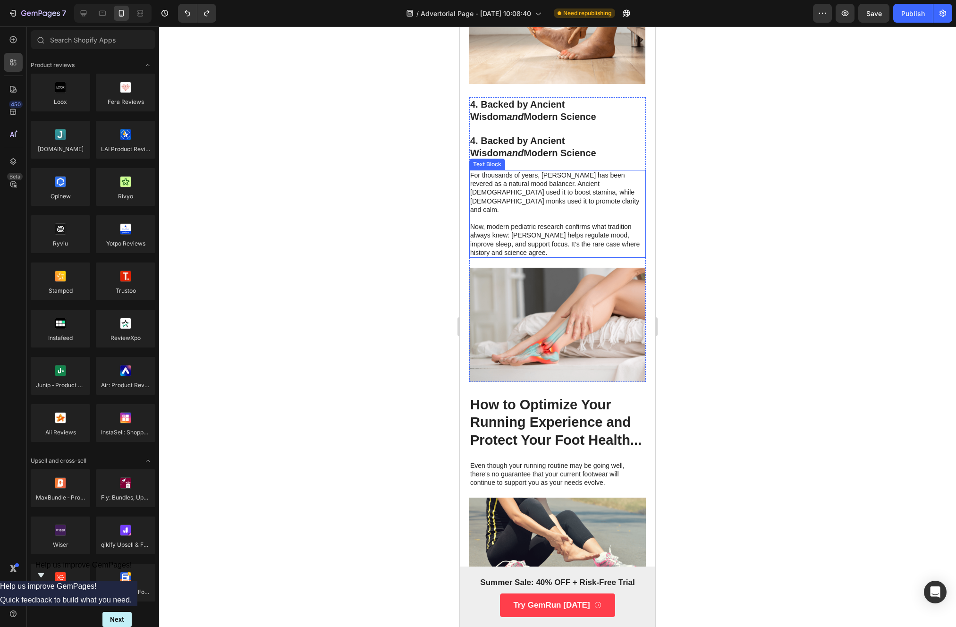
click at [556, 188] on p "For thousands of years, [PERSON_NAME] has been revered as a natural mood balanc…" at bounding box center [557, 192] width 175 height 43
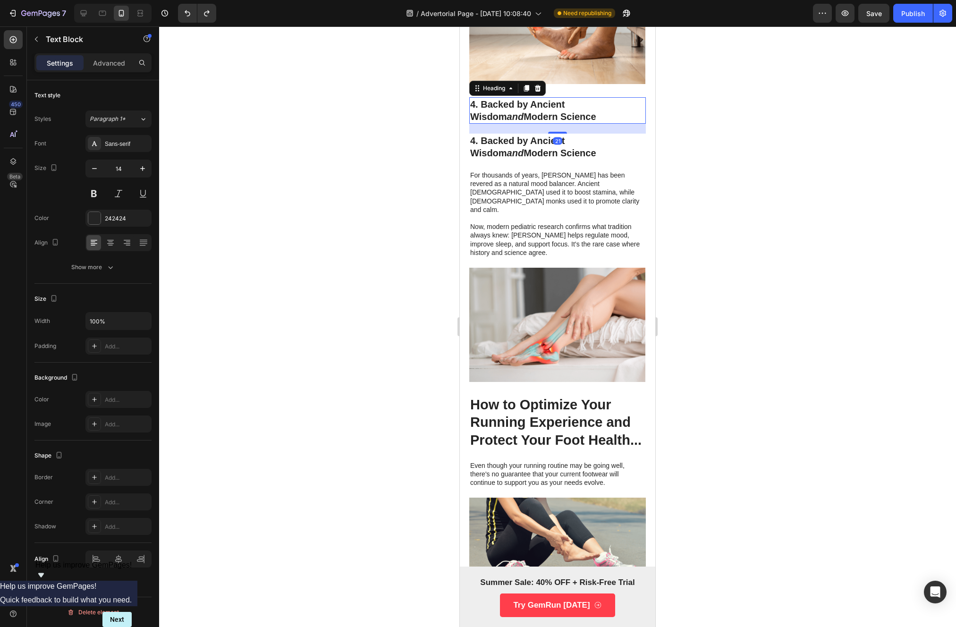
click at [474, 109] on p "4. Backed by Ancient Wisdom and Modern Science" at bounding box center [557, 110] width 175 height 25
click at [536, 85] on icon at bounding box center [538, 89] width 8 height 8
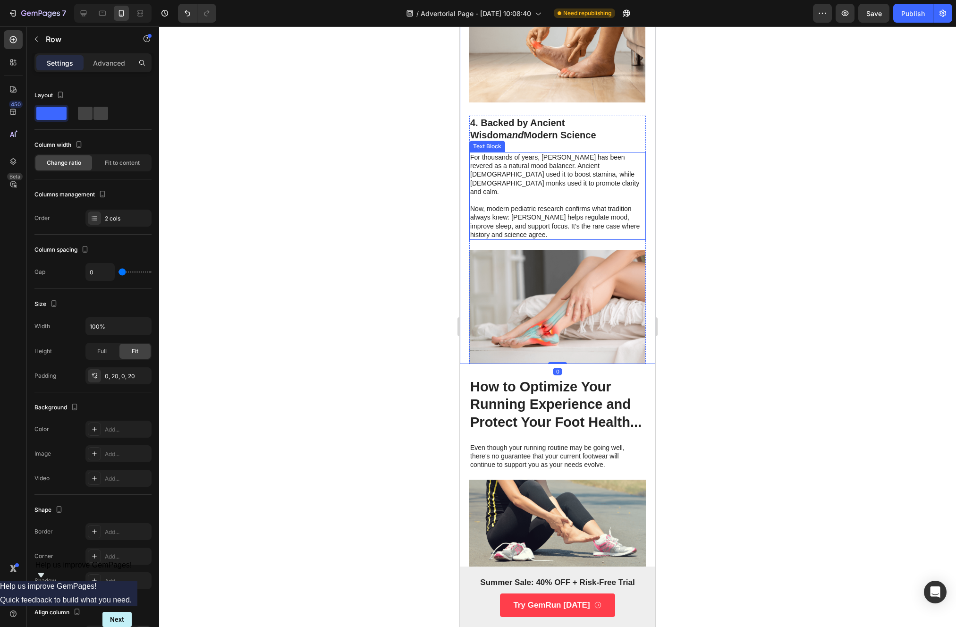
scroll to position [1222, 0]
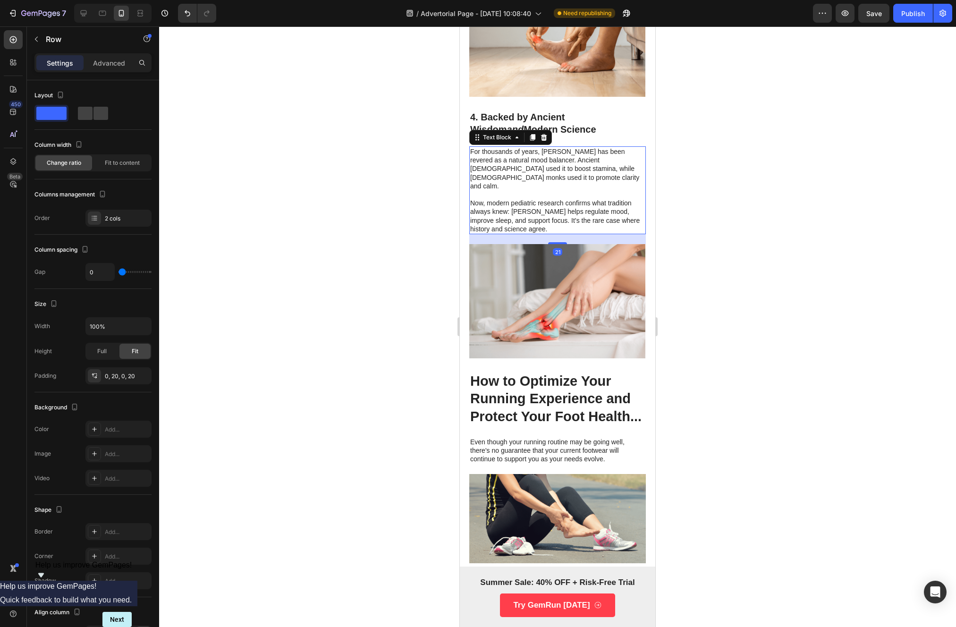
click at [477, 147] on p "For thousands of years, [PERSON_NAME] has been revered as a natural mood balanc…" at bounding box center [557, 168] width 175 height 43
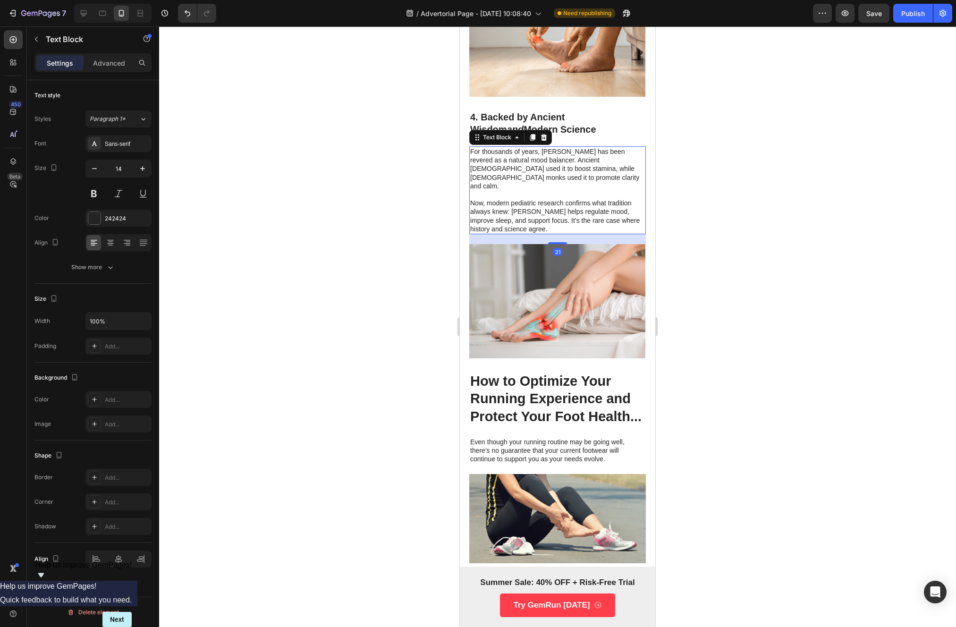
click at [428, 166] on div at bounding box center [557, 326] width 797 height 601
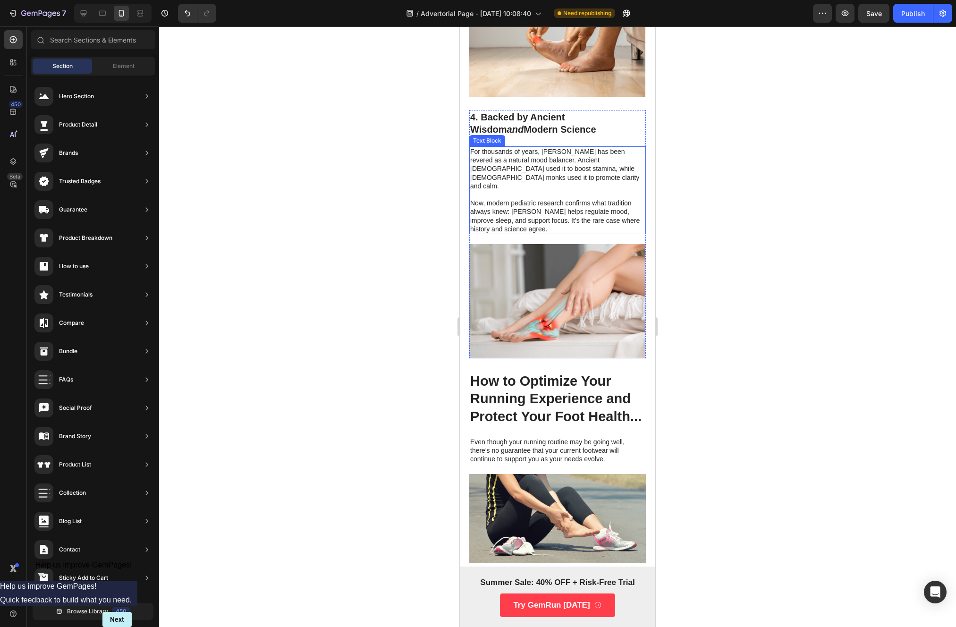
drag, startPoint x: 889, startPoint y: 147, endPoint x: 521, endPoint y: 160, distance: 368.0
click at [535, 129] on div "4. Backed by Ancient Wisdom and Modern Science Heading For thousands of years, …" at bounding box center [557, 177] width 177 height 134
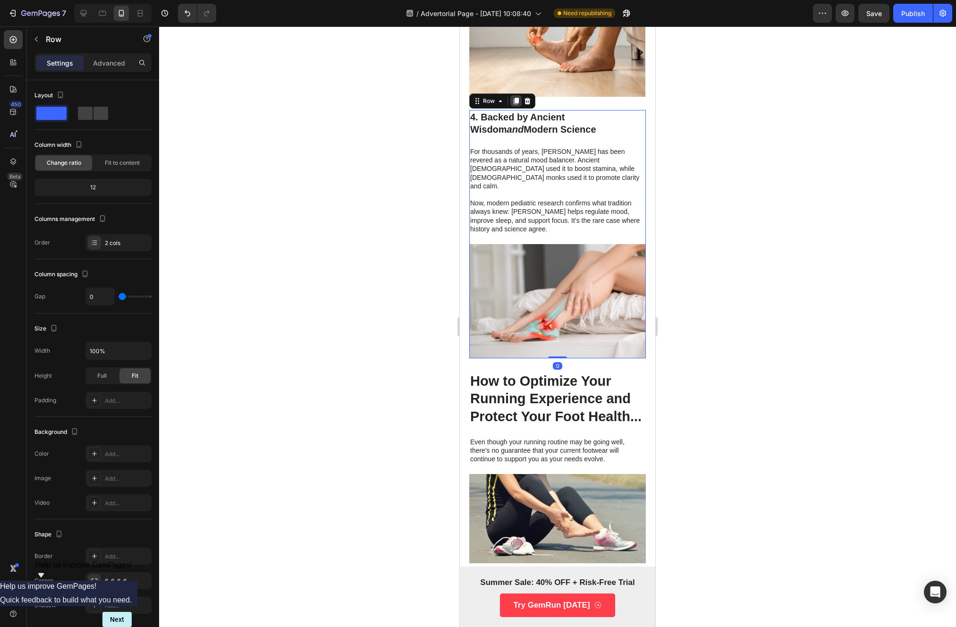
click at [514, 98] on icon at bounding box center [516, 101] width 5 height 7
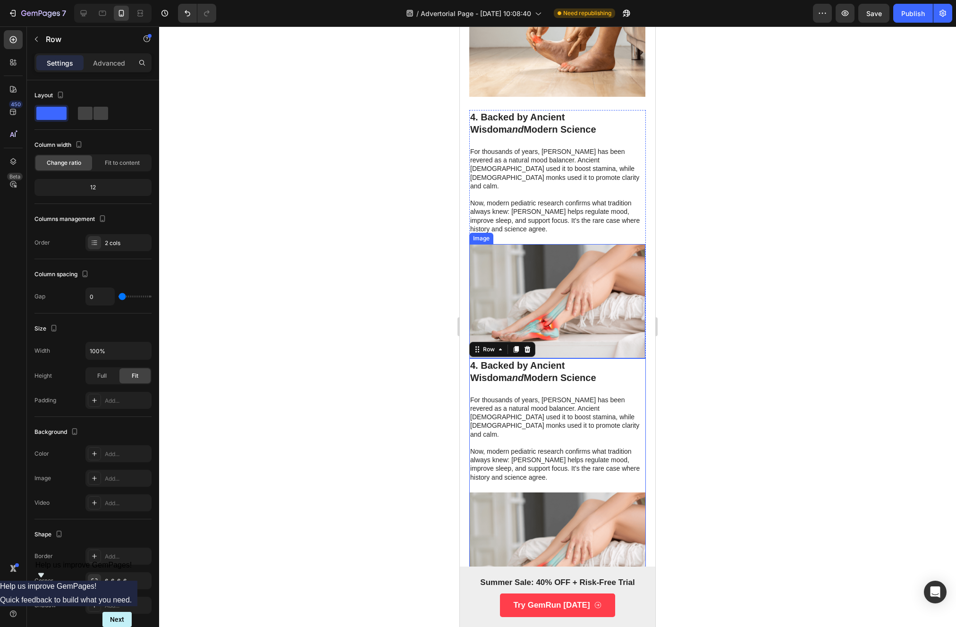
scroll to position [1325, 0]
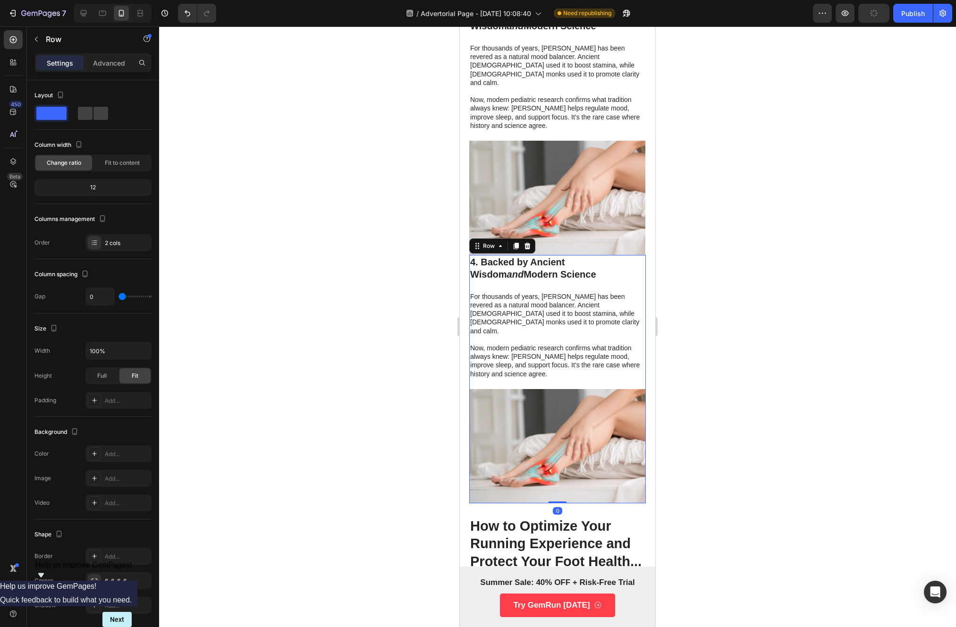
click at [540, 267] on div "4. Backed by Ancient Wisdom and Modern Science Heading For thousands of years, …" at bounding box center [557, 322] width 177 height 134
click at [541, 260] on div "4. Backed by Ancient Wisdom and Modern Science Heading" at bounding box center [557, 268] width 177 height 26
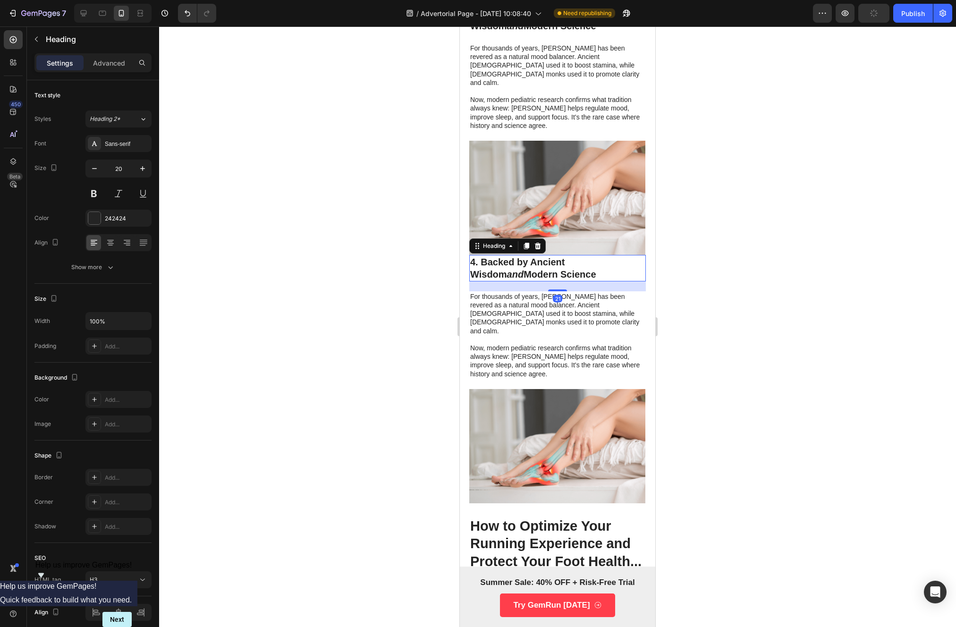
click at [545, 255] on h3 "4. Backed by Ancient Wisdom and Modern Science" at bounding box center [557, 268] width 177 height 26
click at [545, 256] on p "4. Backed by Ancient Wisdom and Modern Science" at bounding box center [557, 268] width 175 height 25
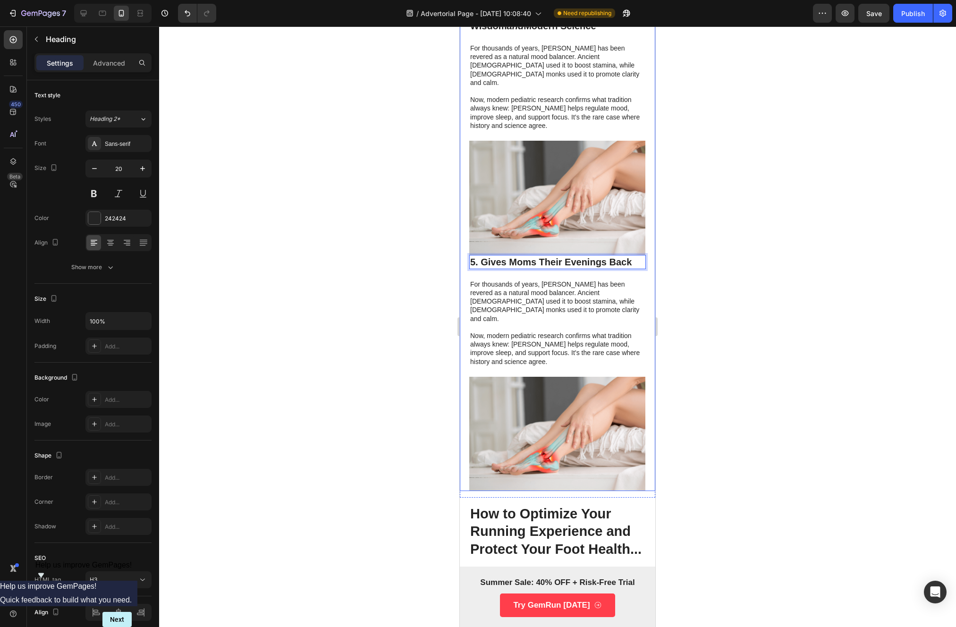
click at [508, 280] on p "For thousands of years, [PERSON_NAME] has been revered as a natural mood balanc…" at bounding box center [557, 301] width 175 height 43
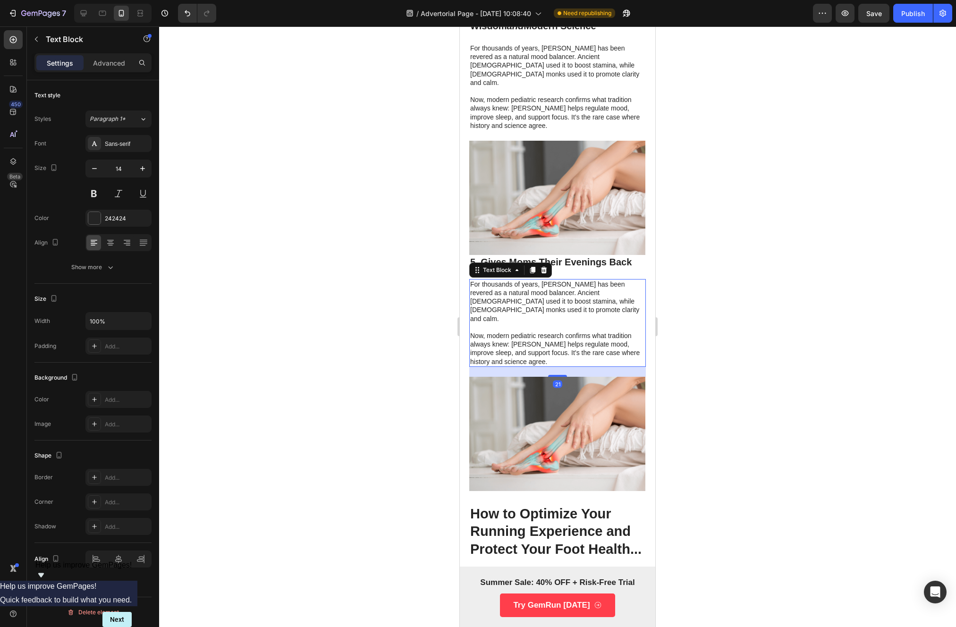
click at [508, 280] on p "For thousands of years, [PERSON_NAME] has been revered as a natural mood balanc…" at bounding box center [557, 301] width 175 height 43
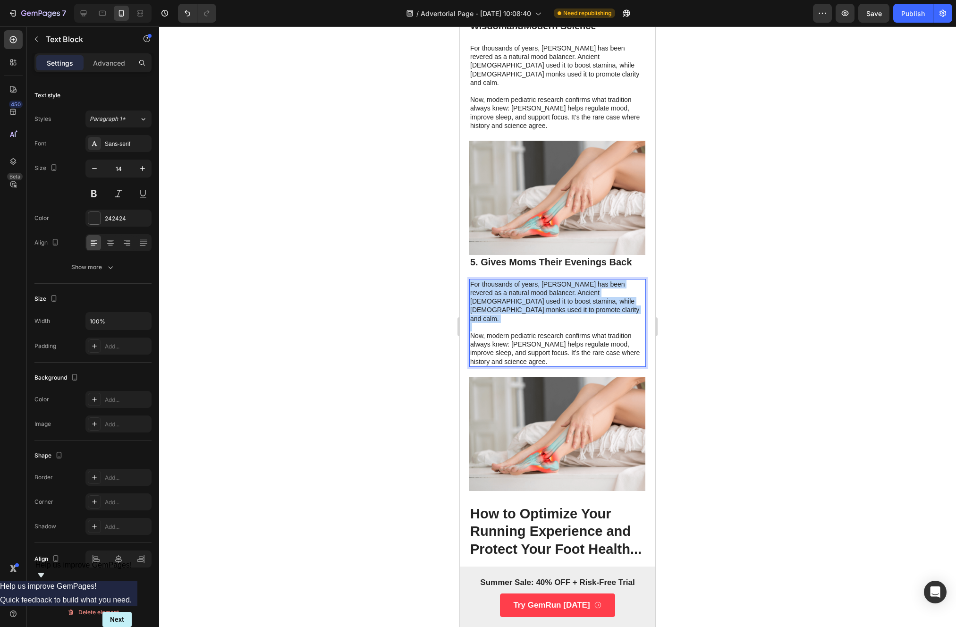
click at [508, 280] on p "For thousands of years, [PERSON_NAME] has been revered as a natural mood balanc…" at bounding box center [557, 301] width 175 height 43
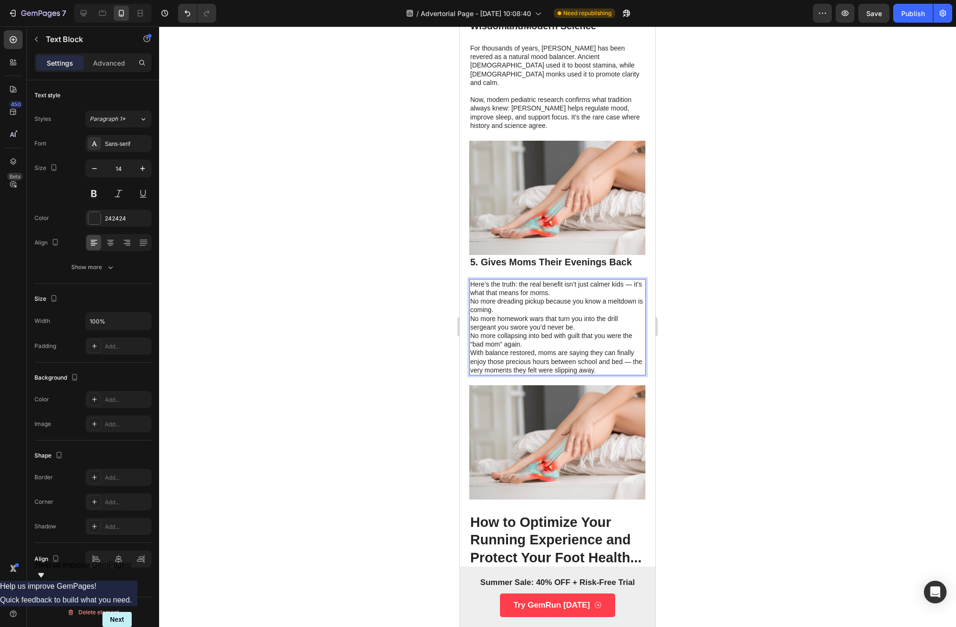
click at [378, 288] on div at bounding box center [557, 326] width 797 height 601
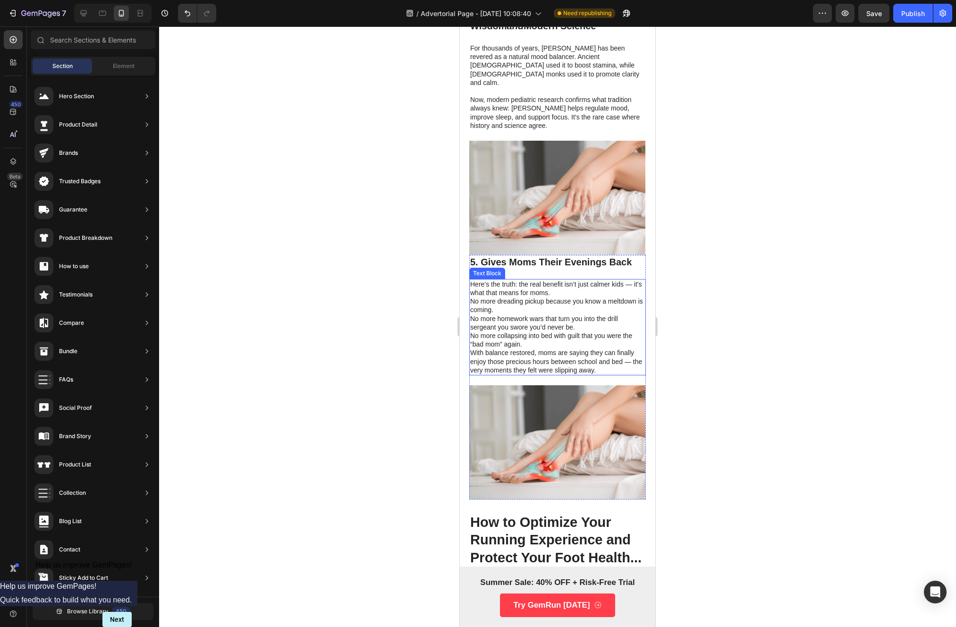
click at [505, 297] on p "No more dreading pickup because you know a meltdown is coming. No more homework…" at bounding box center [557, 322] width 175 height 51
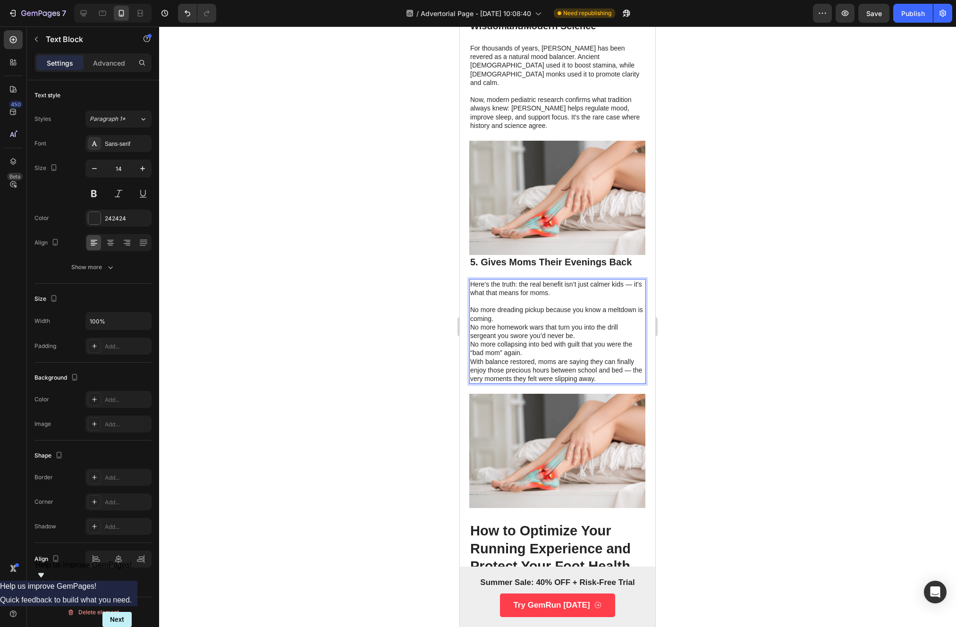
click at [555, 305] on p "No more dreading pickup because you know a meltdown is coming. No more homework…" at bounding box center [557, 330] width 175 height 51
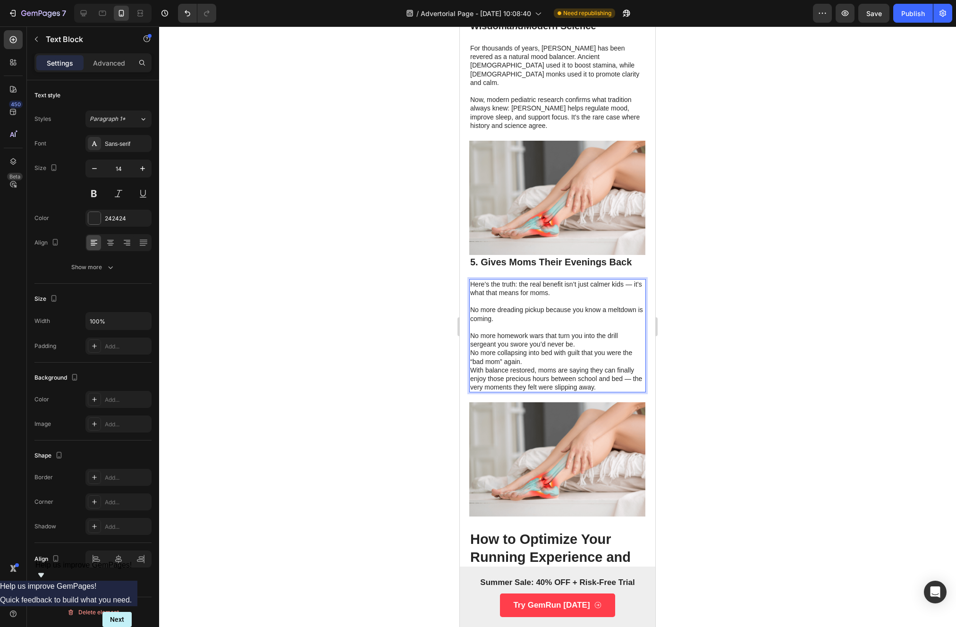
click at [578, 326] on p "⁠⁠⁠⁠⁠⁠⁠ No more homework wars that turn you into the drill sergeant you swore y…" at bounding box center [557, 344] width 175 height 43
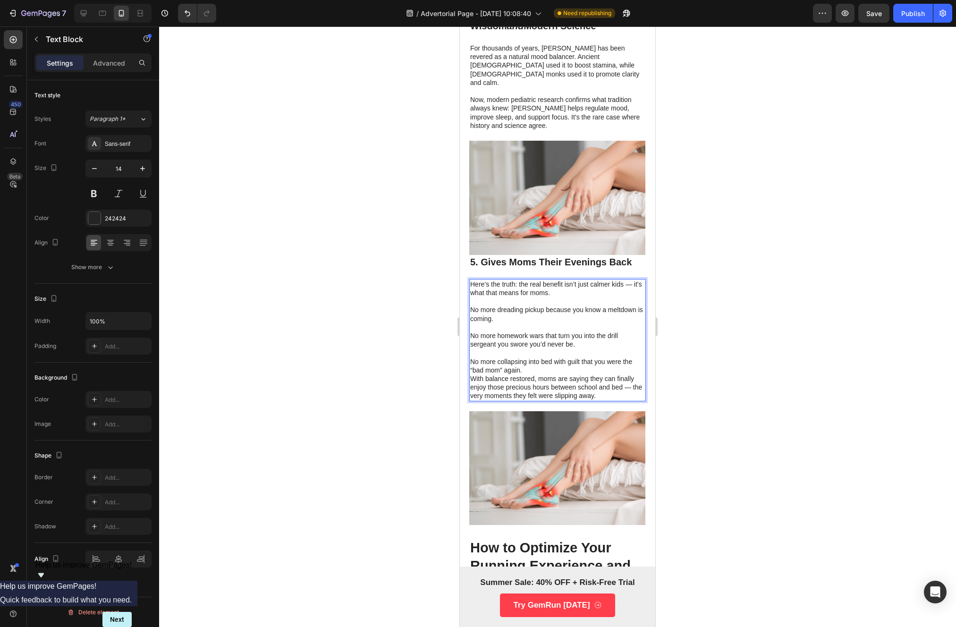
click at [561, 349] on p "⁠⁠⁠⁠⁠⁠⁠ No more collapsing into bed with guilt that you were the “bad mom” agai…" at bounding box center [557, 361] width 175 height 26
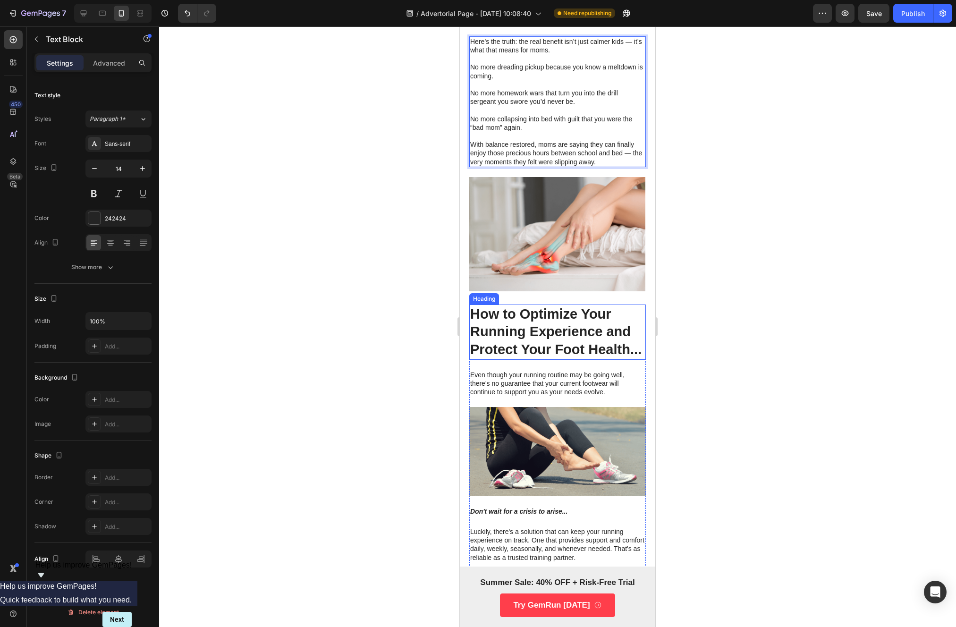
scroll to position [1526, 0]
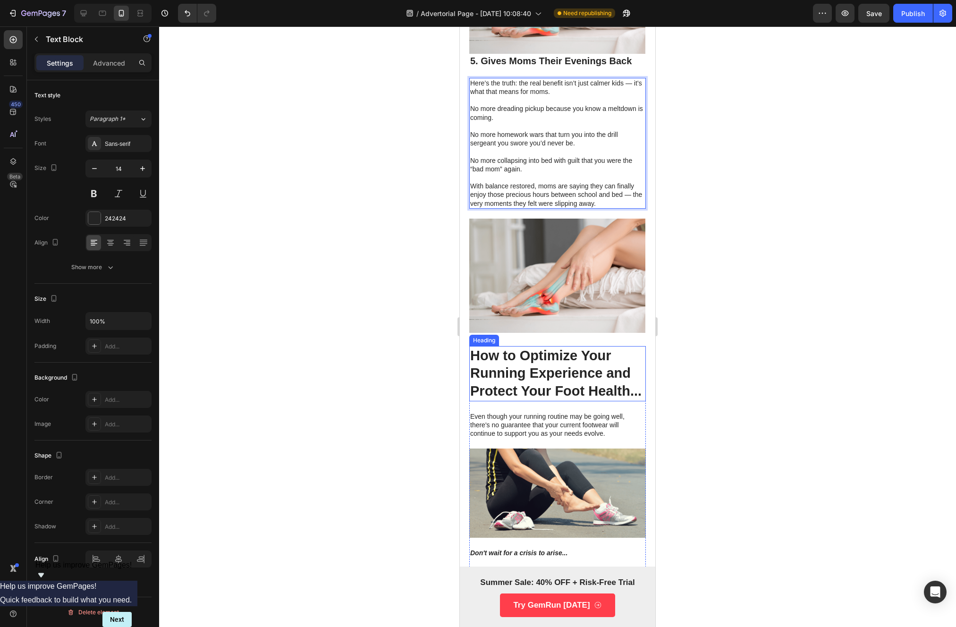
click at [537, 346] on h2 "How to Optimize Your Running Experience and Protect Your Foot Health..." at bounding box center [557, 373] width 177 height 55
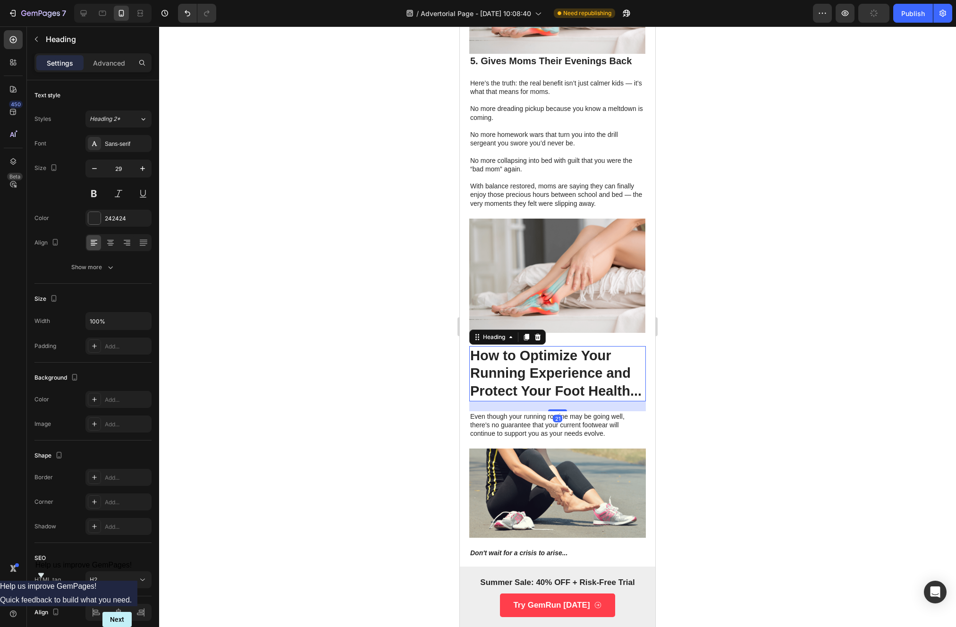
click at [541, 330] on div "Heading" at bounding box center [507, 337] width 76 height 15
click at [540, 333] on icon at bounding box center [538, 336] width 6 height 7
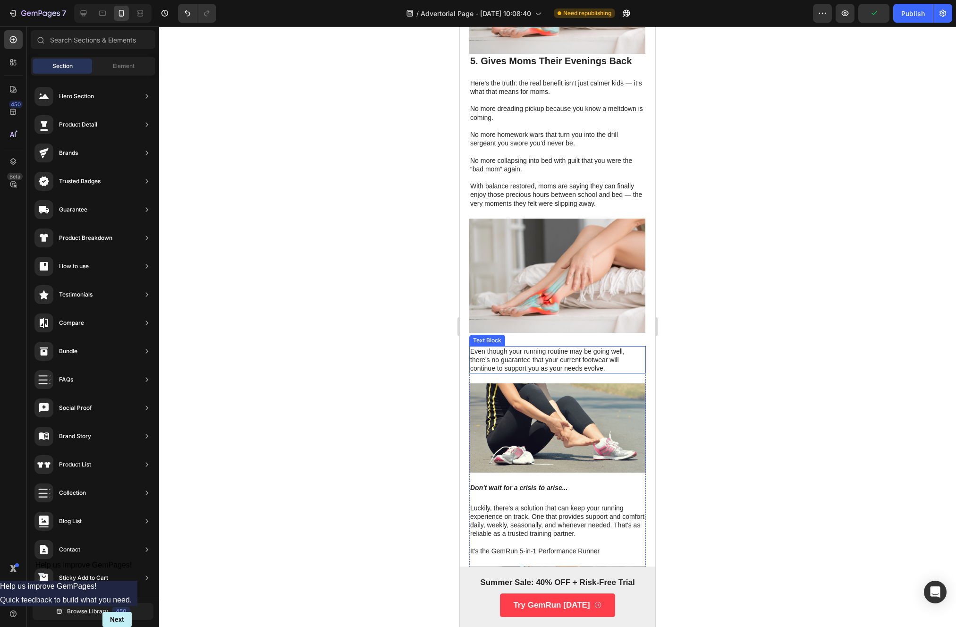
click at [544, 347] on p "Even though your running routine may be going well, there's no guarantee that y…" at bounding box center [557, 360] width 175 height 26
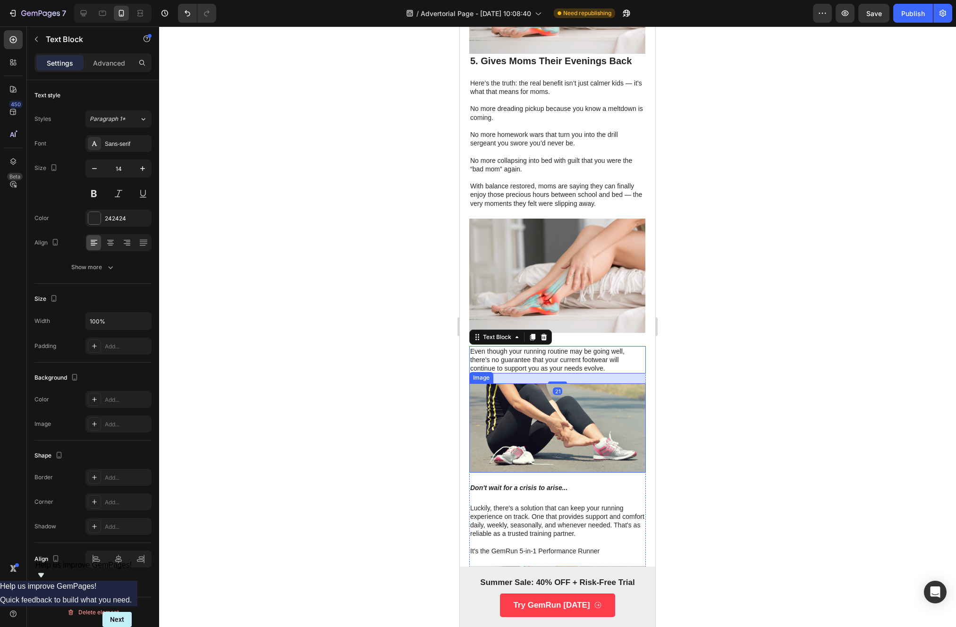
click at [545, 383] on img at bounding box center [557, 427] width 177 height 89
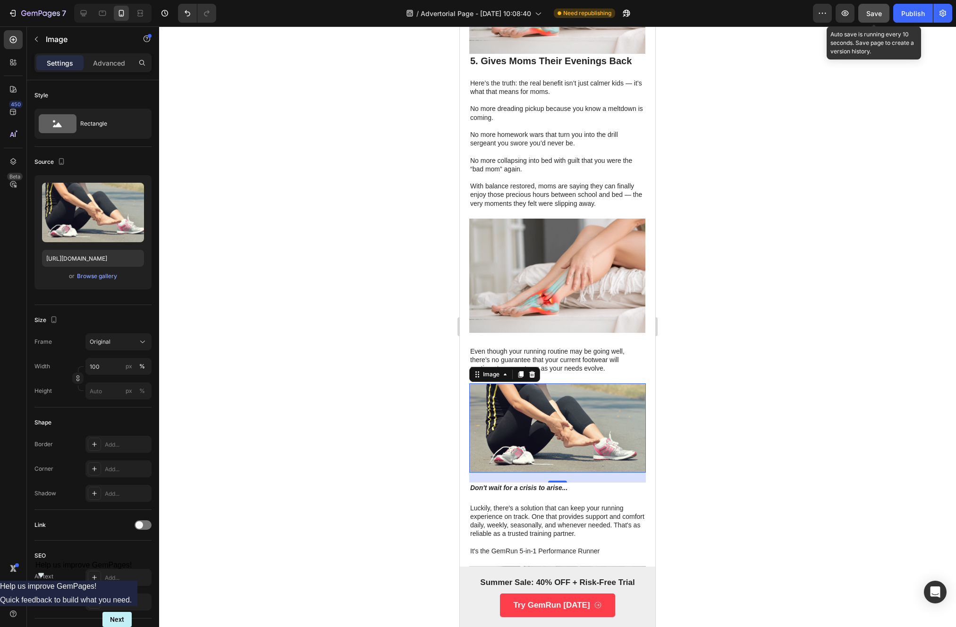
click at [886, 19] on button "Save" at bounding box center [873, 13] width 31 height 19
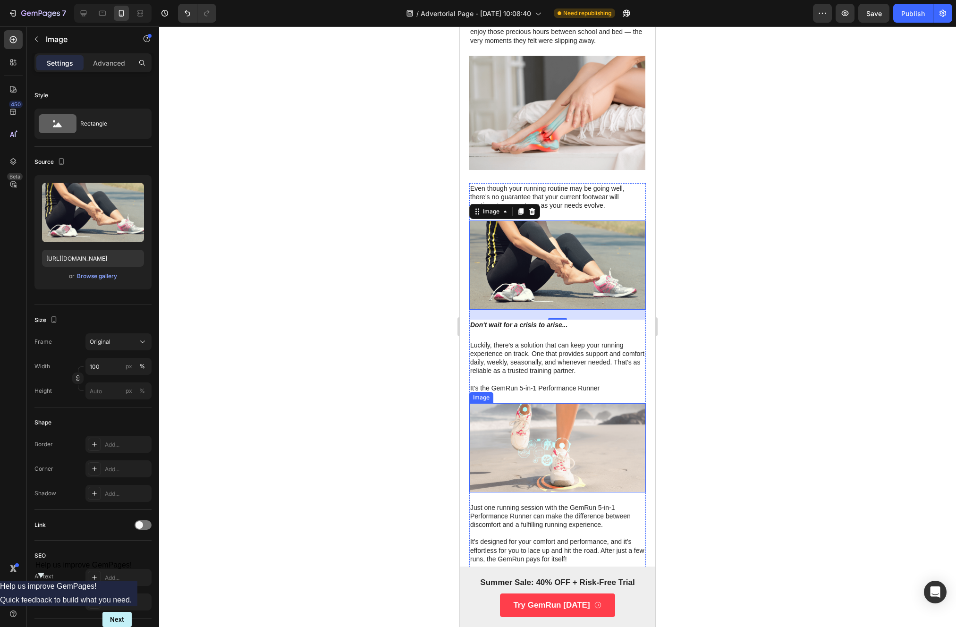
scroll to position [1684, 0]
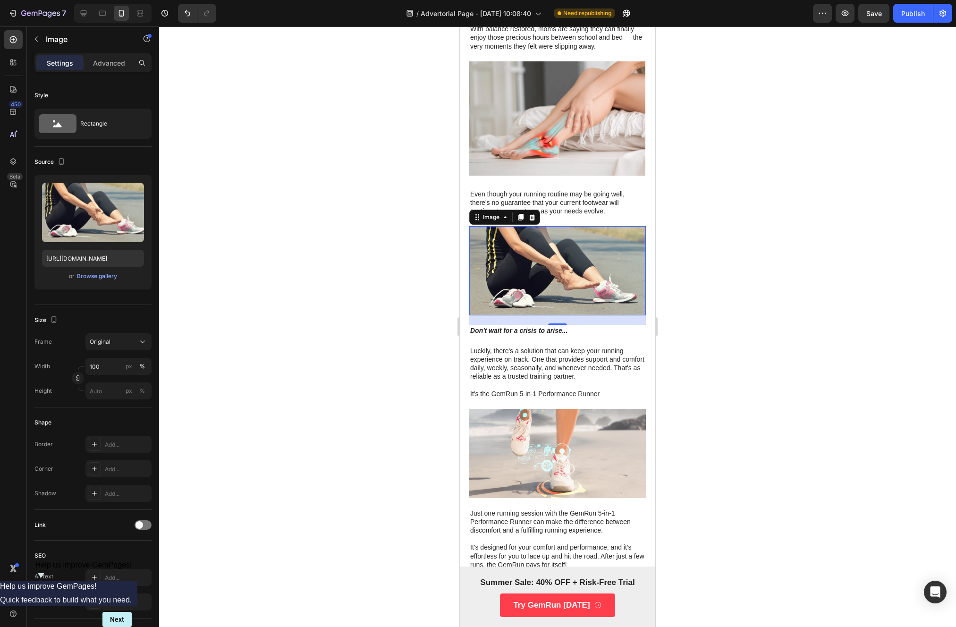
click at [575, 275] on img at bounding box center [557, 270] width 177 height 89
click at [921, 13] on div "Publish" at bounding box center [913, 13] width 24 height 10
click at [852, 13] on button "button" at bounding box center [845, 13] width 19 height 19
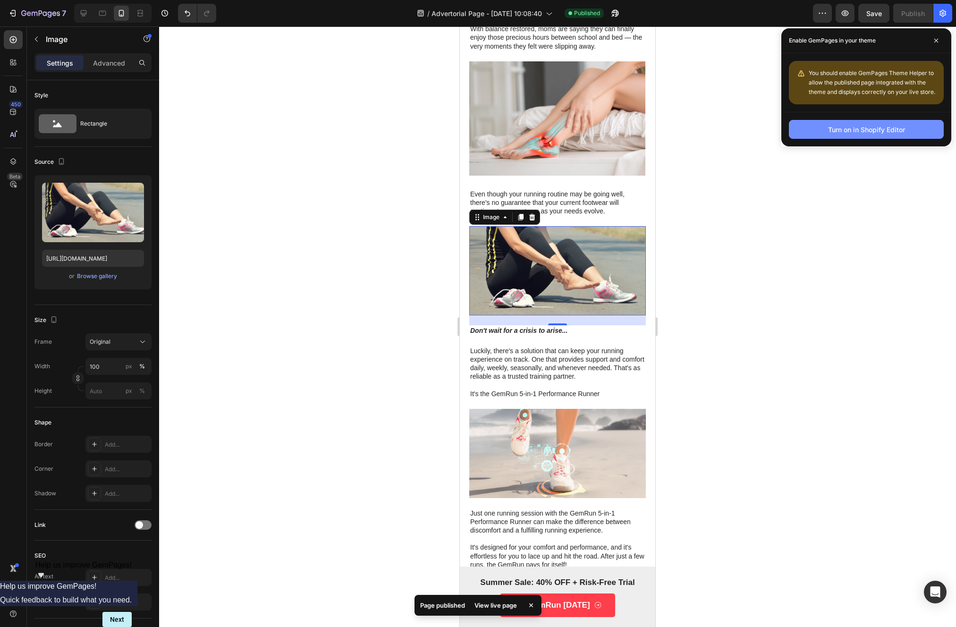
click at [813, 136] on button "Turn on in Shopify Editor" at bounding box center [866, 129] width 155 height 19
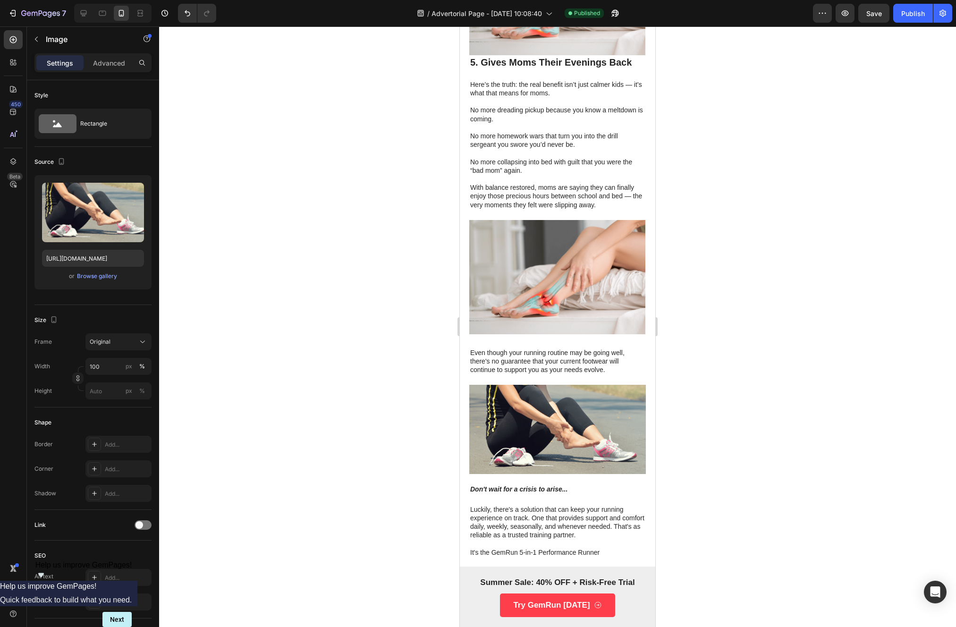
scroll to position [1507, 0]
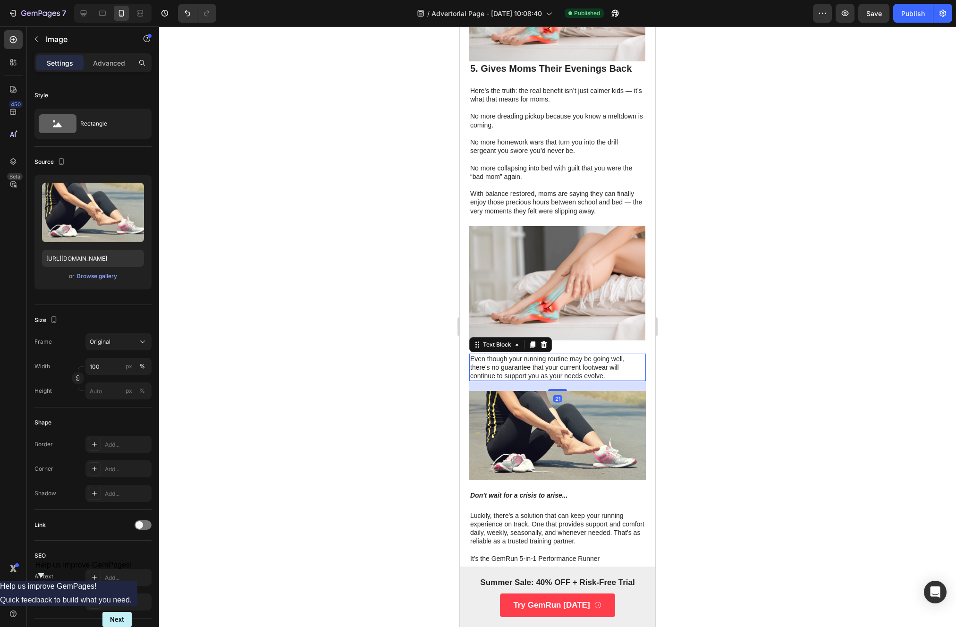
click at [540, 355] on p "Even though your running routine may be going well, there's no guarantee that y…" at bounding box center [557, 368] width 175 height 26
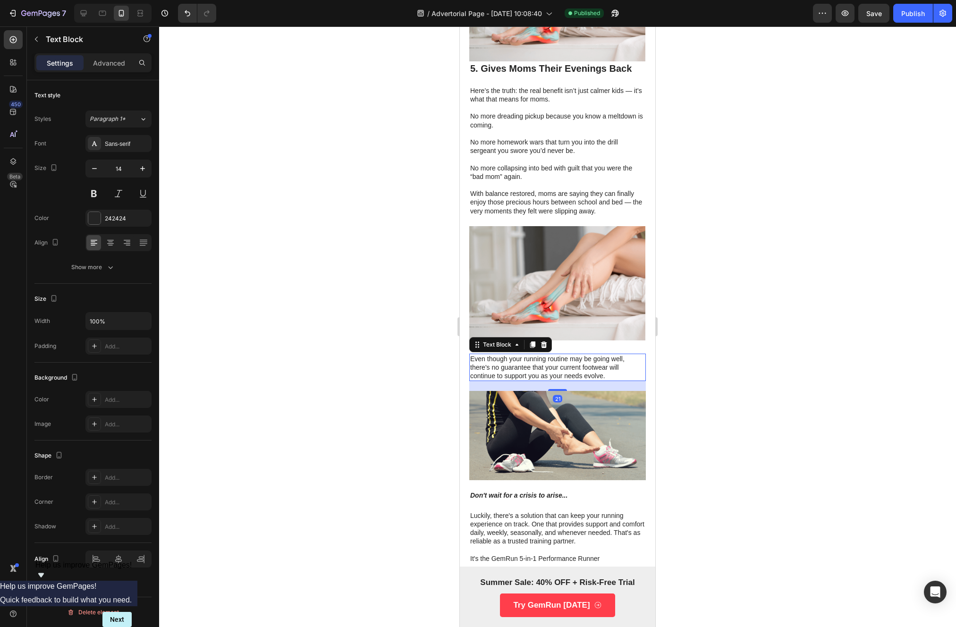
click at [540, 355] on p "Even though your running routine may be going well, there's no guarantee that y…" at bounding box center [557, 368] width 175 height 26
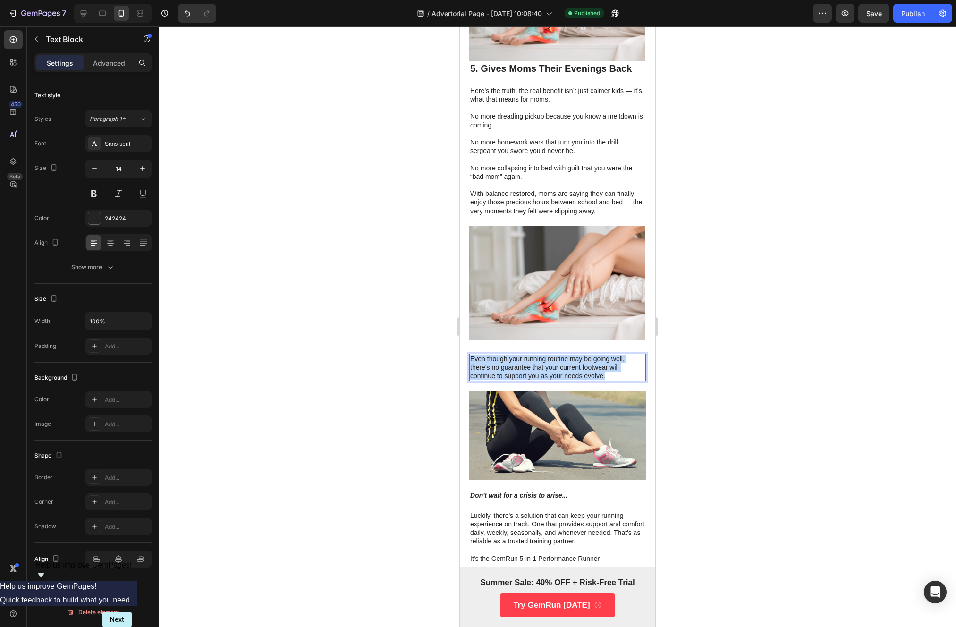
click at [540, 355] on p "Even though your running routine may be going well, there's no guarantee that y…" at bounding box center [557, 368] width 175 height 26
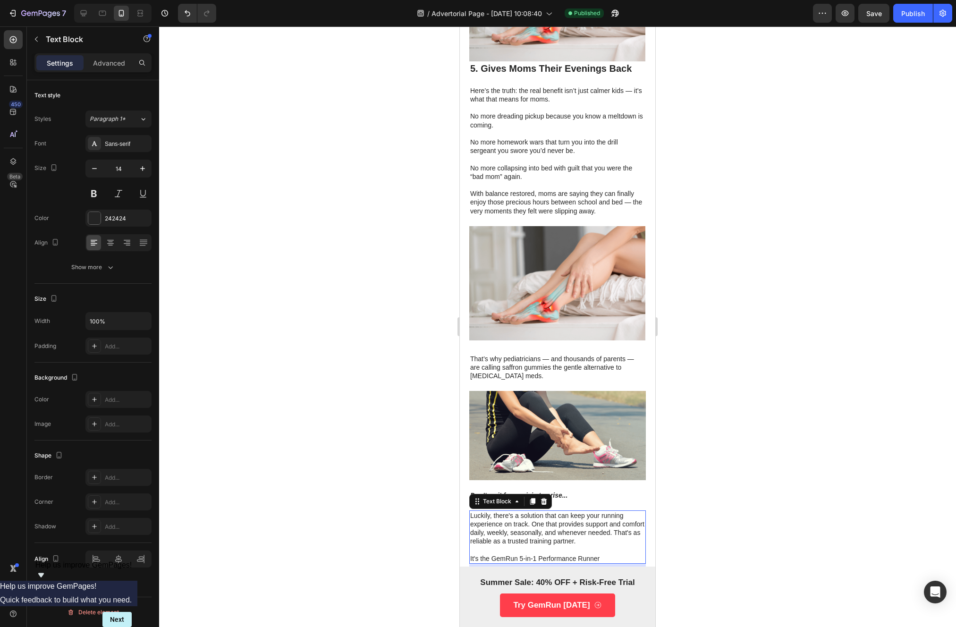
click at [530, 511] on p "Luckily, there's a solution that can keep your running experience on track. One…" at bounding box center [557, 536] width 175 height 51
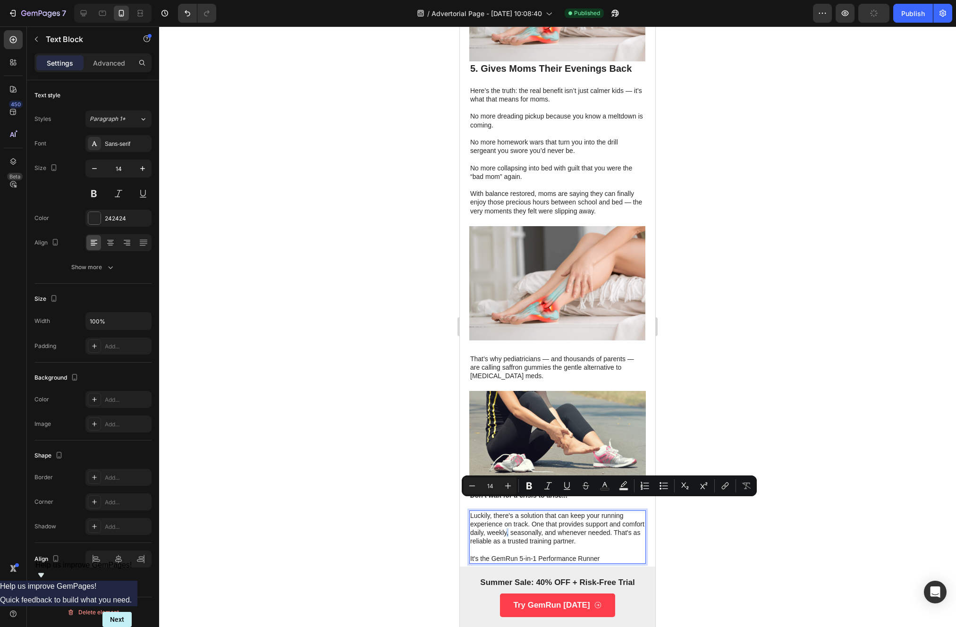
click at [530, 511] on p "Luckily, there's a solution that can keep your running experience on track. One…" at bounding box center [557, 536] width 175 height 51
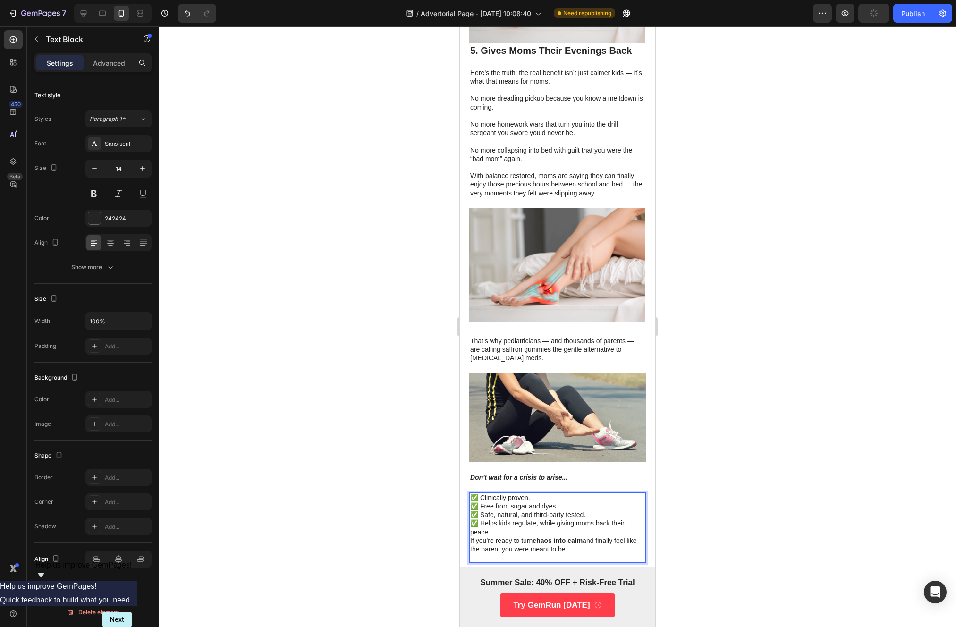
scroll to position [1519, 0]
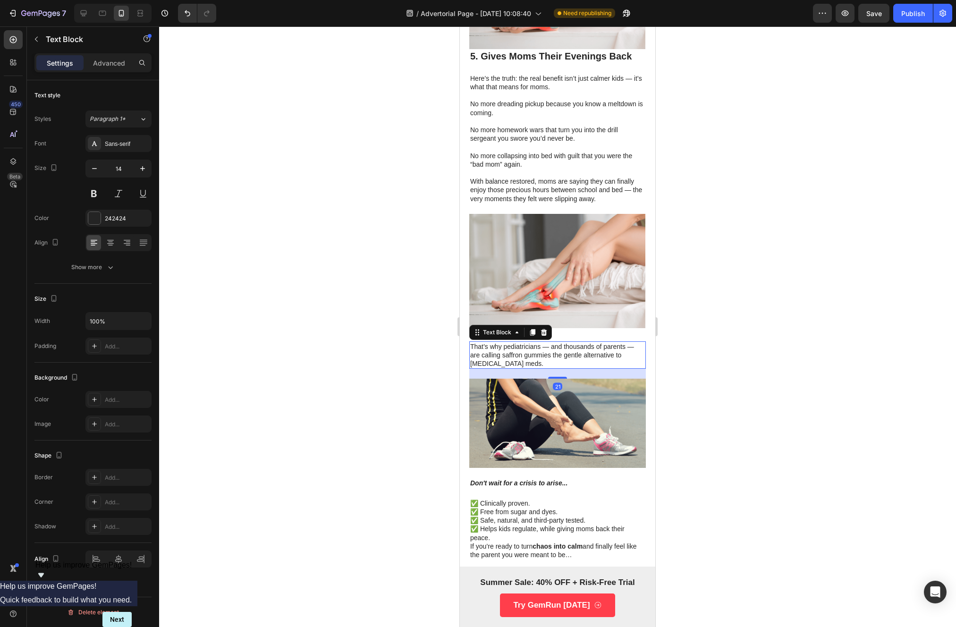
click at [523, 342] on p "That’s why pediatricians — and thousands of parents — are calling saffron gummi…" at bounding box center [557, 355] width 175 height 26
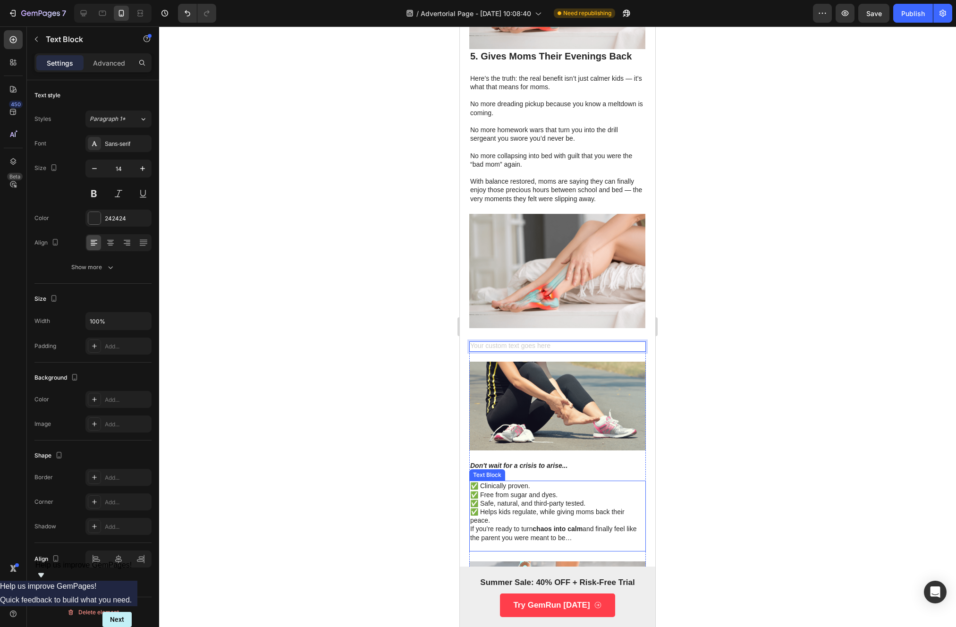
click at [504, 461] on p "Don't wait for a crisis to arise..." at bounding box center [557, 465] width 175 height 8
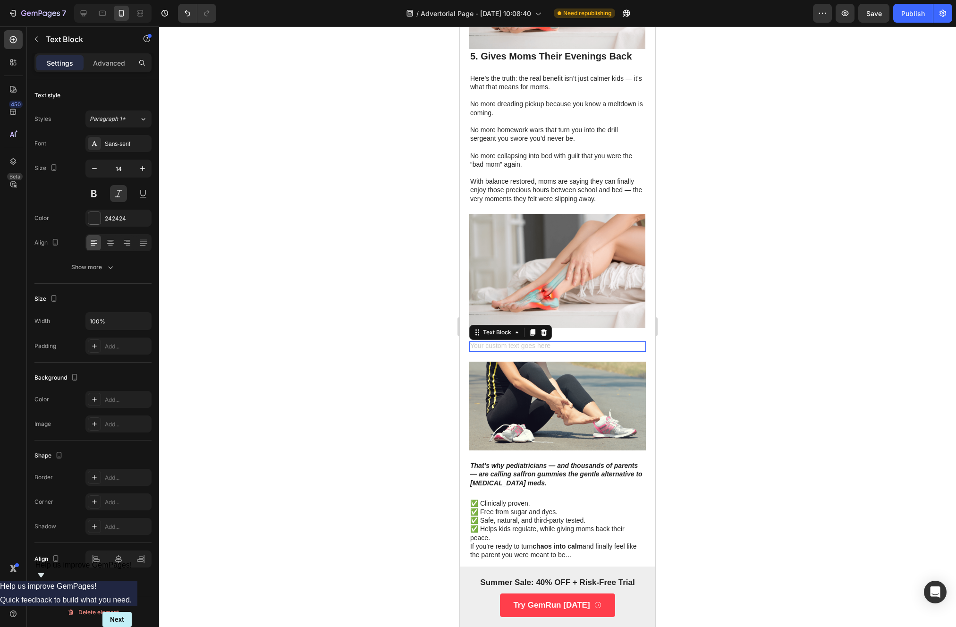
click at [524, 341] on div "Rich Text Editor. Editing area: main" at bounding box center [557, 346] width 177 height 10
click at [507, 461] on p "That’s why pediatricians — and thousands of parents — are calling saffron gummi…" at bounding box center [557, 474] width 175 height 26
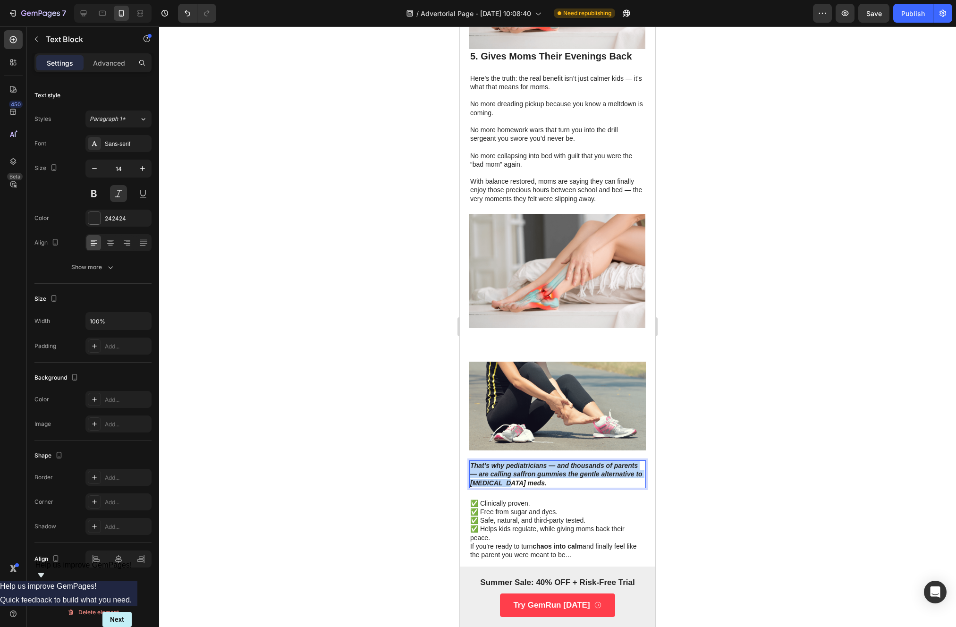
click at [507, 461] on p "That’s why pediatricians — and thousands of parents — are calling saffron gummi…" at bounding box center [557, 474] width 175 height 26
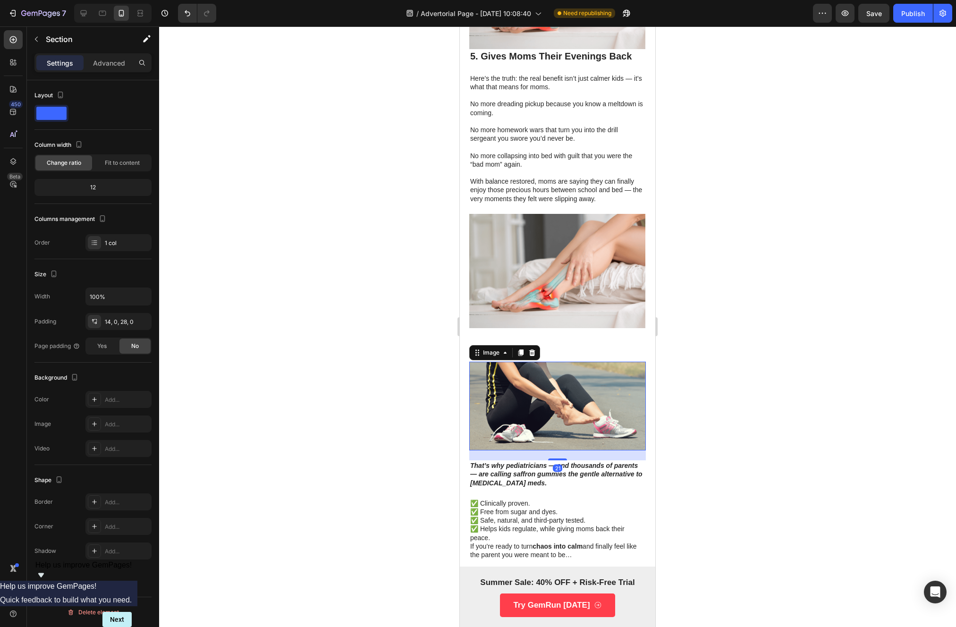
click at [513, 362] on img at bounding box center [557, 406] width 177 height 89
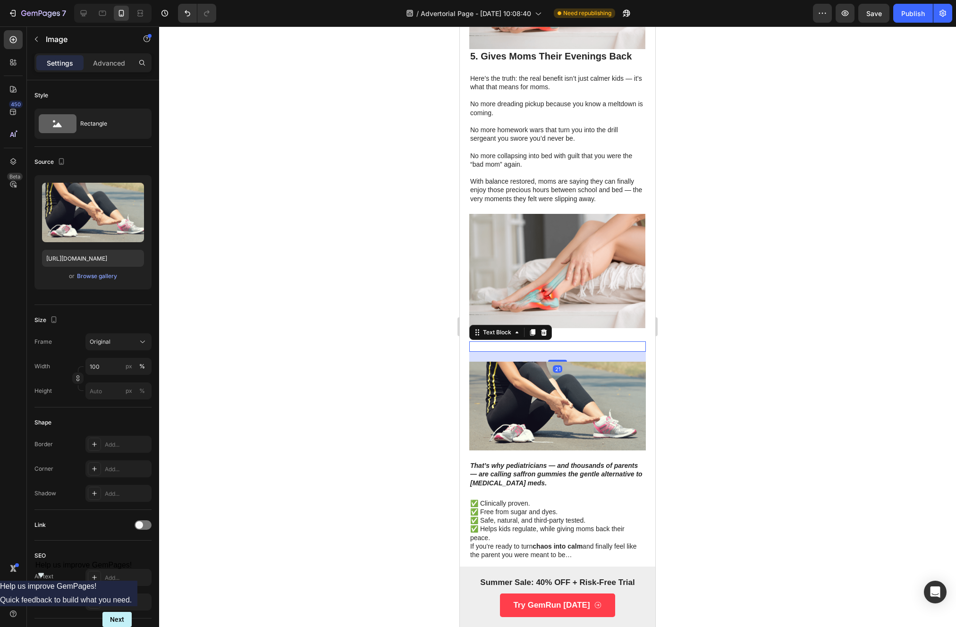
click at [566, 342] on p "Rich Text Editor. Editing area: main" at bounding box center [557, 346] width 175 height 8
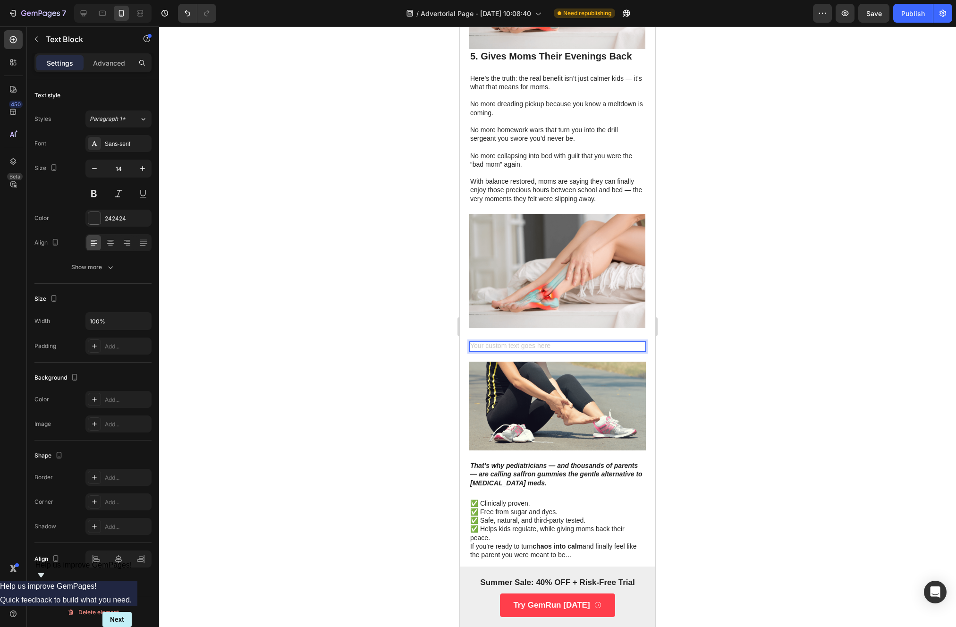
click at [559, 341] on div "Rich Text Editor. Editing area: main" at bounding box center [557, 346] width 177 height 10
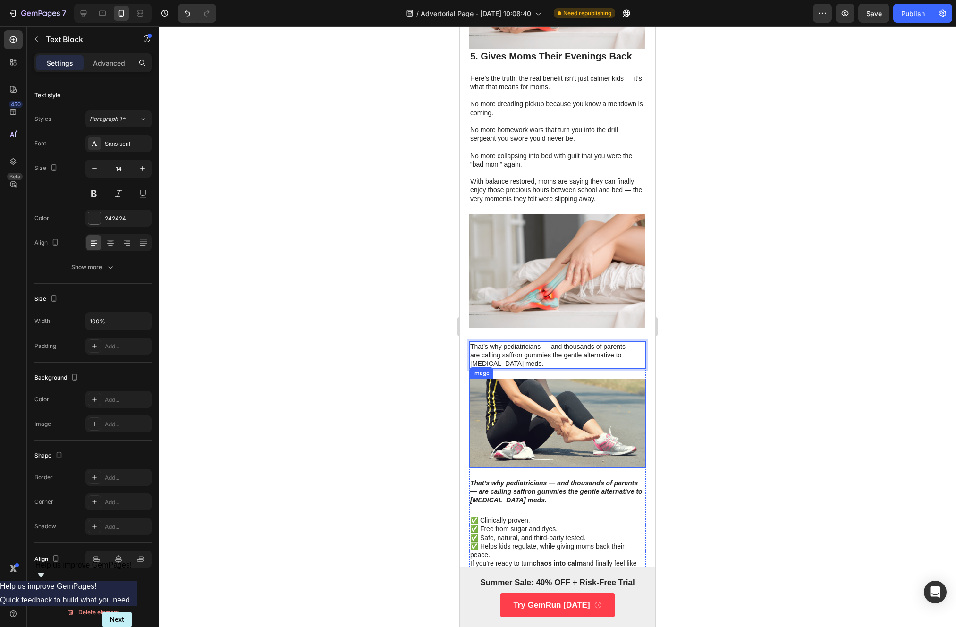
click at [544, 384] on img at bounding box center [557, 423] width 177 height 89
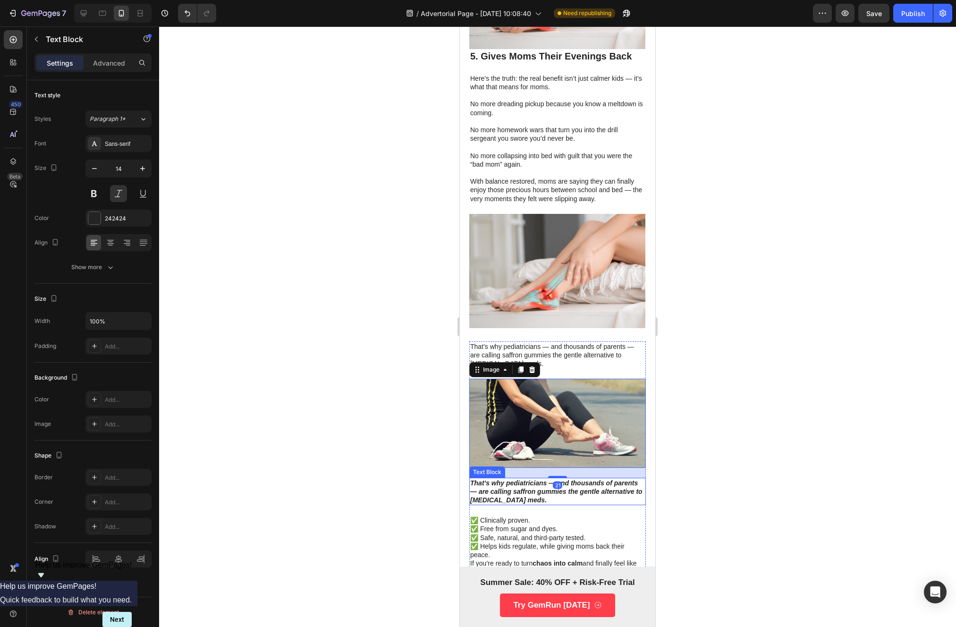
click at [529, 479] on p "That’s why pediatricians — and thousands of parents — are calling saffron gummi…" at bounding box center [557, 492] width 175 height 26
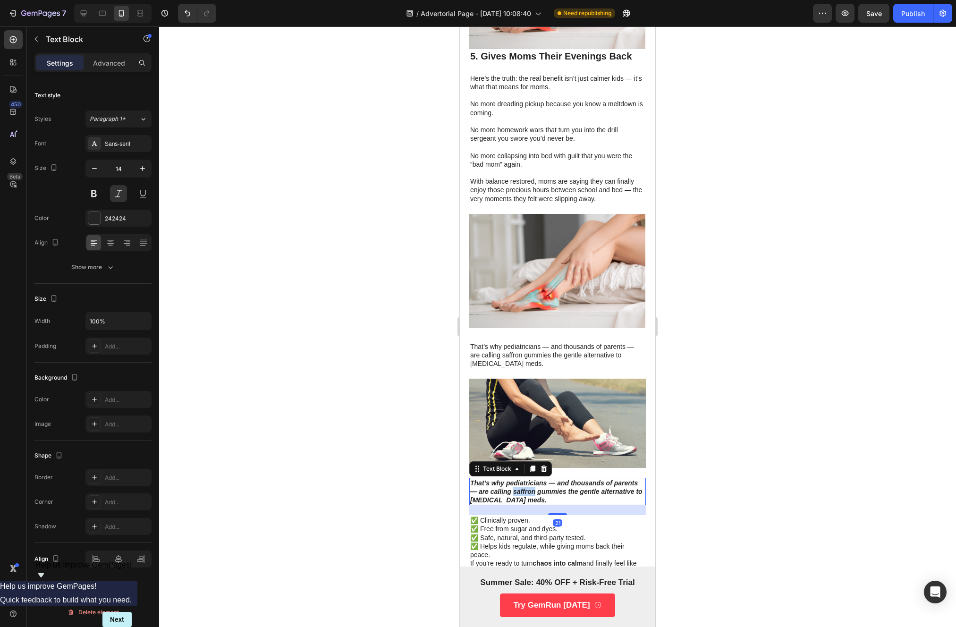
click at [526, 479] on p "That’s why pediatricians — and thousands of parents — are calling saffron gummi…" at bounding box center [557, 492] width 175 height 26
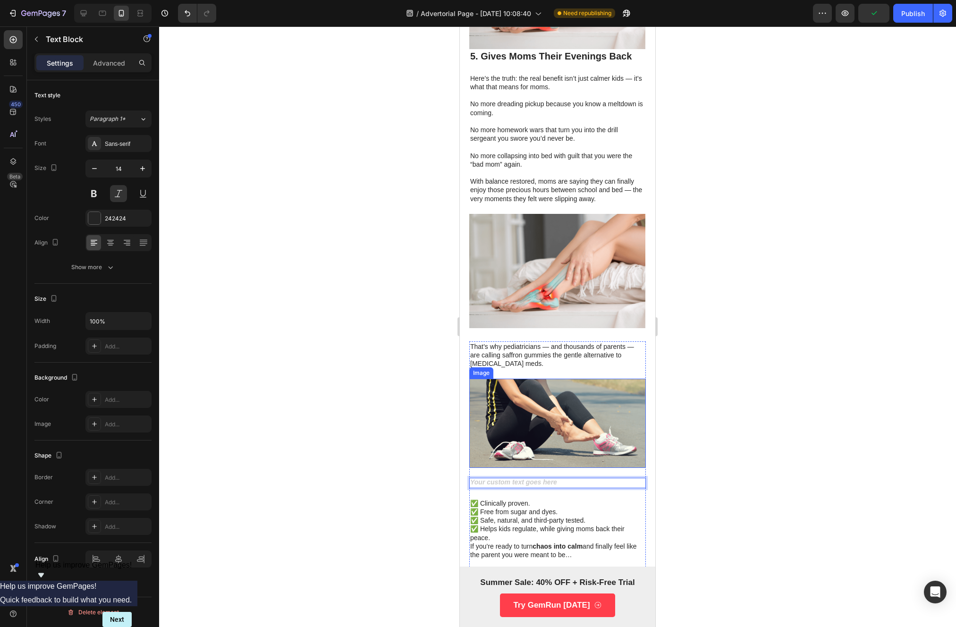
click at [529, 420] on img at bounding box center [557, 423] width 177 height 89
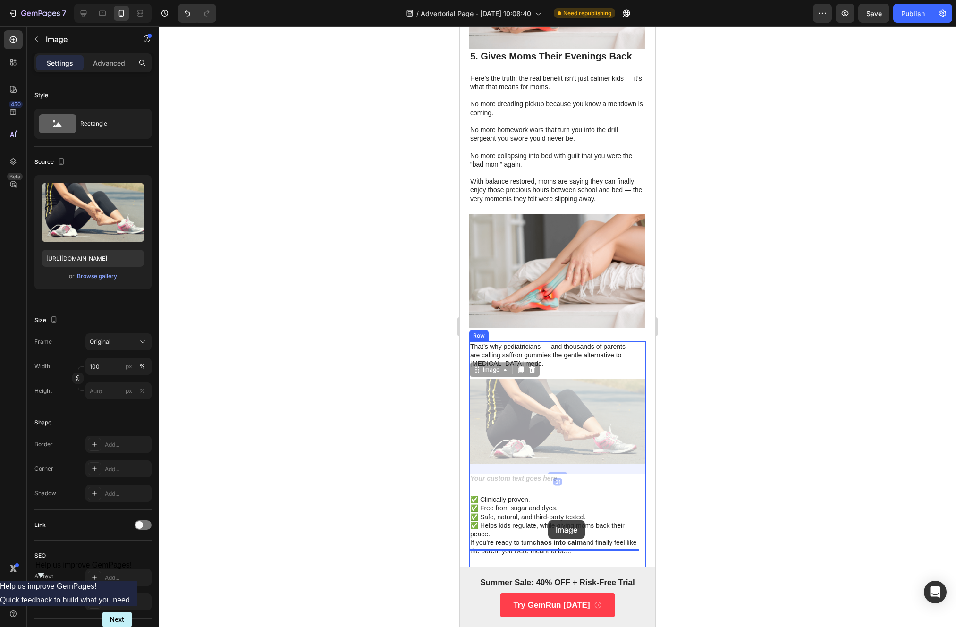
drag, startPoint x: 531, startPoint y: 402, endPoint x: 548, endPoint y: 522, distance: 120.7
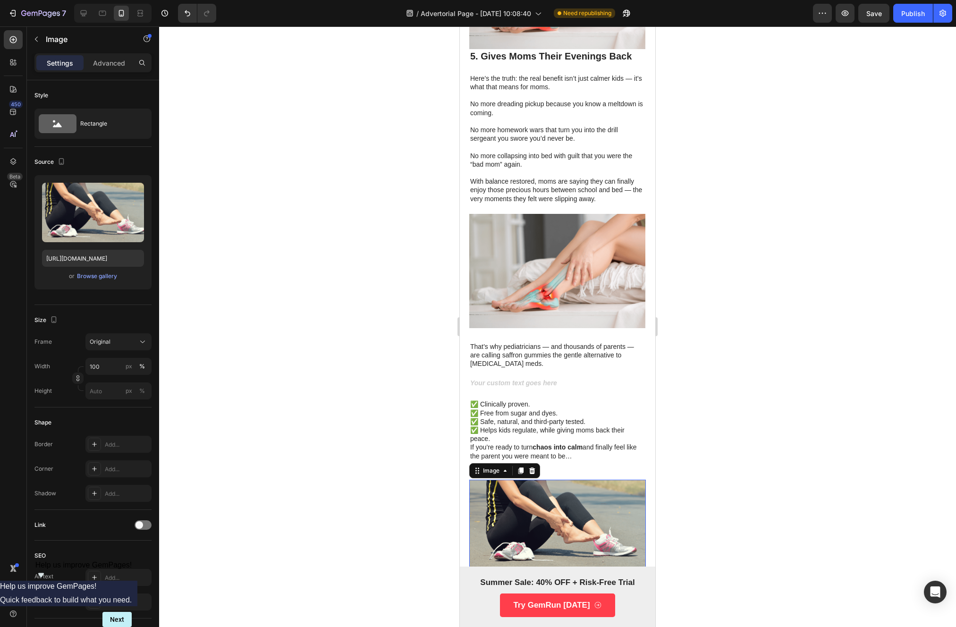
scroll to position [1531, 0]
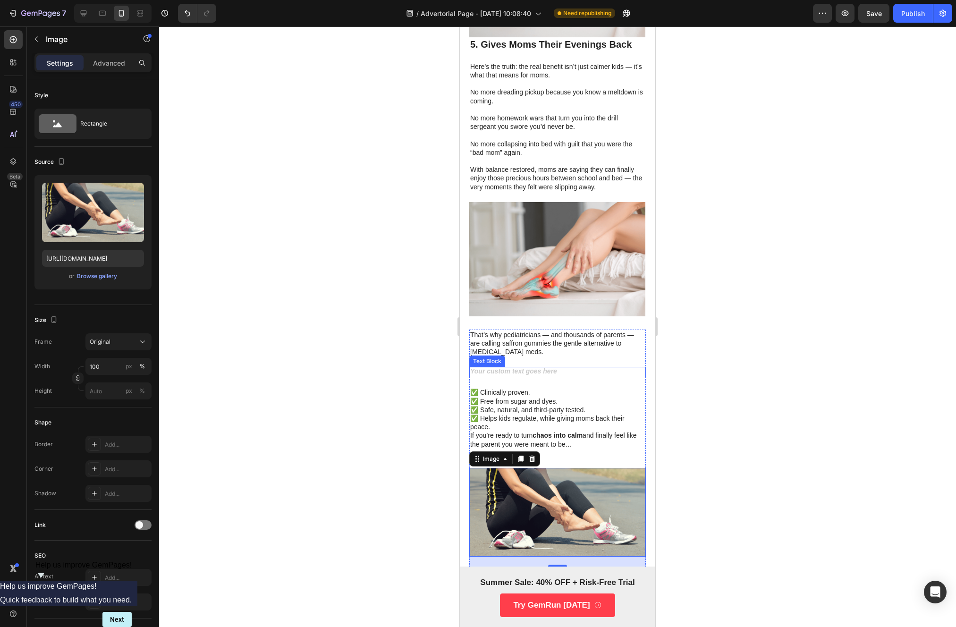
click at [531, 367] on div "Rich Text Editor. Editing area: main" at bounding box center [557, 372] width 177 height 10
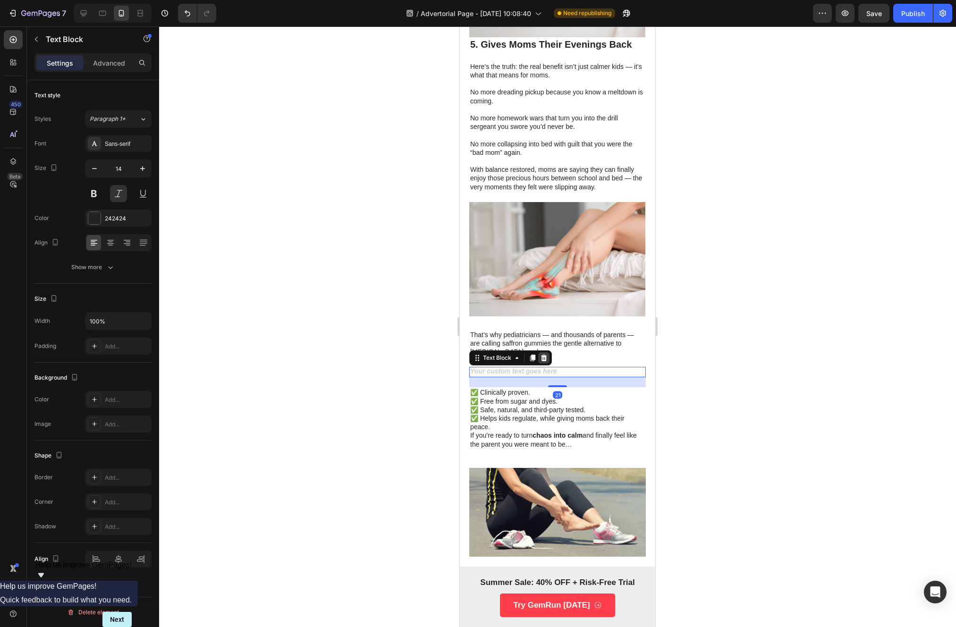
click at [547, 354] on icon at bounding box center [544, 358] width 8 height 8
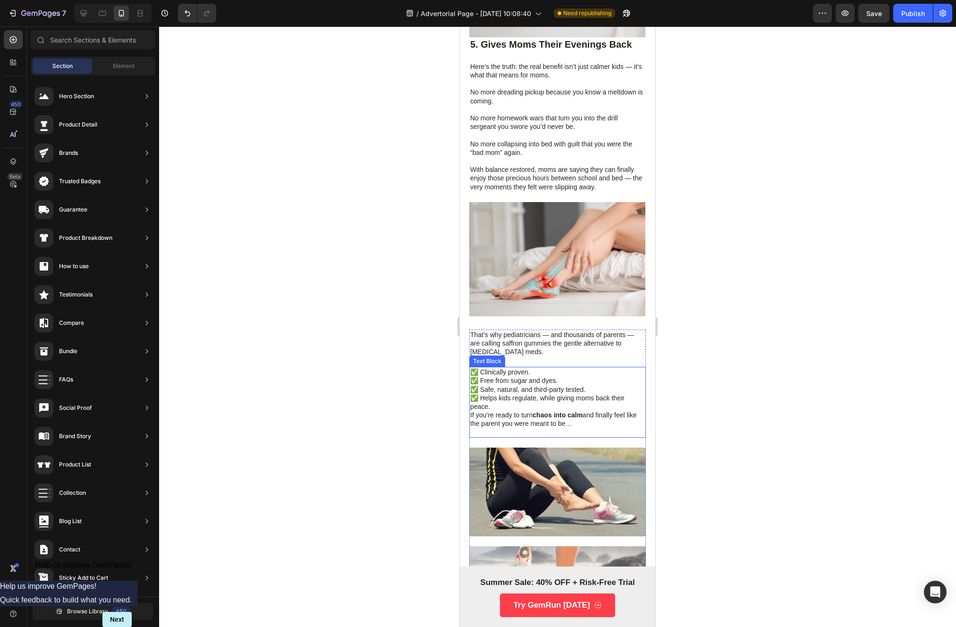
click at [540, 381] on p "✅ Clinically proven. ✅ Free from sugar and dyes. ✅ Safe, natural, and third-par…" at bounding box center [557, 389] width 175 height 43
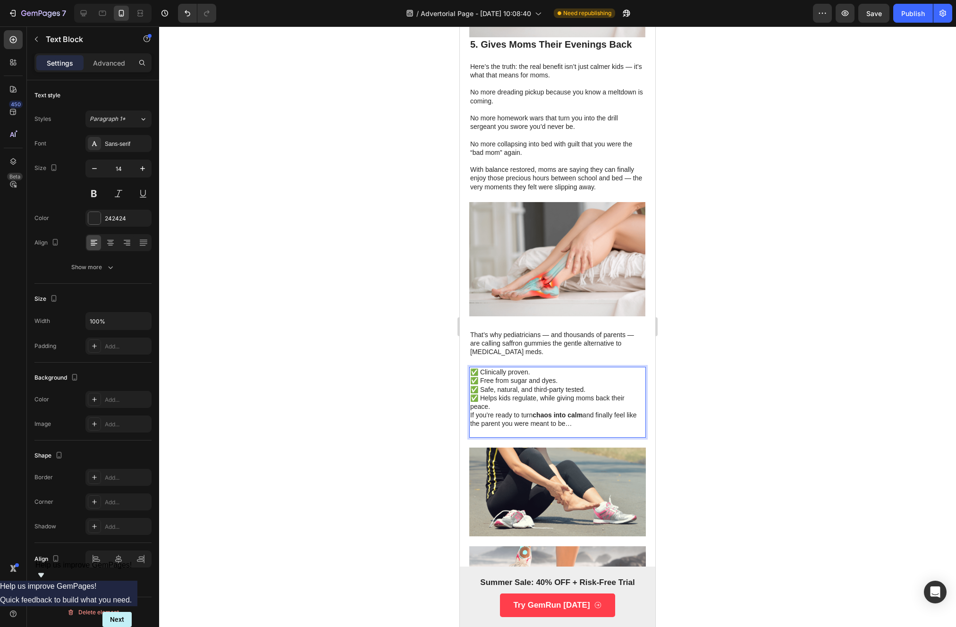
click at [507, 411] on p "If you’re ready to turn chaos into calm and finally feel like the parent you we…" at bounding box center [557, 419] width 175 height 17
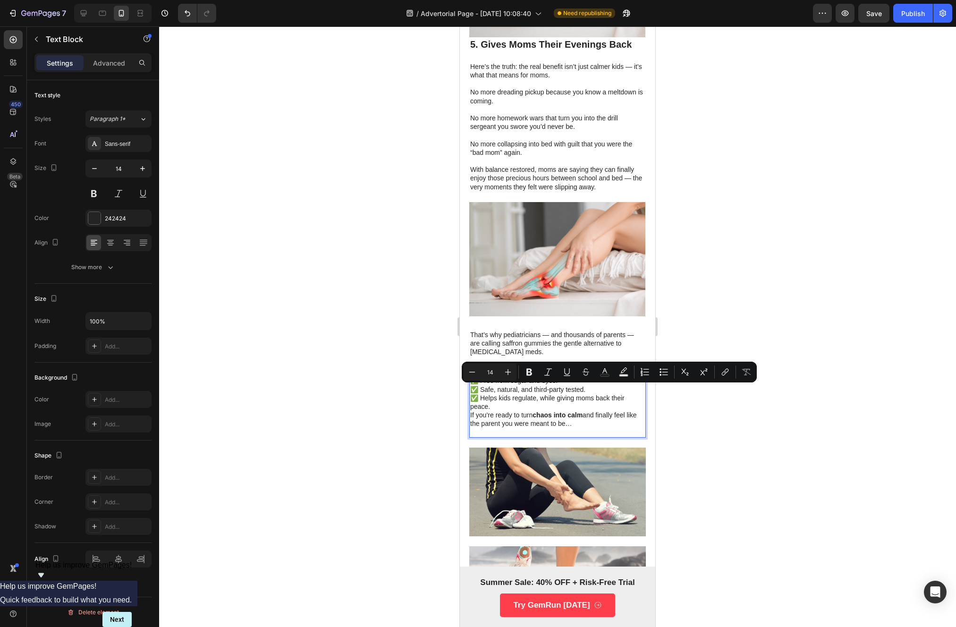
click at [504, 382] on p "✅ Clinically proven. ✅ Free from sugar and dyes. ✅ Safe, natural, and third-par…" at bounding box center [557, 389] width 175 height 43
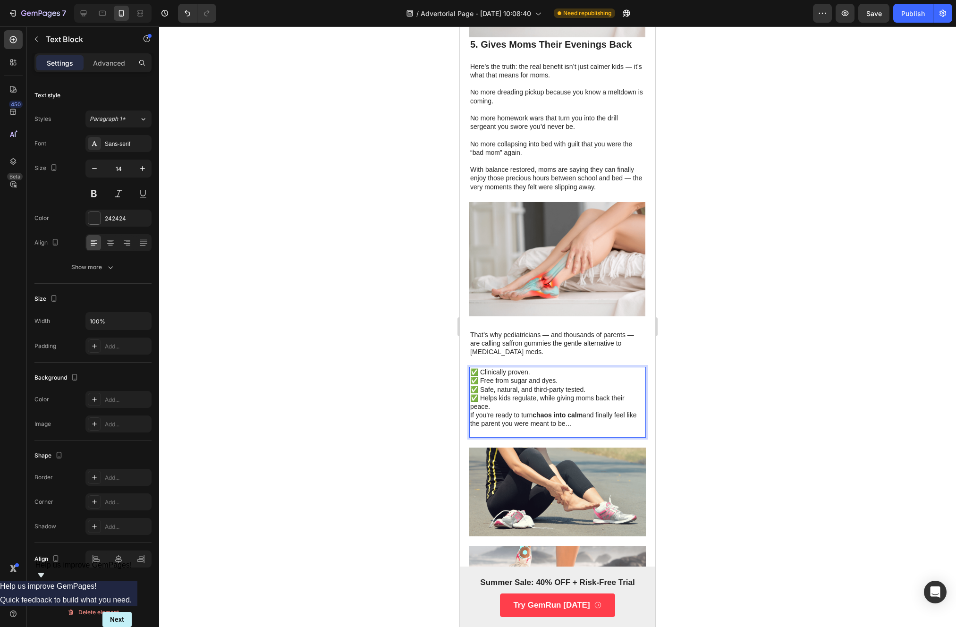
click at [504, 381] on p "✅ Clinically proven. ✅ Free from sugar and dyes. ✅ Safe, natural, and third-par…" at bounding box center [557, 389] width 175 height 43
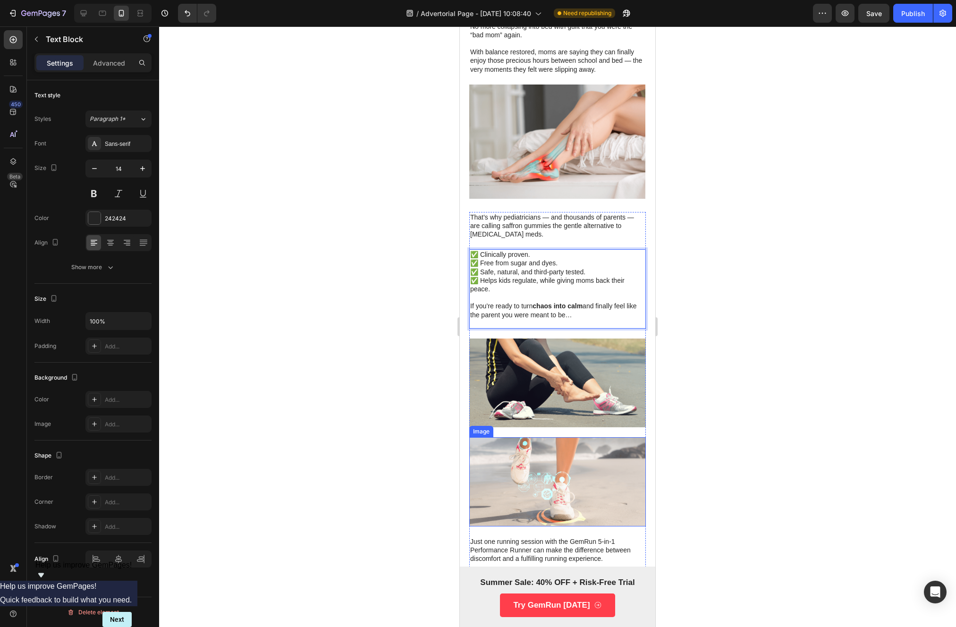
scroll to position [1642, 0]
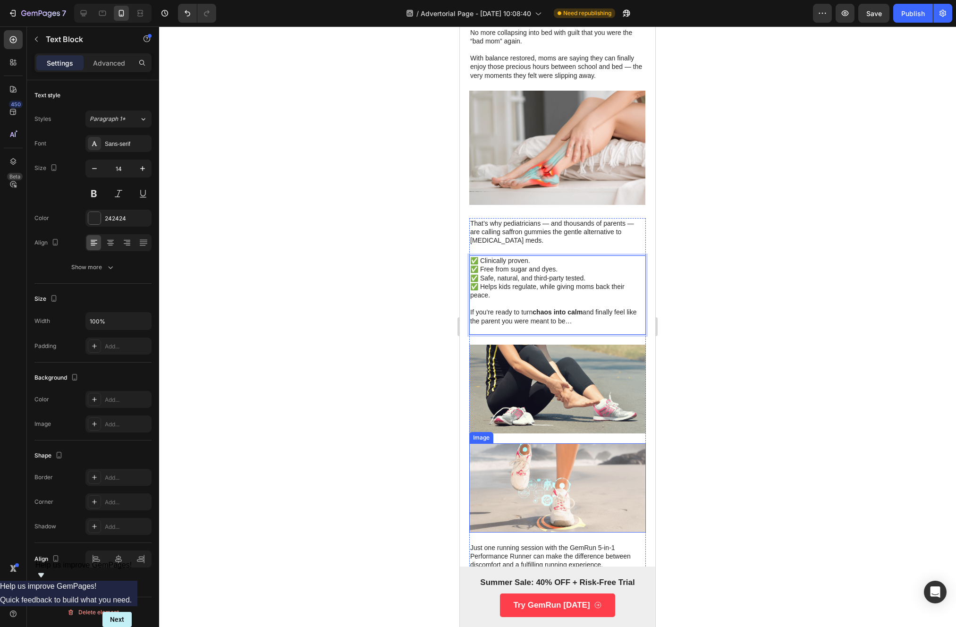
click at [535, 461] on img at bounding box center [557, 487] width 177 height 89
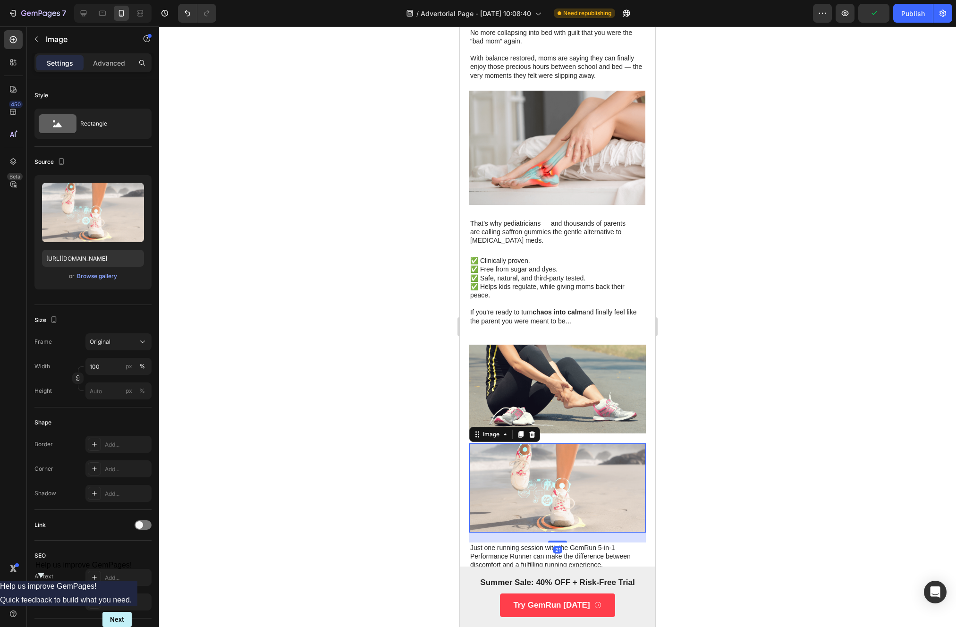
click at [539, 427] on div "Image" at bounding box center [504, 434] width 71 height 15
click at [535, 431] on icon at bounding box center [532, 435] width 8 height 8
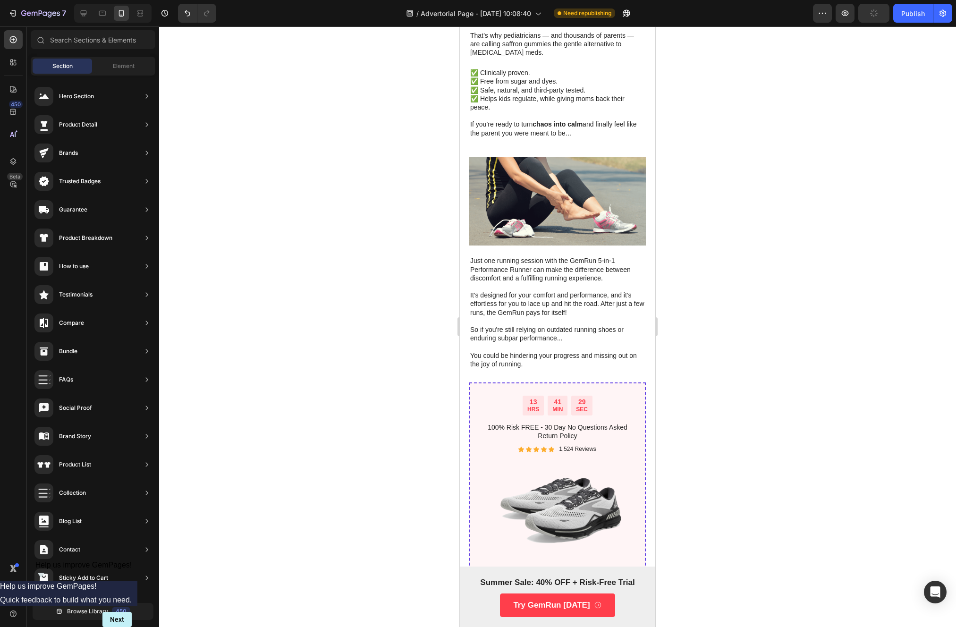
scroll to position [1872, 0]
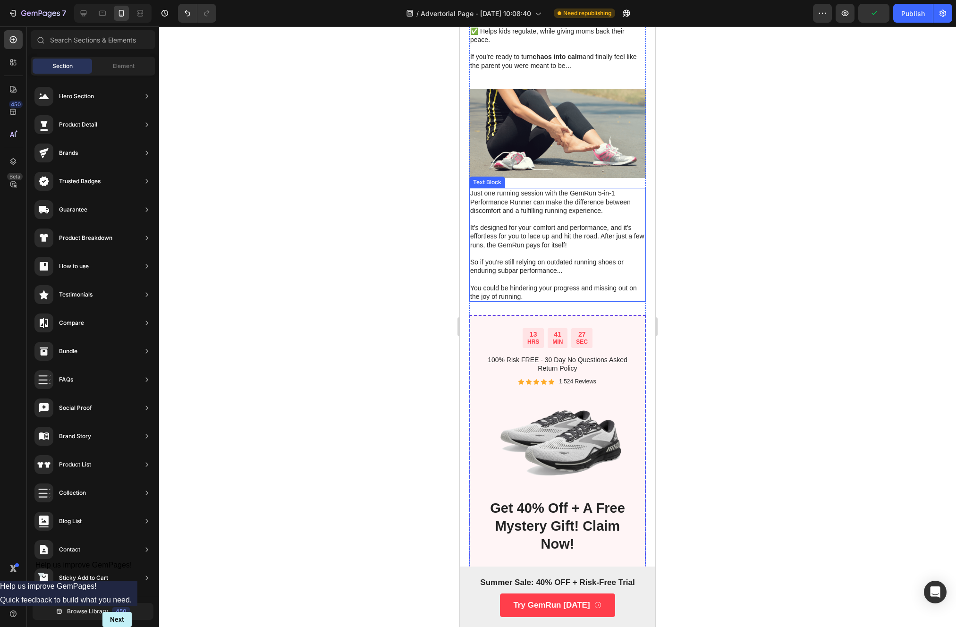
click at [535, 259] on p "Just one running session with the GemRun 5-in-1 Performance Runner can make the…" at bounding box center [557, 245] width 175 height 112
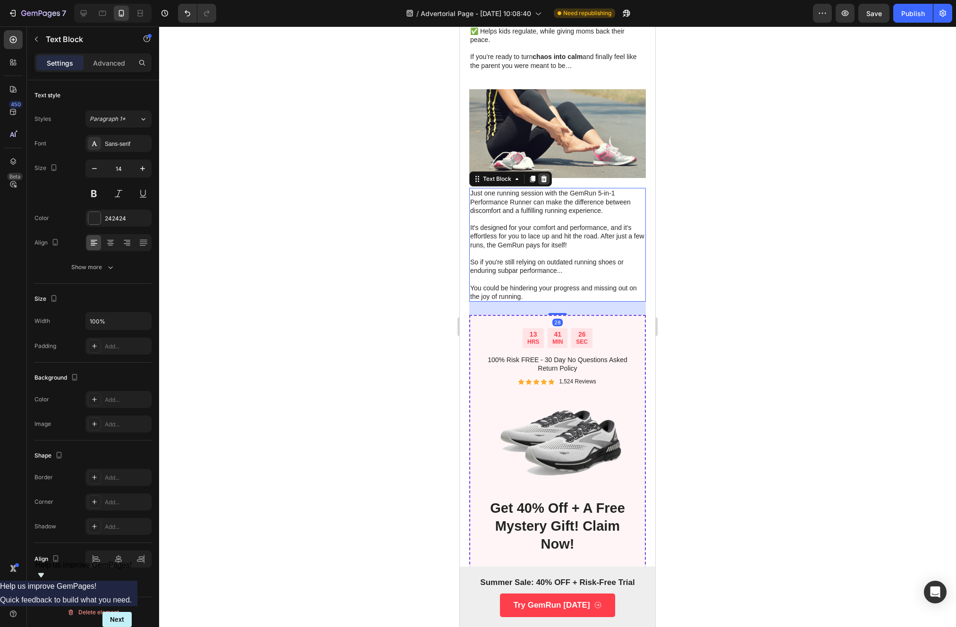
click at [543, 178] on icon at bounding box center [544, 179] width 6 height 7
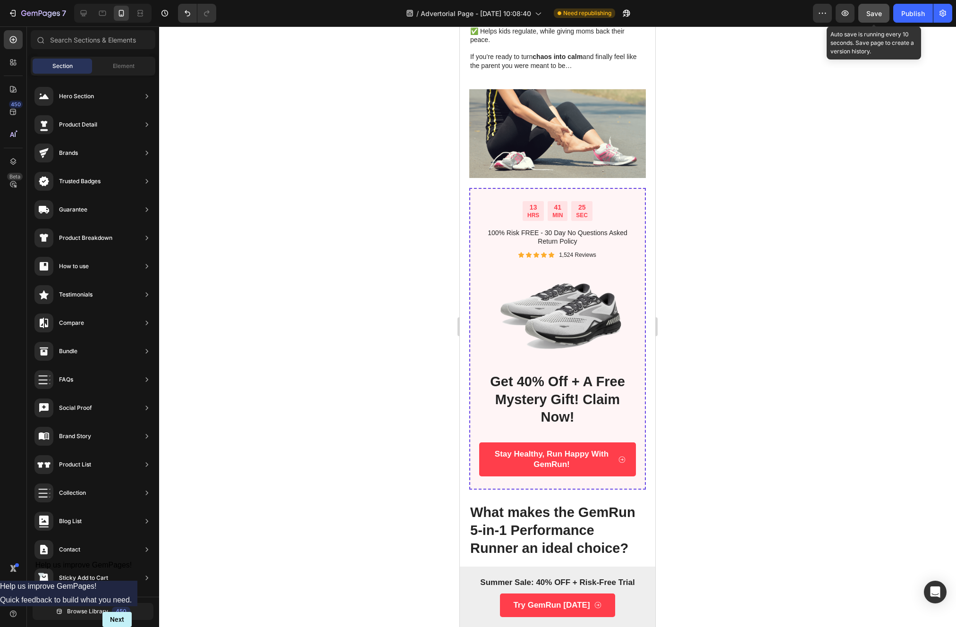
click at [868, 6] on button "Save" at bounding box center [873, 13] width 31 height 19
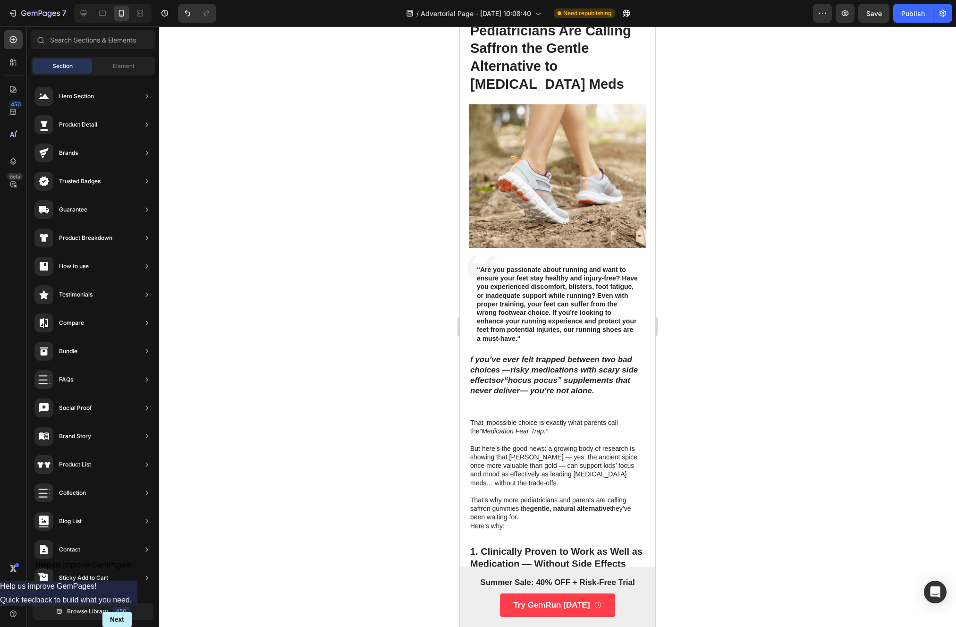
scroll to position [0, 0]
